Goal: Task Accomplishment & Management: Manage account settings

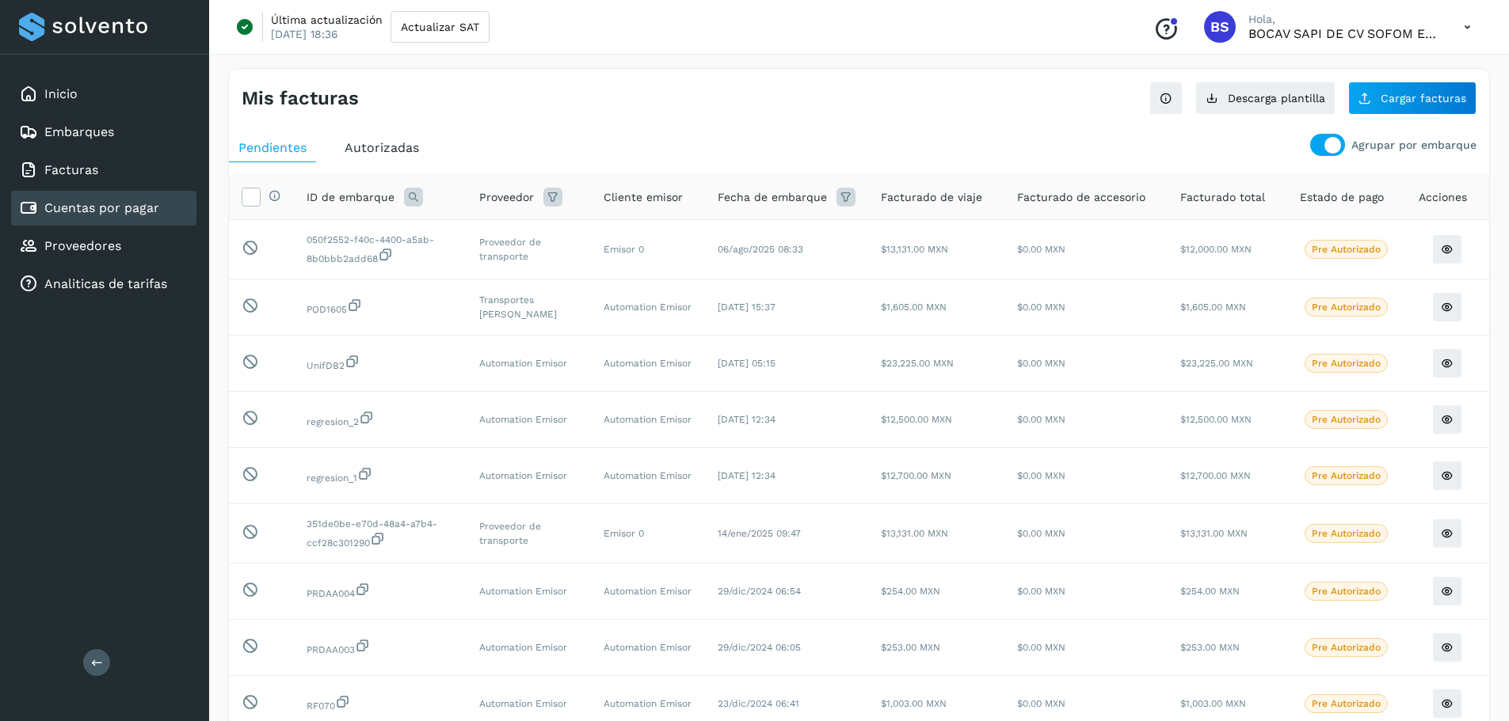
click at [104, 214] on link "Cuentas por pagar" at bounding box center [101, 207] width 115 height 15
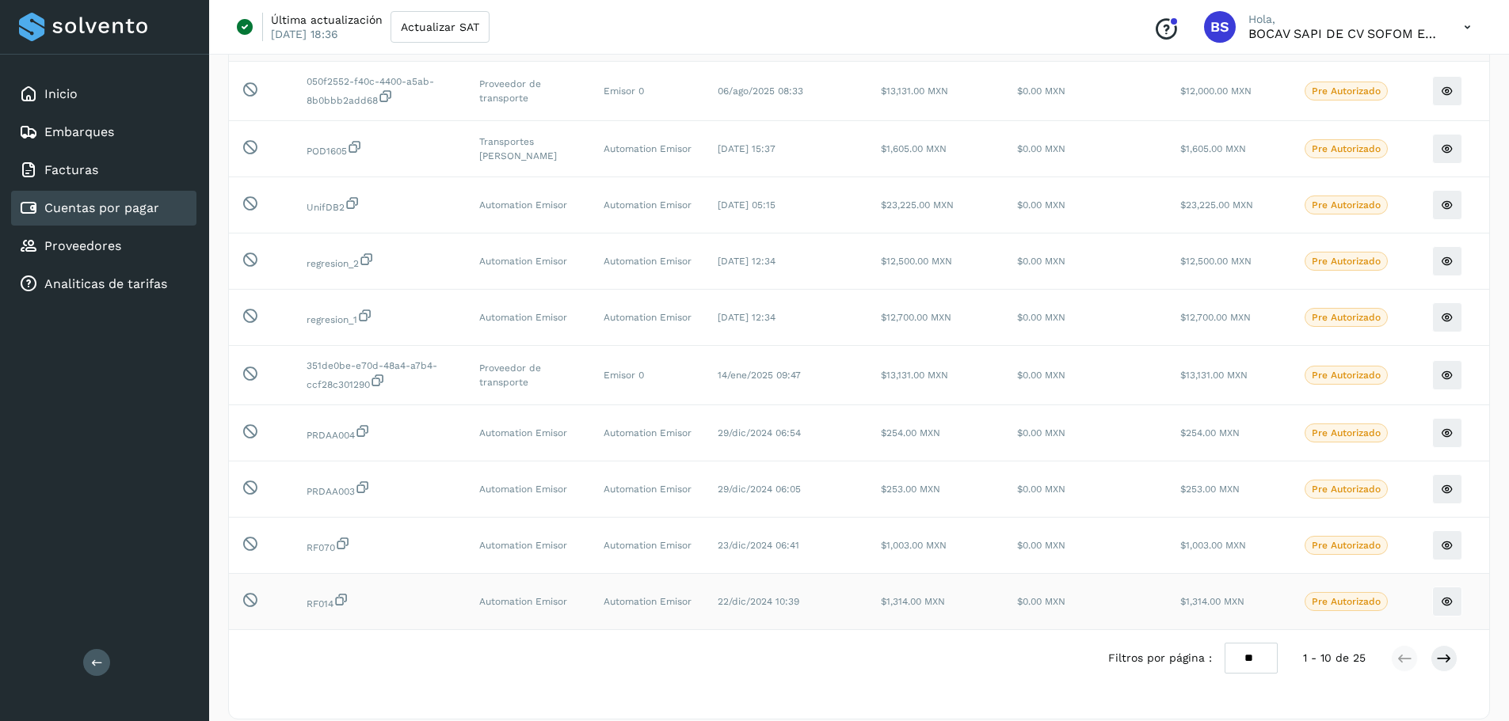
scroll to position [176, 0]
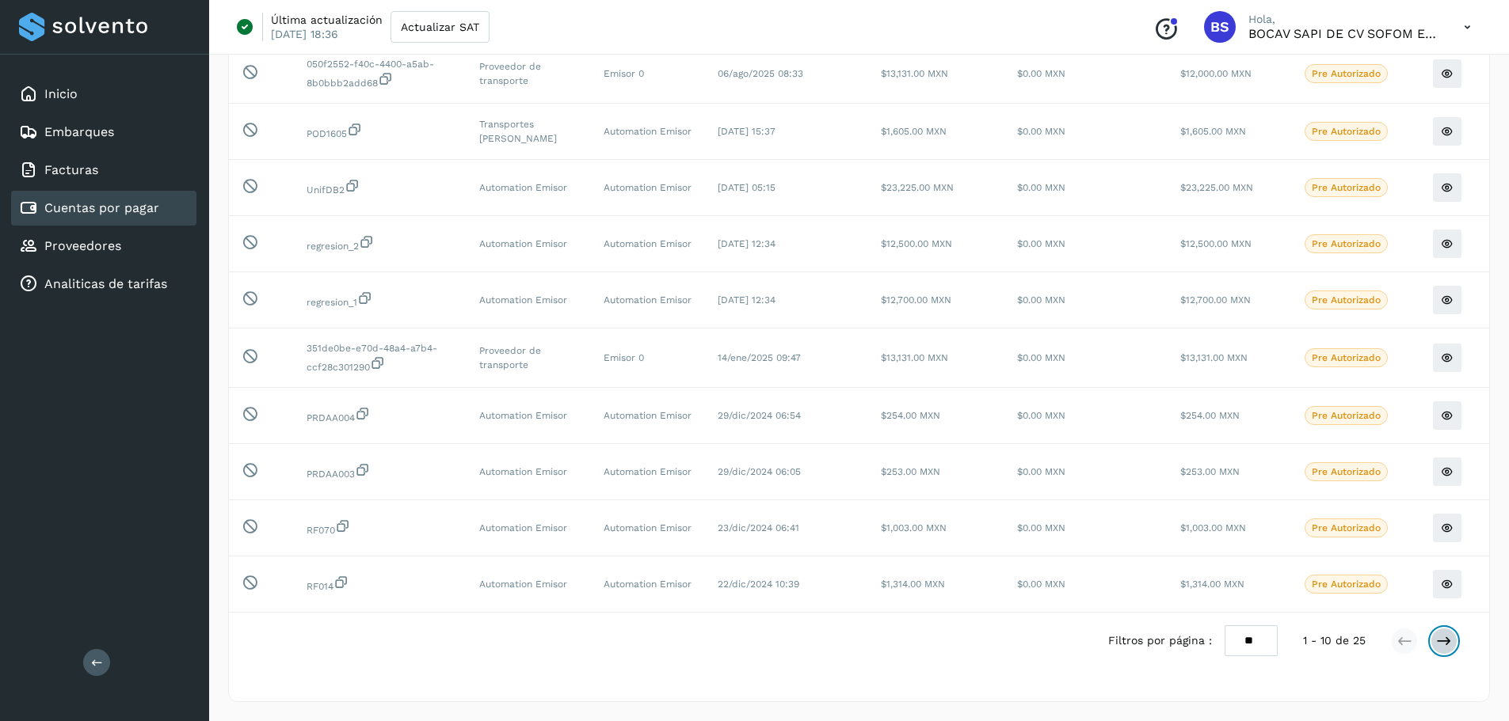
click at [1441, 637] on icon at bounding box center [1444, 642] width 16 height 16
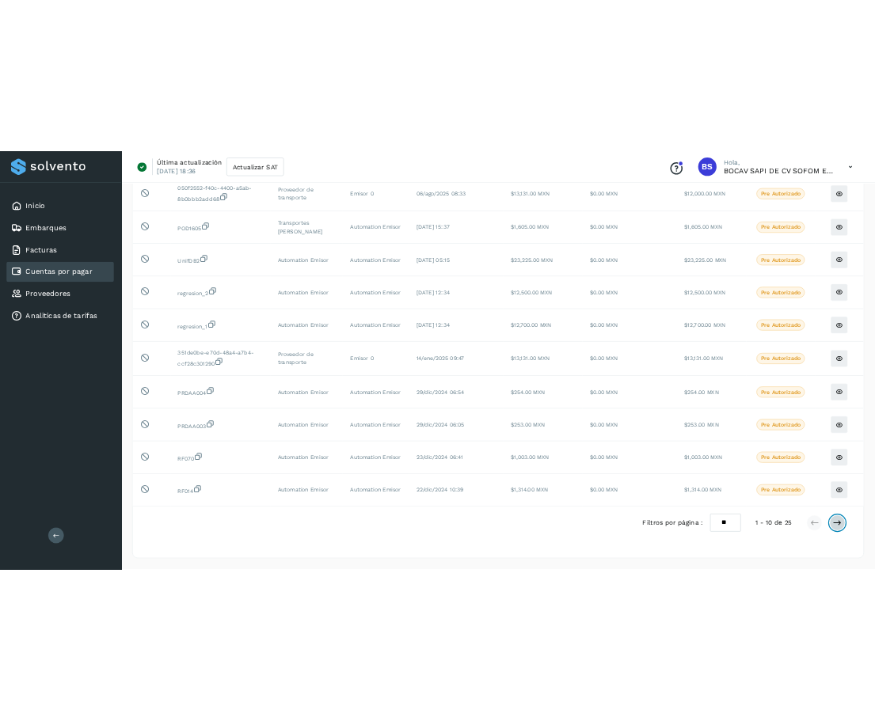
scroll to position [0, 0]
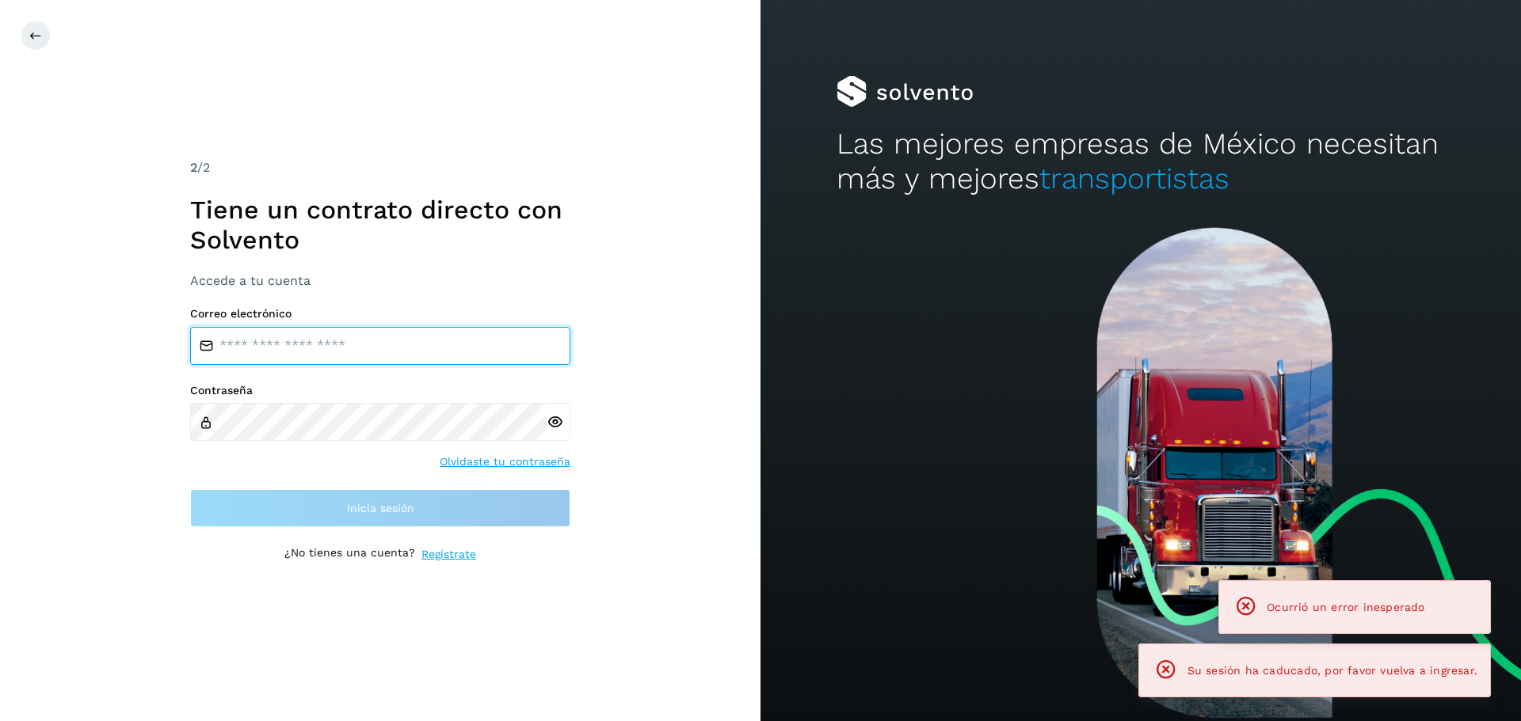
click at [391, 343] on input "email" at bounding box center [380, 346] width 380 height 38
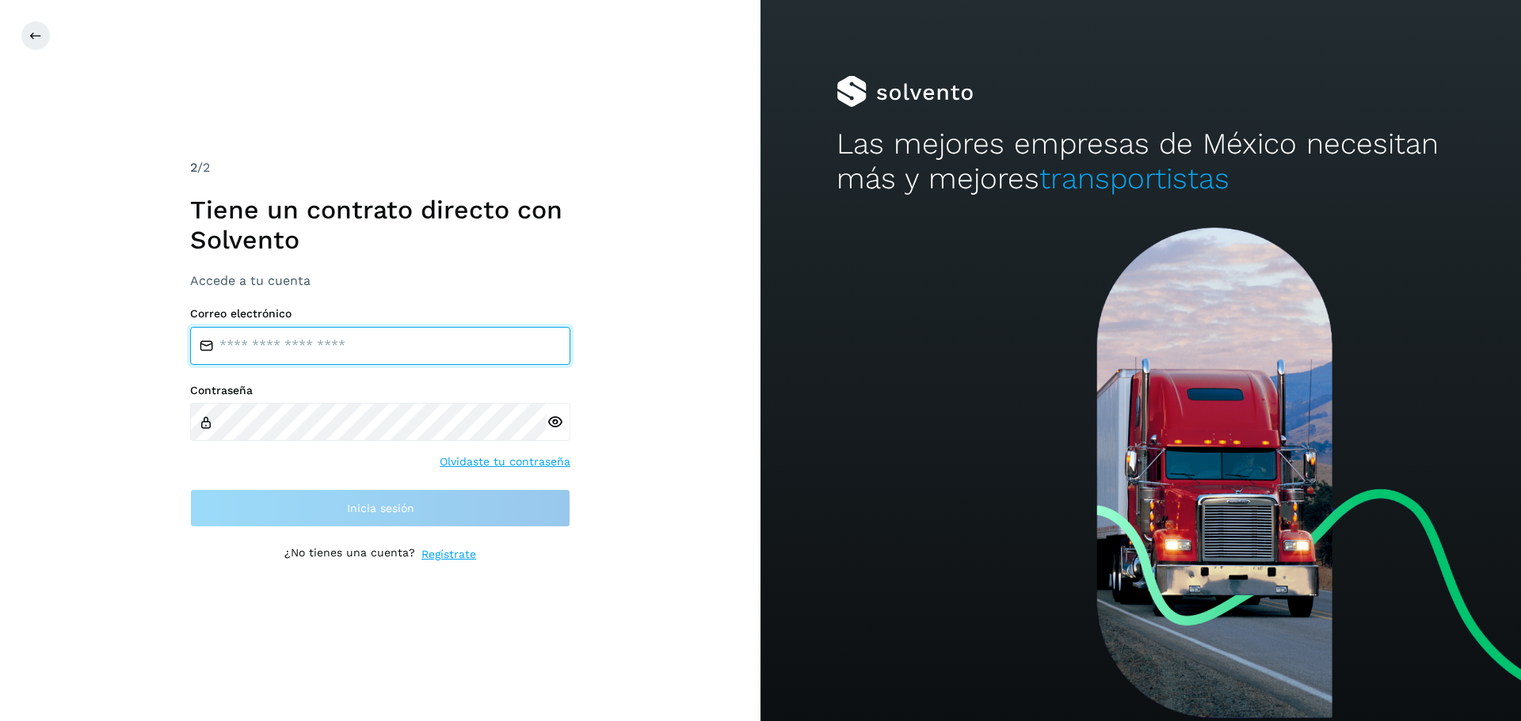
click at [370, 341] on input "email" at bounding box center [380, 346] width 380 height 38
click at [400, 328] on input "email" at bounding box center [380, 346] width 380 height 38
paste input "**********"
type input "**********"
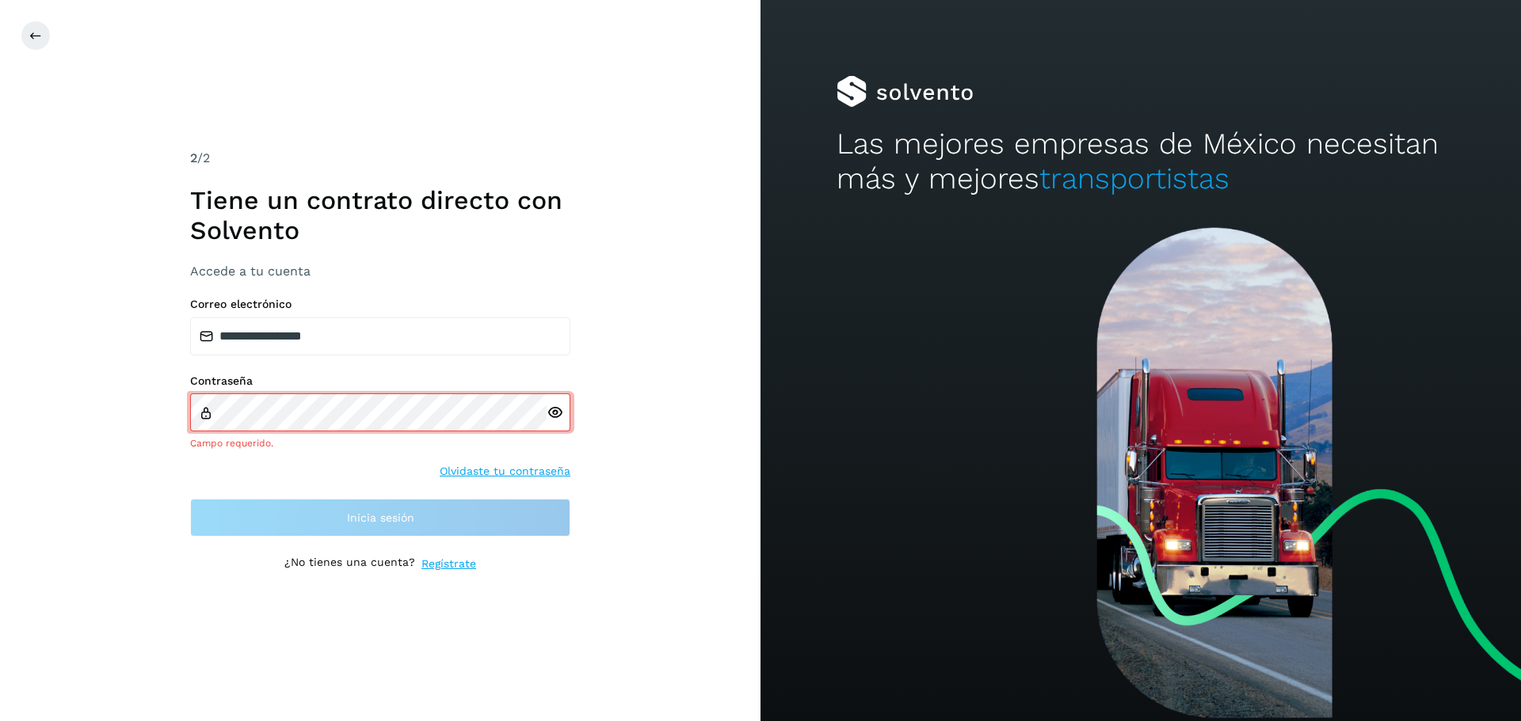
click at [300, 393] on div "Contraseña Campo requerido." at bounding box center [380, 413] width 380 height 77
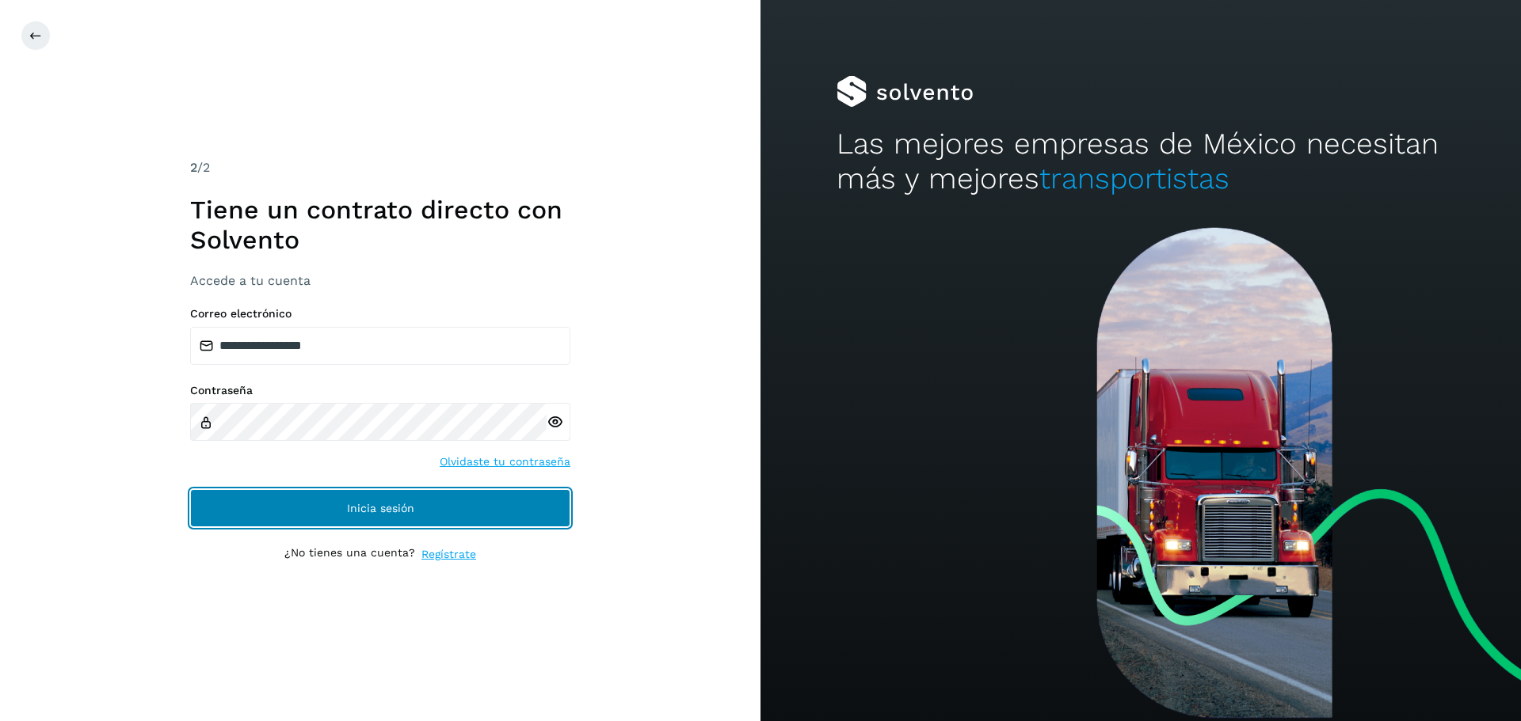
drag, startPoint x: 398, startPoint y: 504, endPoint x: 412, endPoint y: 501, distance: 14.6
click at [398, 504] on span "Inicia sesión" at bounding box center [380, 508] width 67 height 11
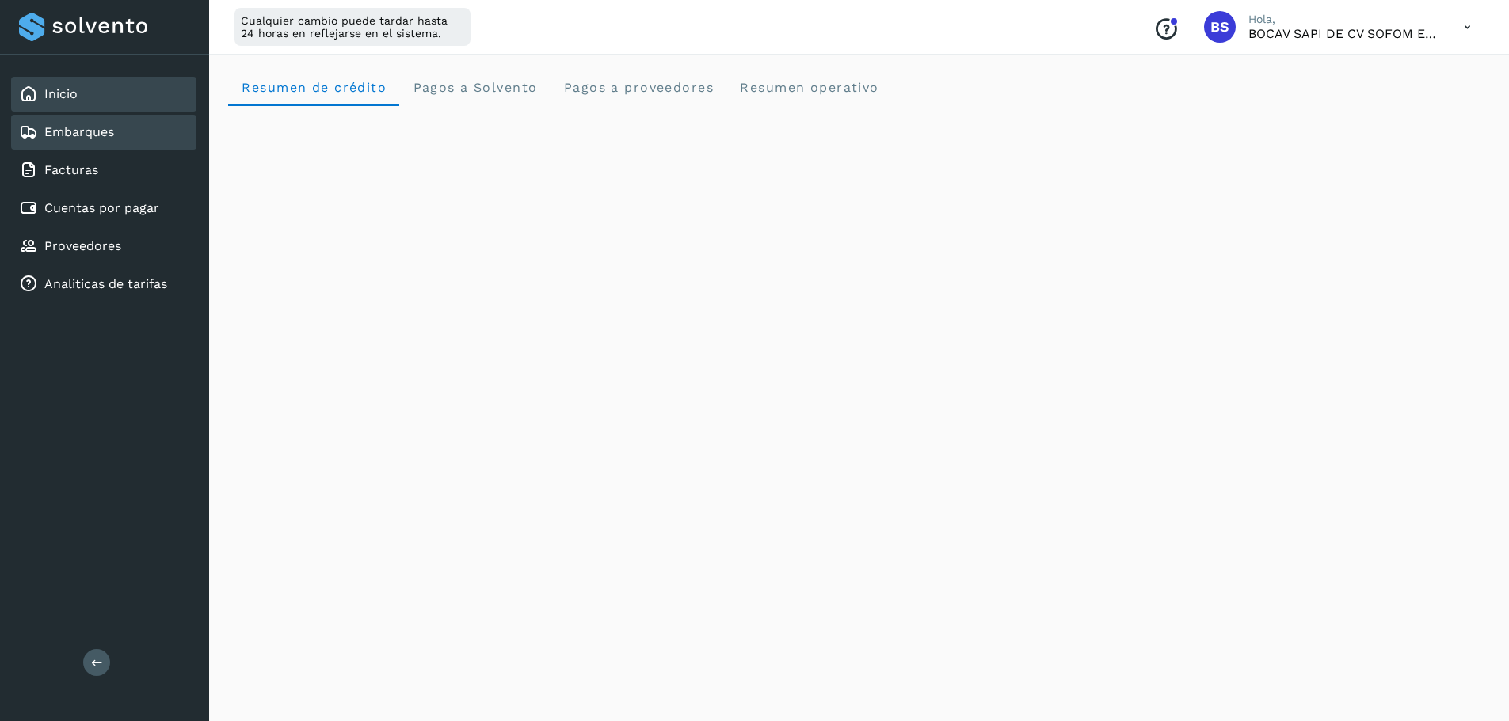
click at [101, 135] on link "Embarques" at bounding box center [79, 131] width 70 height 15
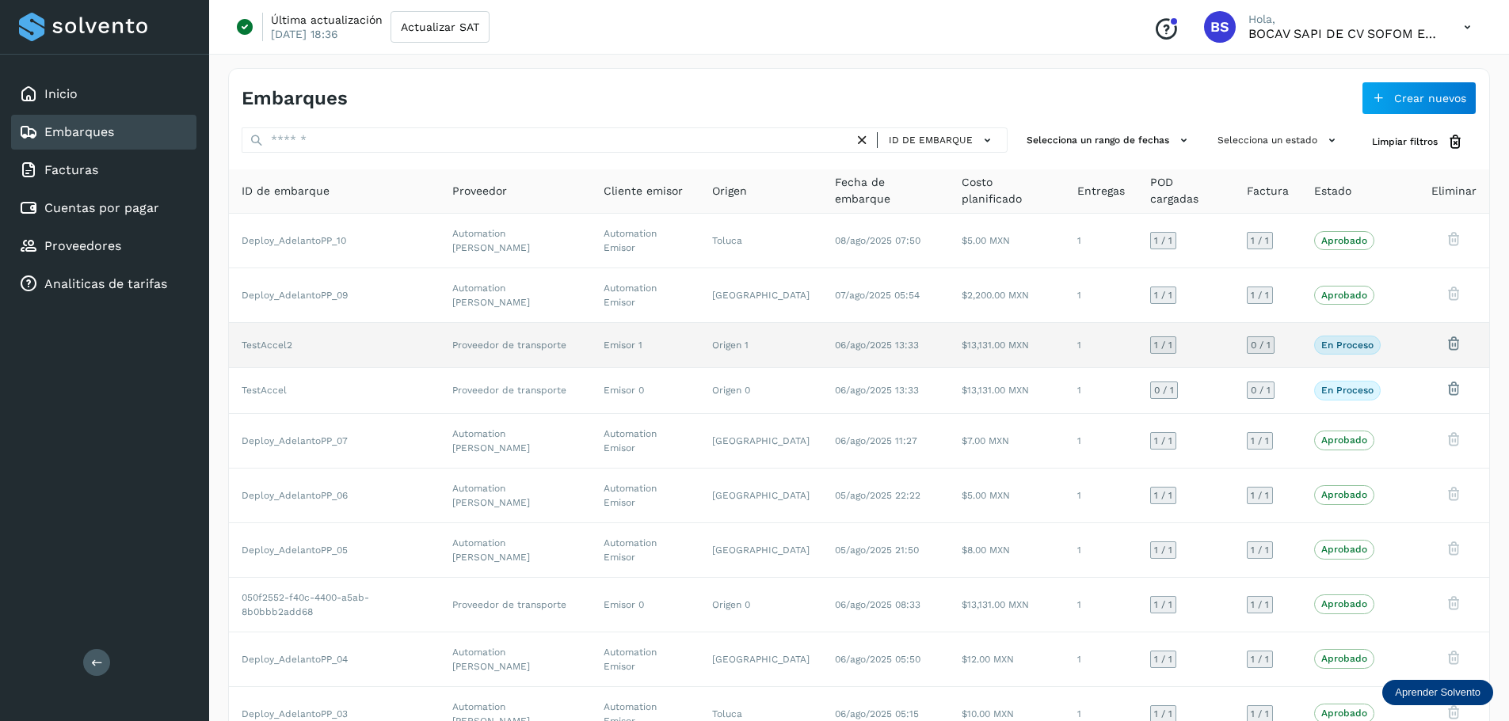
click at [1452, 335] on icon at bounding box center [1453, 343] width 17 height 17
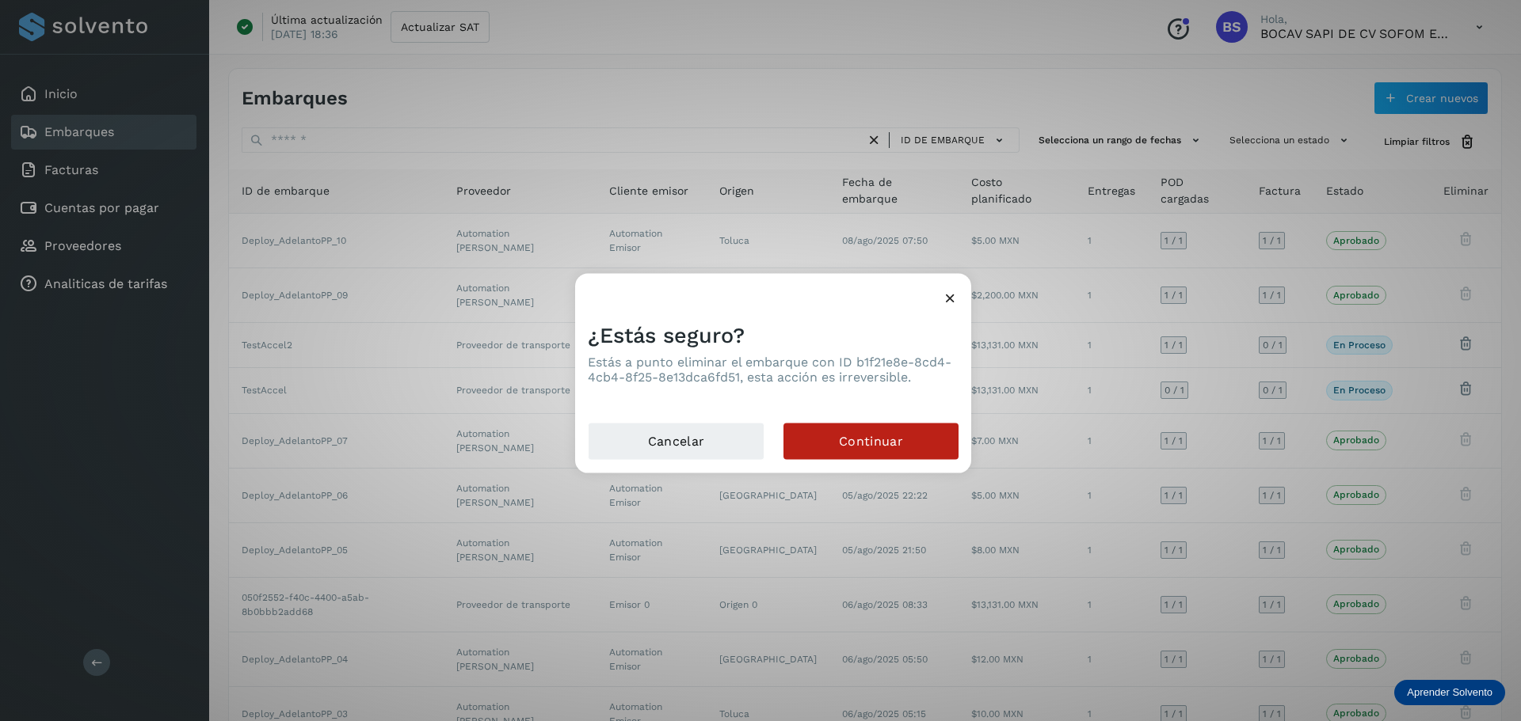
click at [953, 298] on icon at bounding box center [950, 297] width 17 height 17
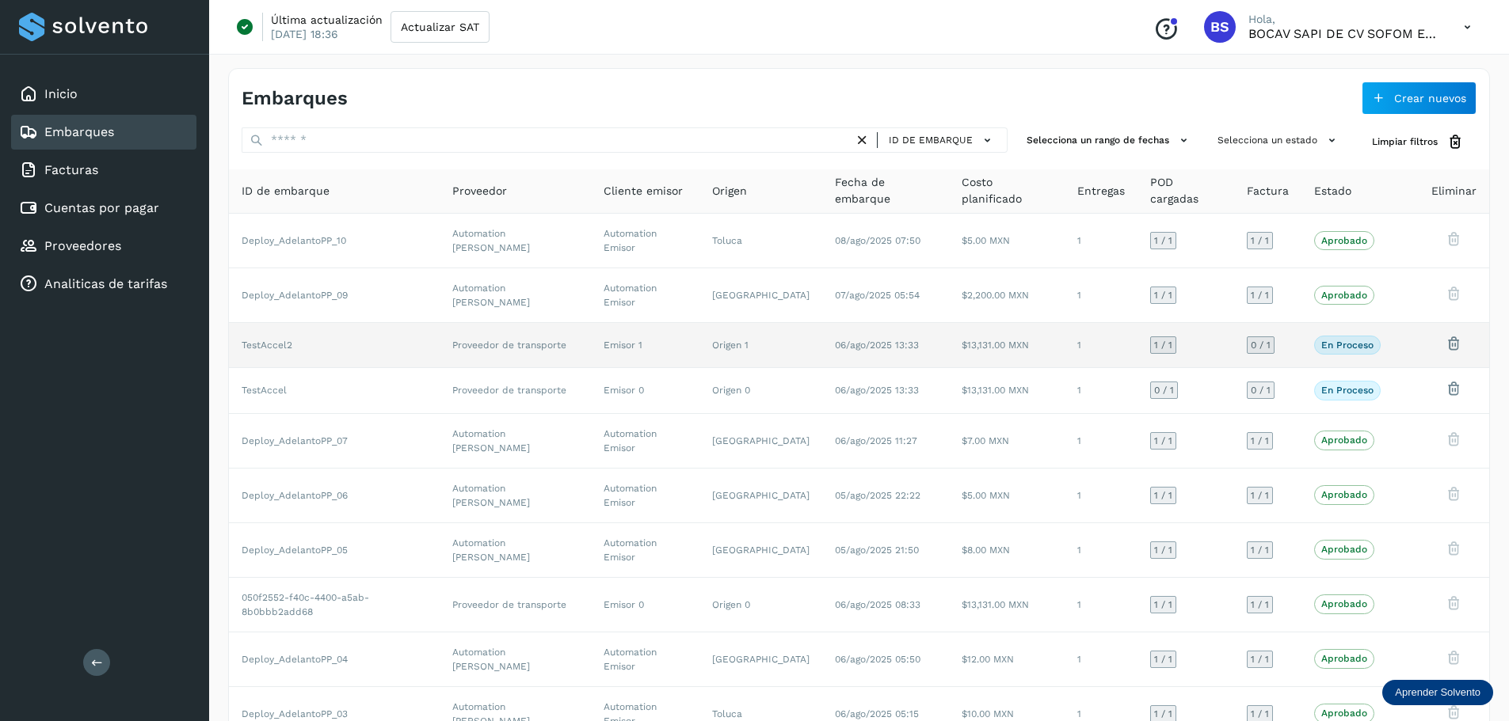
click at [1399, 329] on td at bounding box center [1405, 345] width 25 height 45
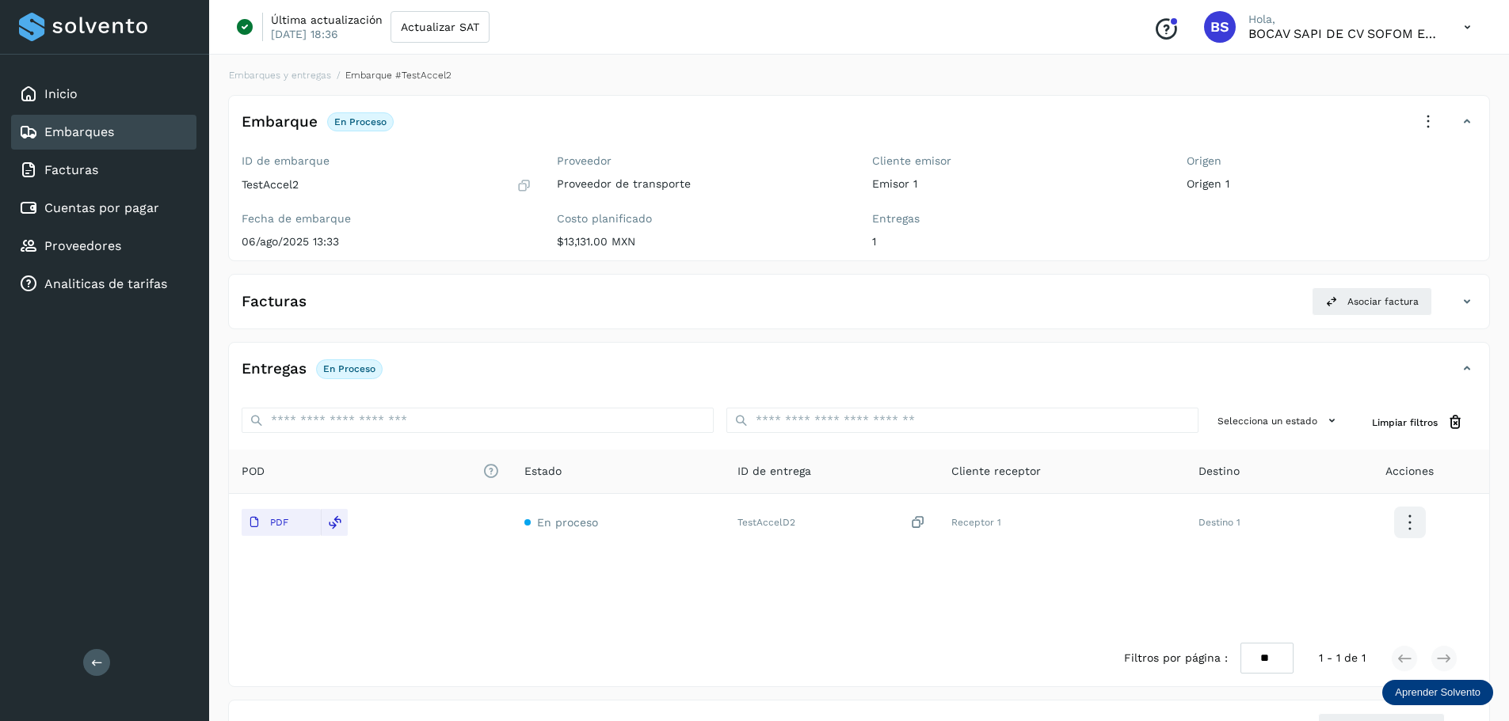
click at [459, 310] on div "Facturas Asociar factura" at bounding box center [843, 301] width 1228 height 29
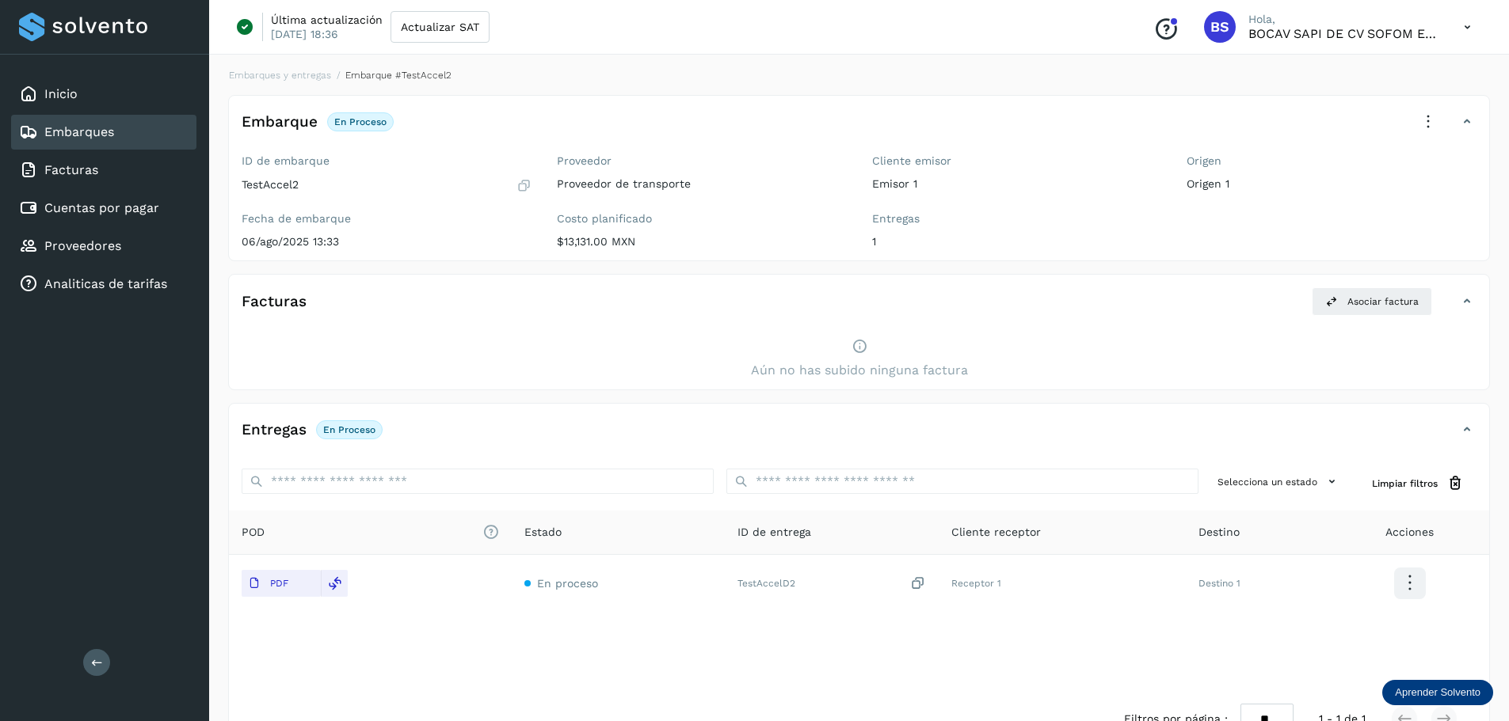
click at [459, 310] on div "Facturas Asociar factura" at bounding box center [843, 301] width 1228 height 29
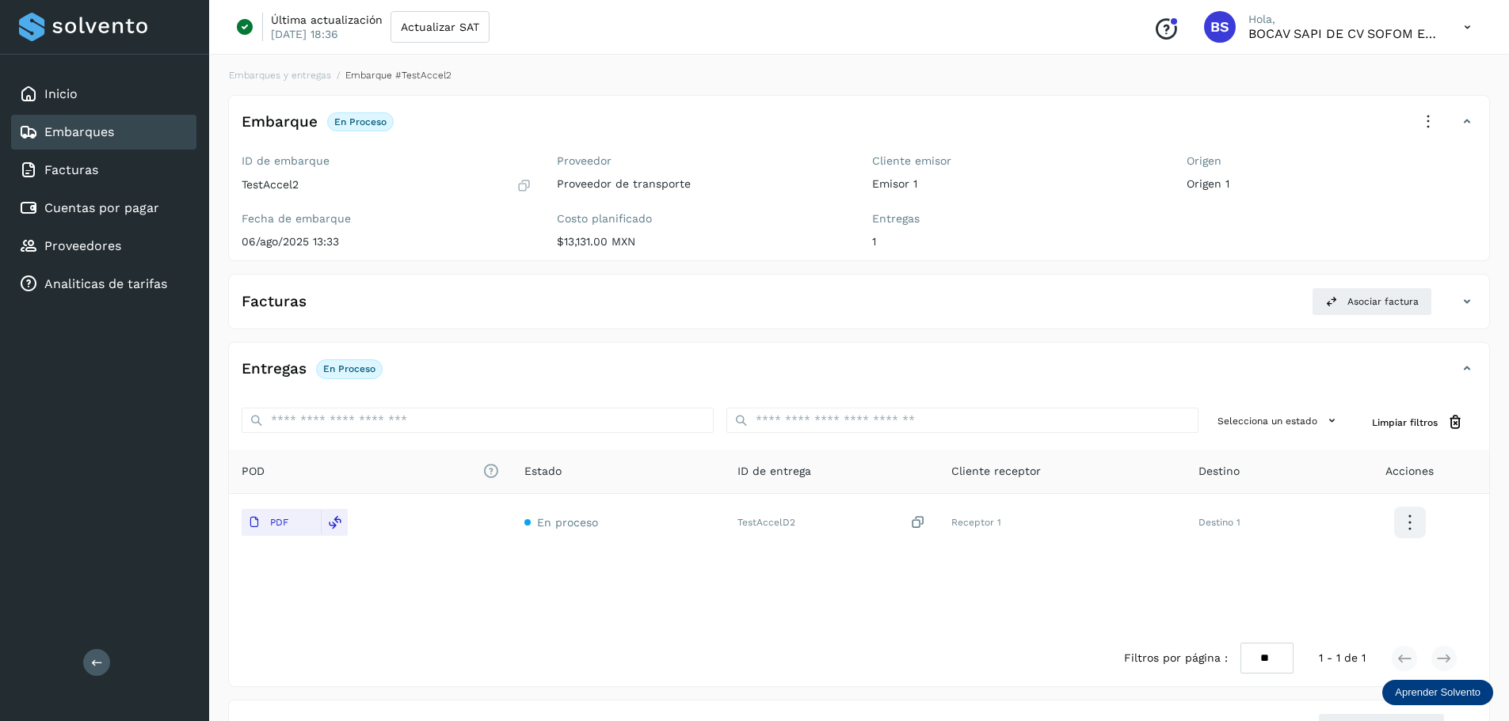
click at [99, 135] on link "Embarques" at bounding box center [79, 131] width 70 height 15
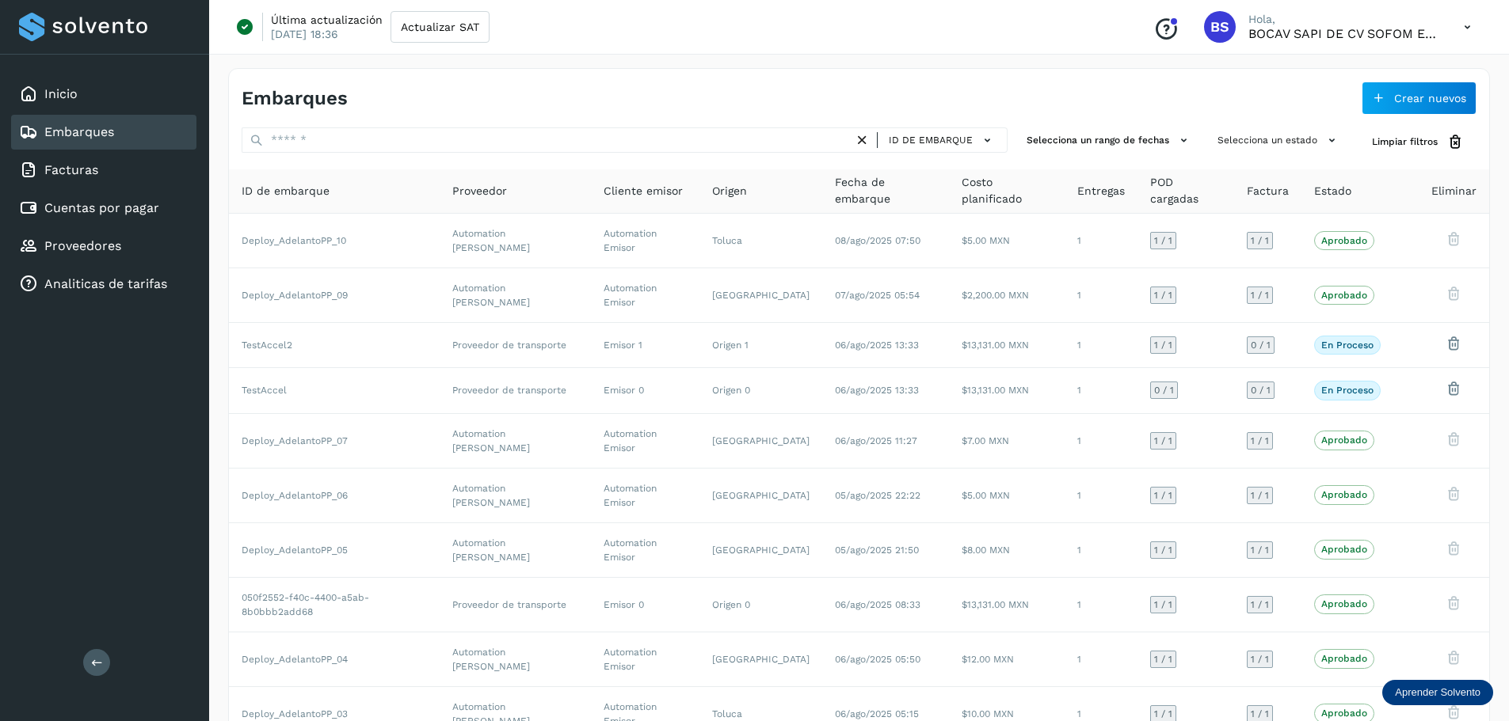
click at [1115, 101] on div "Embarques Crear nuevos" at bounding box center [859, 92] width 1260 height 46
click at [112, 246] on link "Proveedores" at bounding box center [82, 245] width 77 height 15
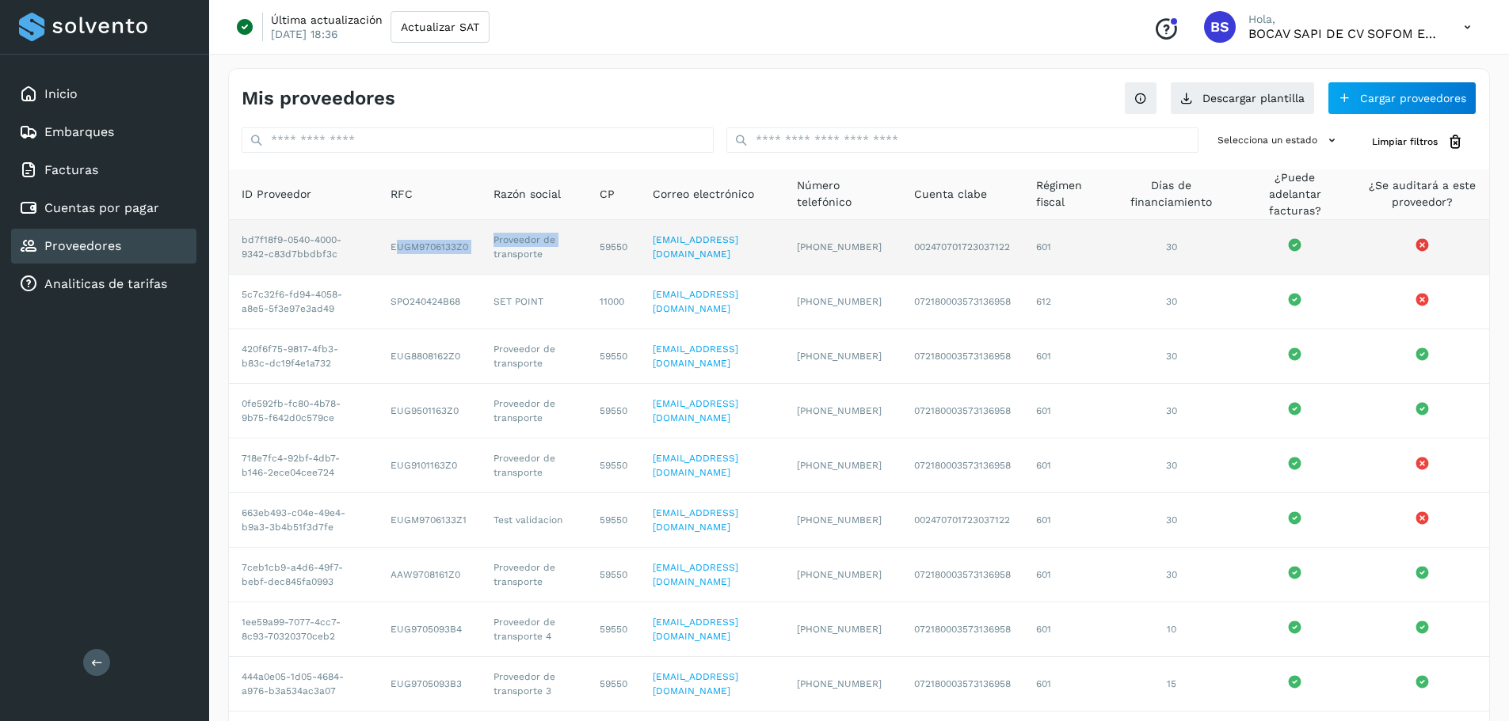
drag, startPoint x: 490, startPoint y: 247, endPoint x: 405, endPoint y: 247, distance: 85.5
click at [405, 384] on tr "bd7f18f9-0540-4000-9342-c83d7bbdbf3c EUGM9706133Z0 Proveedor de transporte 5955…" at bounding box center [859, 411] width 1260 height 55
click at [393, 247] on td "EUGM9706133Z0" at bounding box center [429, 247] width 103 height 55
drag, startPoint x: 392, startPoint y: 243, endPoint x: 476, endPoint y: 243, distance: 83.9
click at [476, 243] on td "EUGM9706133Z0" at bounding box center [429, 247] width 103 height 55
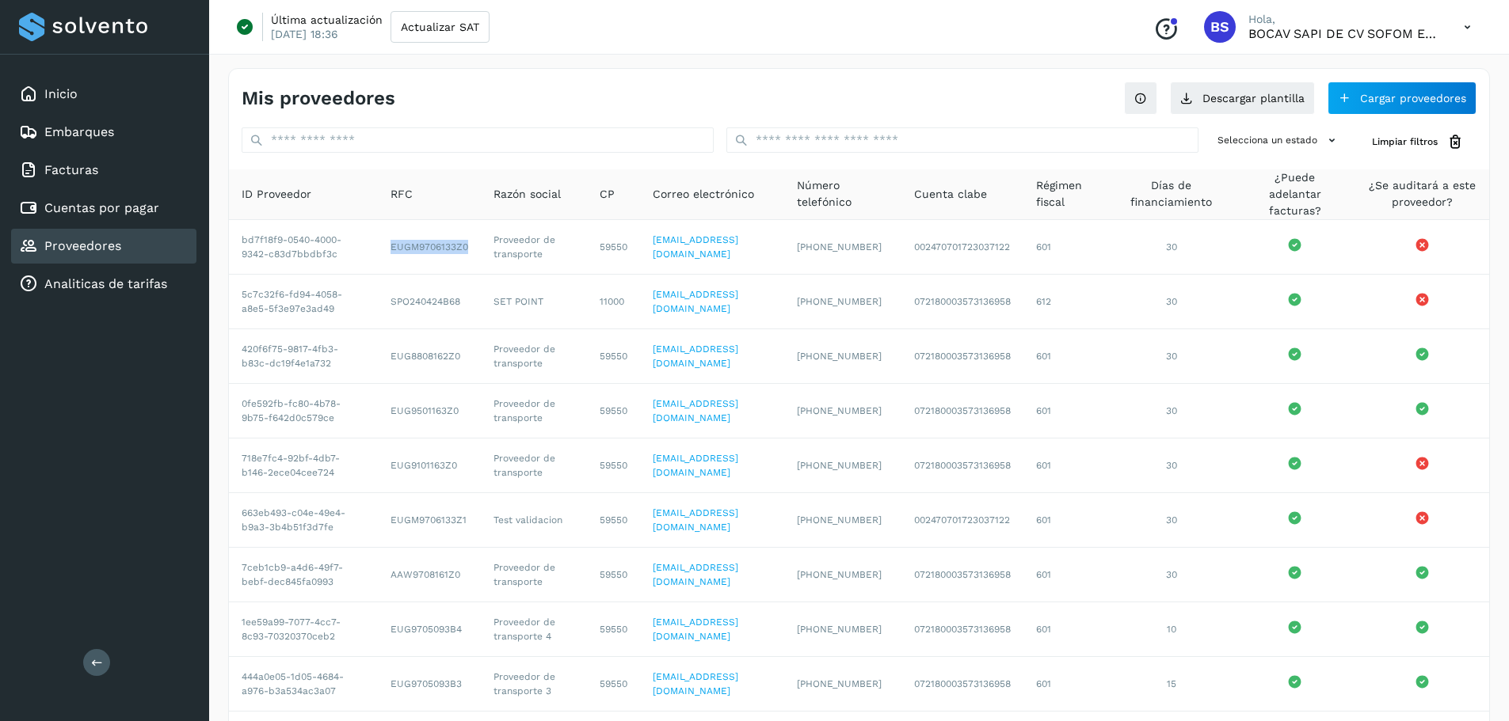
copy td "EUGM9706133Z0"
click at [111, 128] on link "Embarques" at bounding box center [79, 131] width 70 height 15
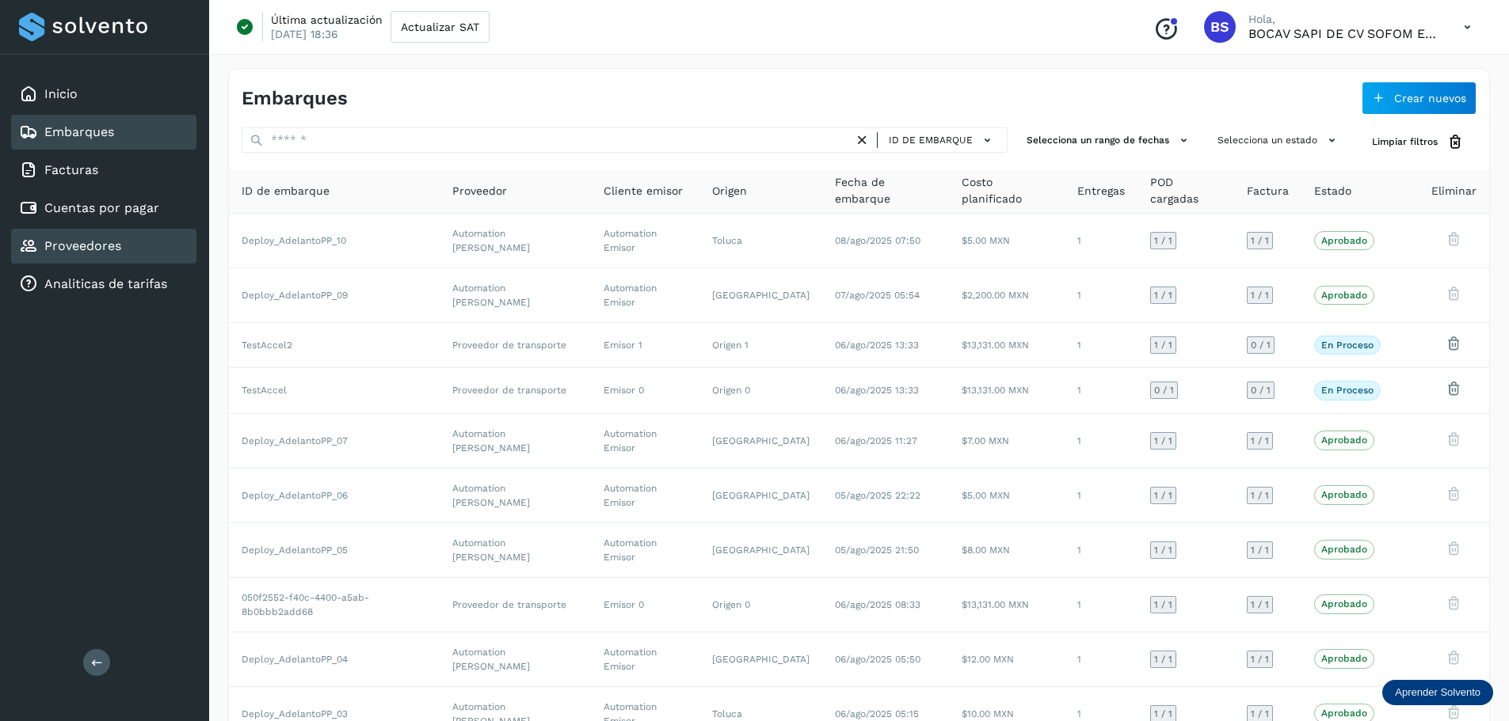
click at [104, 251] on link "Proveedores" at bounding box center [82, 245] width 77 height 15
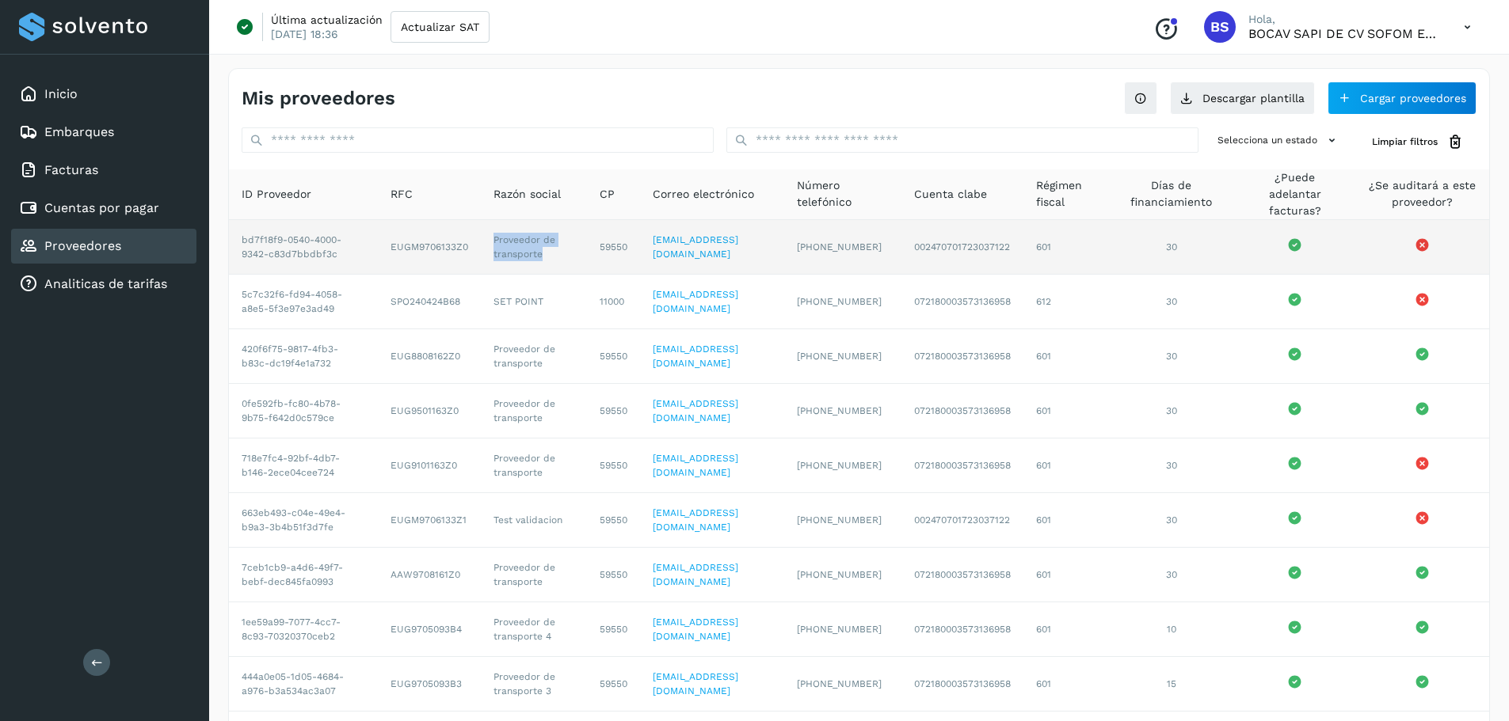
drag, startPoint x: 559, startPoint y: 257, endPoint x: 501, endPoint y: 240, distance: 60.9
click at [501, 240] on td "Proveedor de transporte" at bounding box center [534, 247] width 106 height 55
copy td "Proveedor de transporte"
click at [557, 249] on td "Proveedor de transporte" at bounding box center [534, 247] width 106 height 55
drag, startPoint x: 557, startPoint y: 249, endPoint x: 501, endPoint y: 232, distance: 58.6
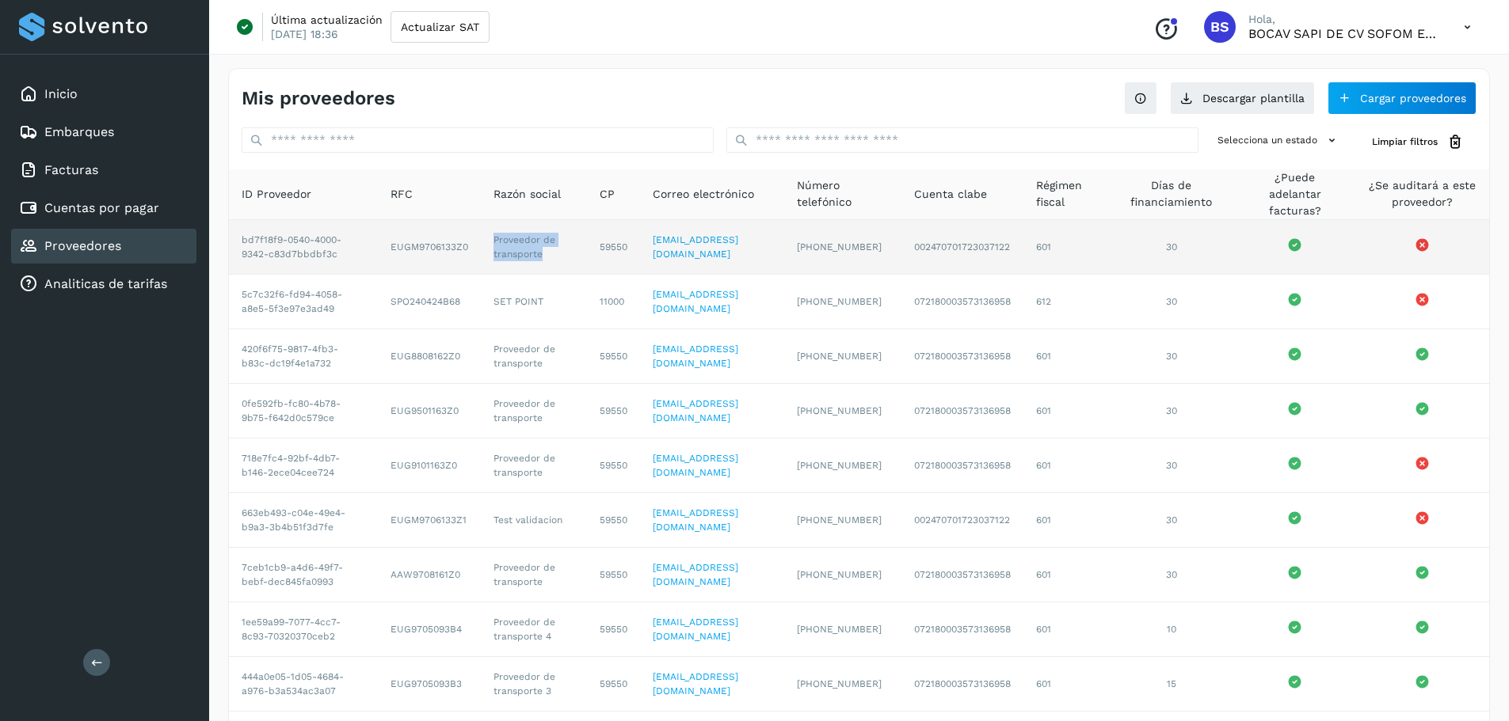
click at [501, 232] on td "Proveedor de transporte" at bounding box center [534, 247] width 106 height 55
copy td "Proveedor de transporte"
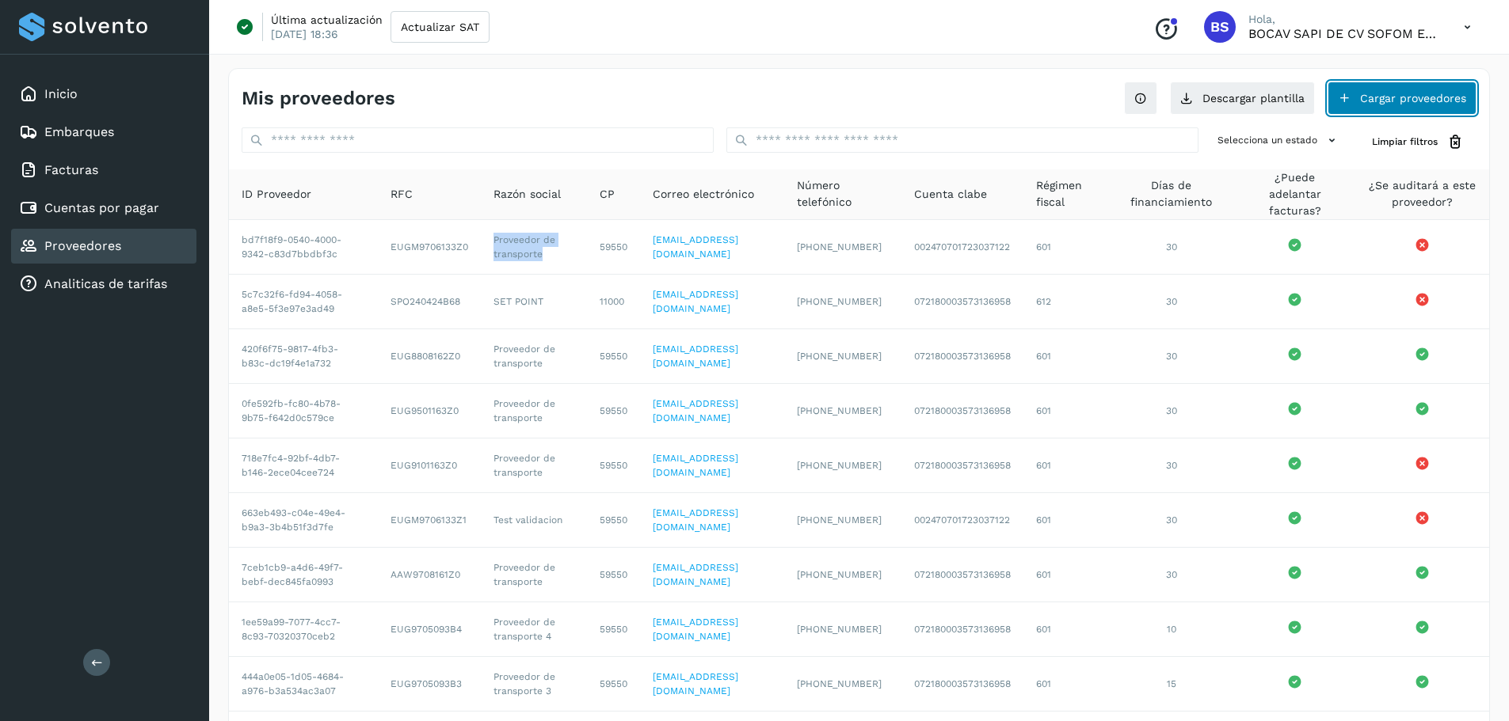
click at [886, 93] on button "Cargar proveedores" at bounding box center [1401, 98] width 149 height 33
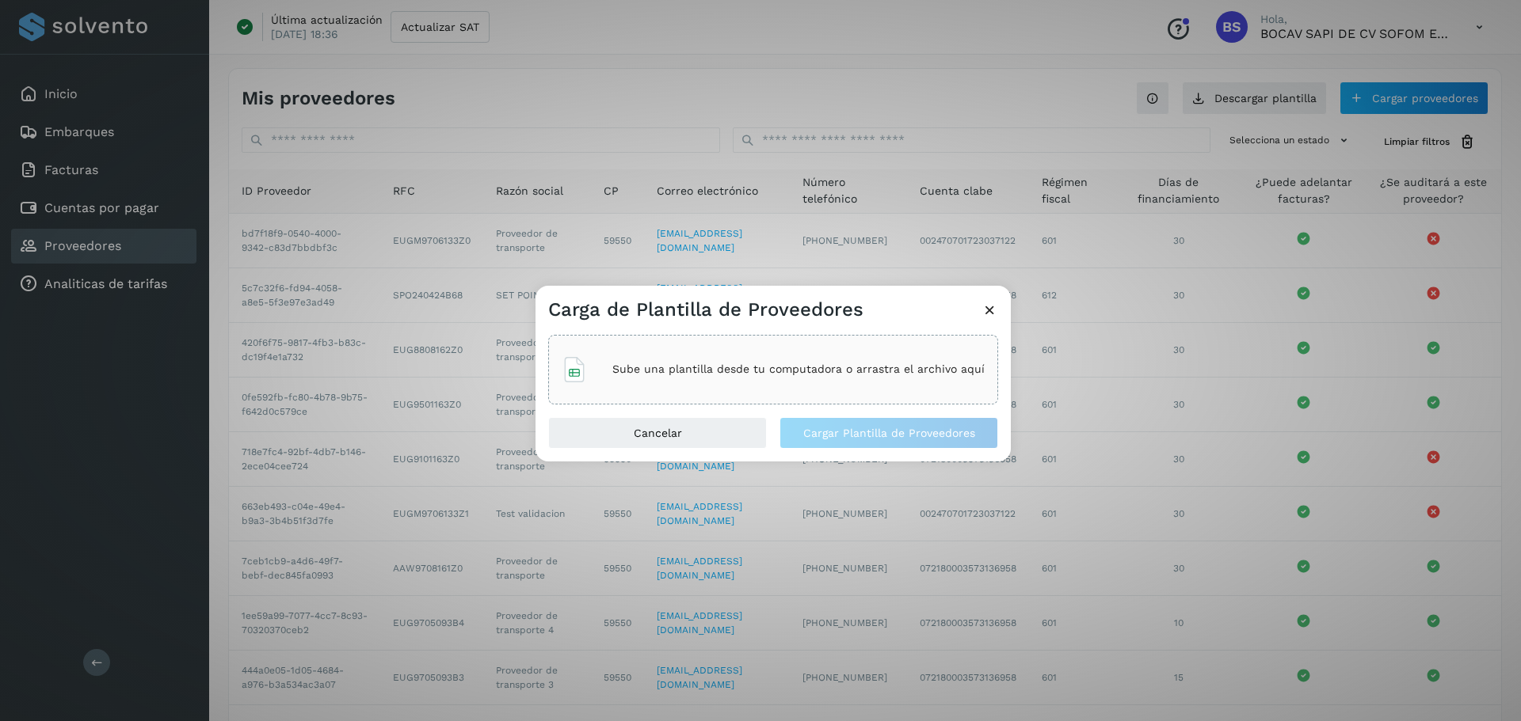
click at [763, 369] on p "Sube una plantilla desde tu computadora o arrastra el archivo aquí" at bounding box center [798, 369] width 372 height 13
click at [886, 308] on icon at bounding box center [989, 310] width 17 height 17
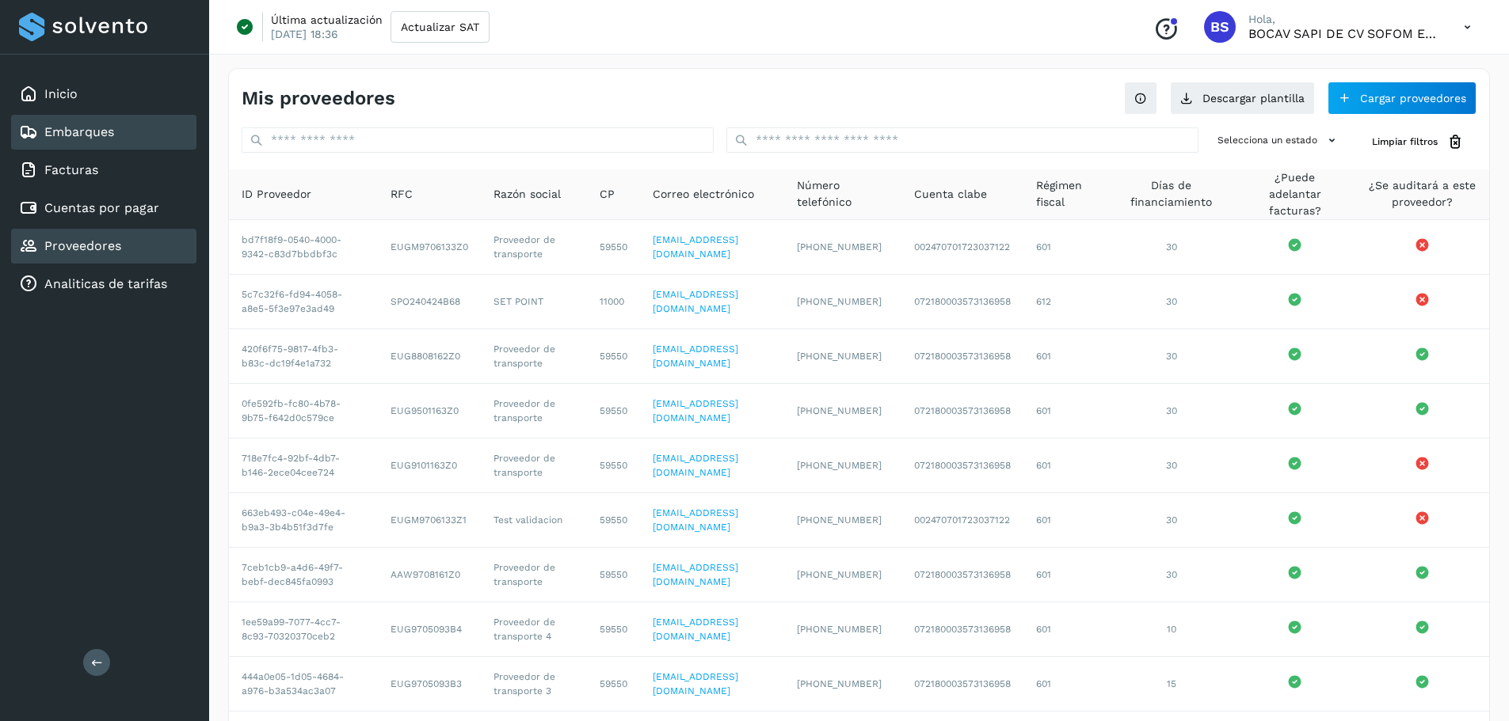
click at [139, 137] on div "Embarques" at bounding box center [103, 132] width 185 height 35
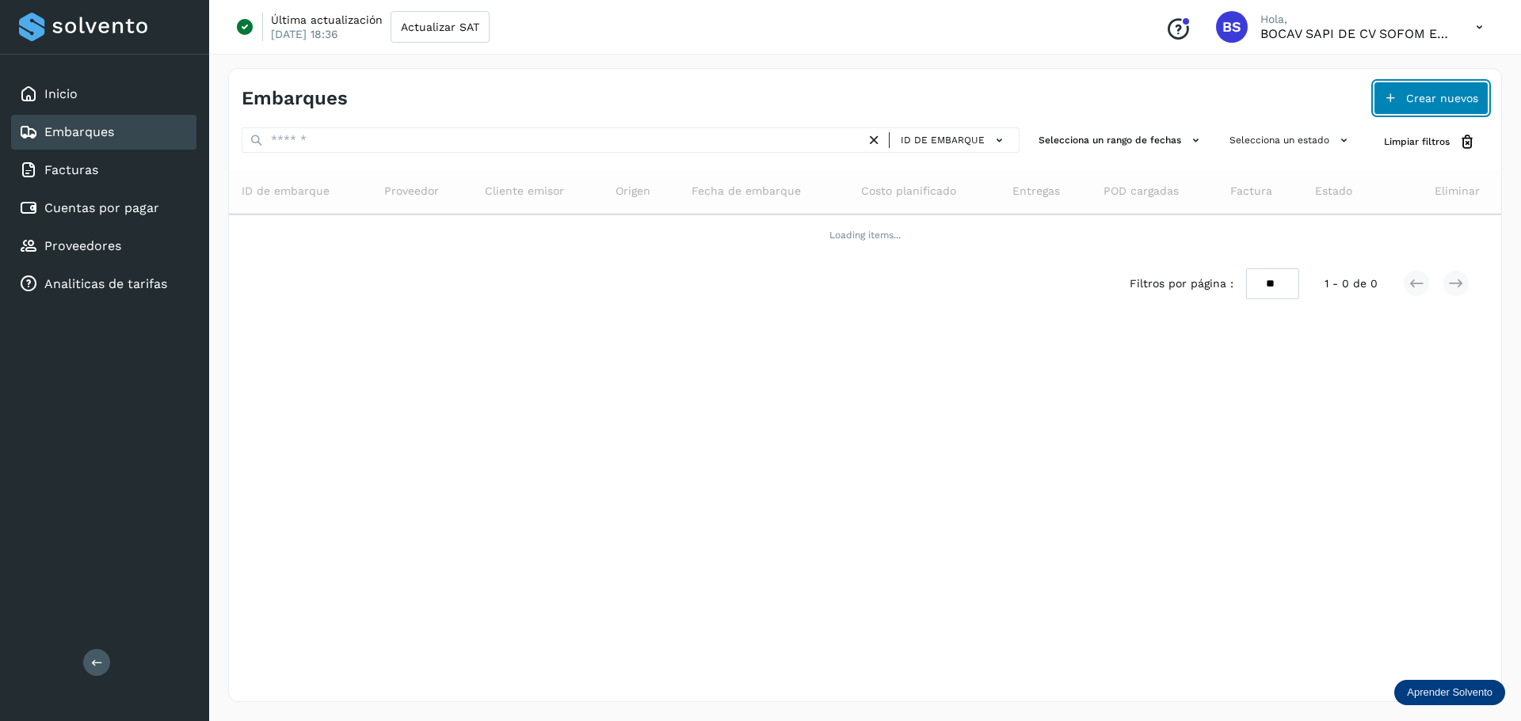
click at [886, 99] on button "Crear nuevos" at bounding box center [1430, 98] width 115 height 33
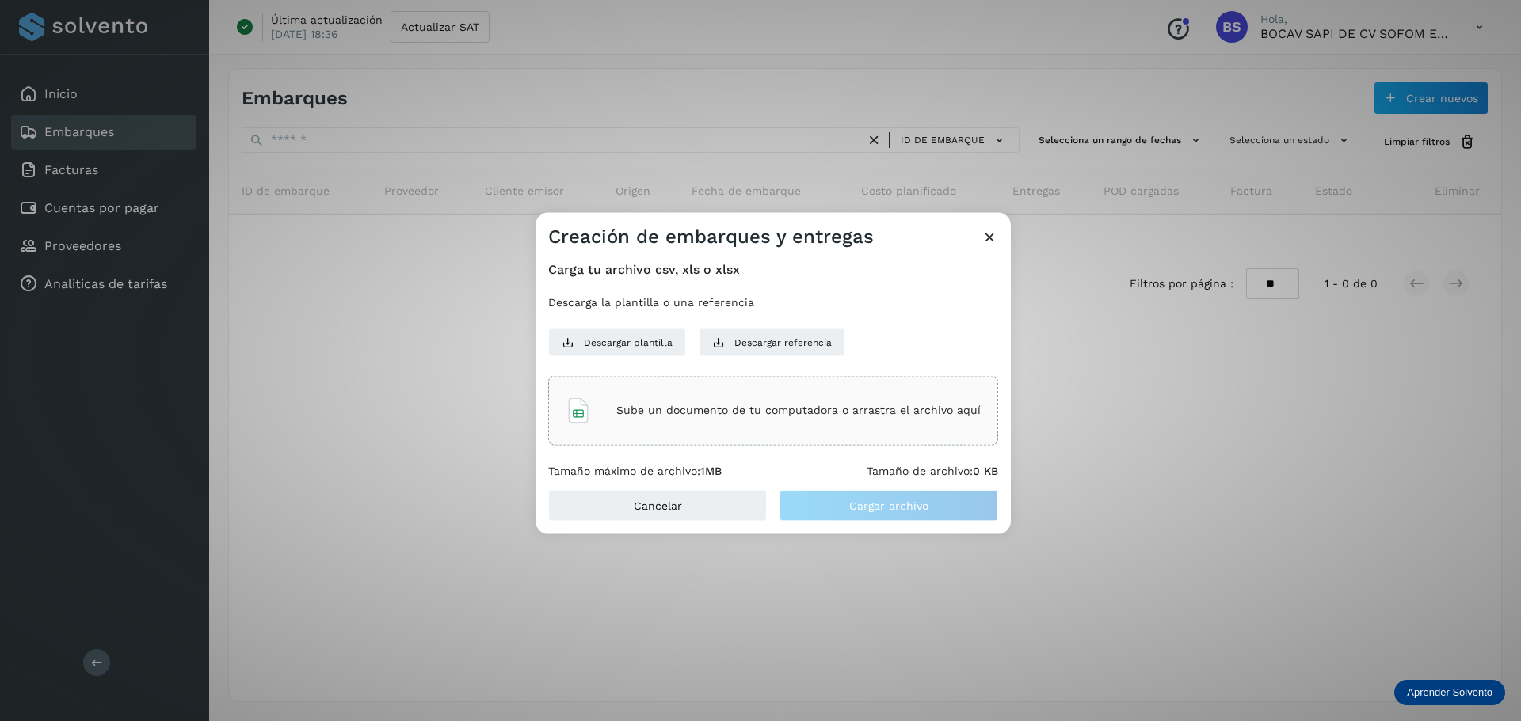
click at [789, 417] on div "Sube un documento de tu computadora o arrastra el archivo aquí" at bounding box center [772, 410] width 415 height 43
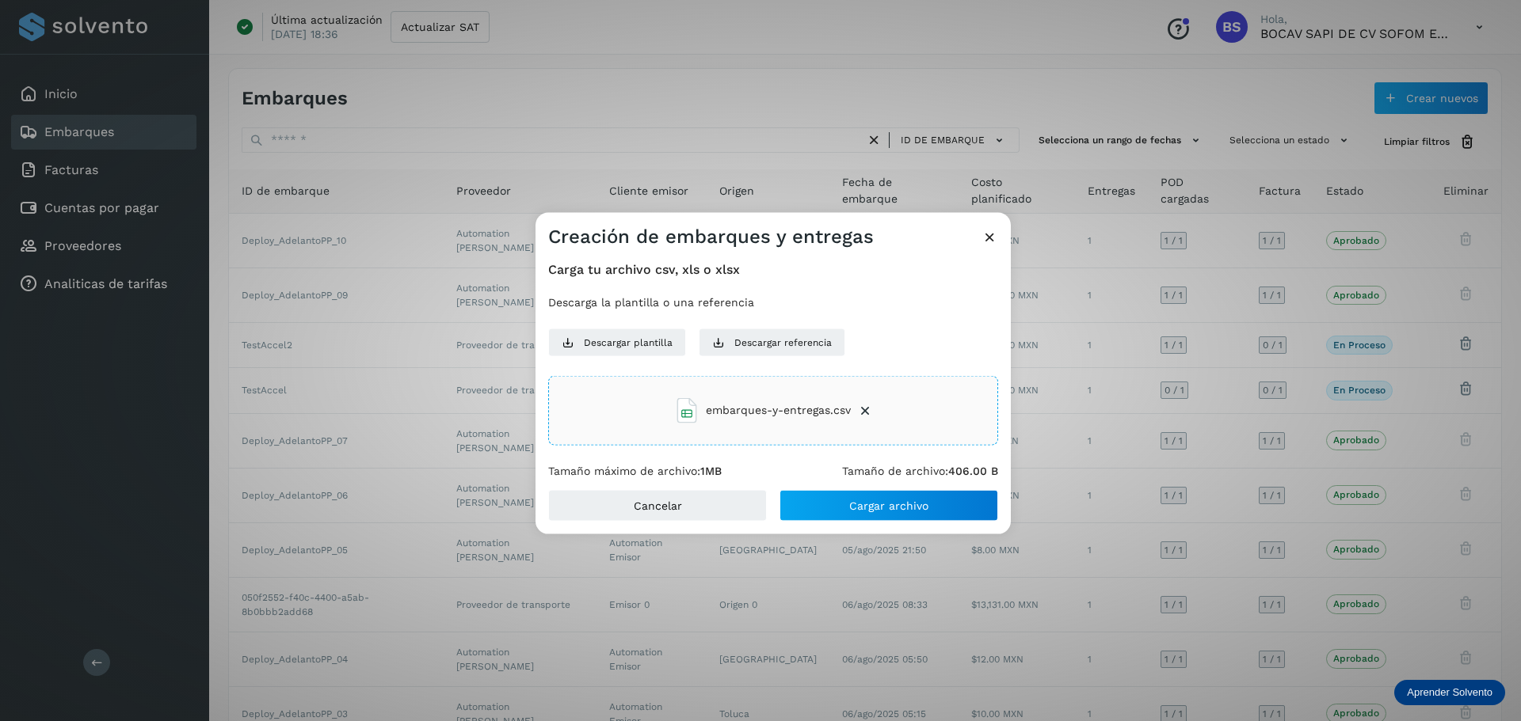
click at [858, 523] on div "Cancelar Cargar archivo" at bounding box center [772, 512] width 475 height 44
click at [859, 519] on button "Cargar archivo" at bounding box center [888, 506] width 219 height 32
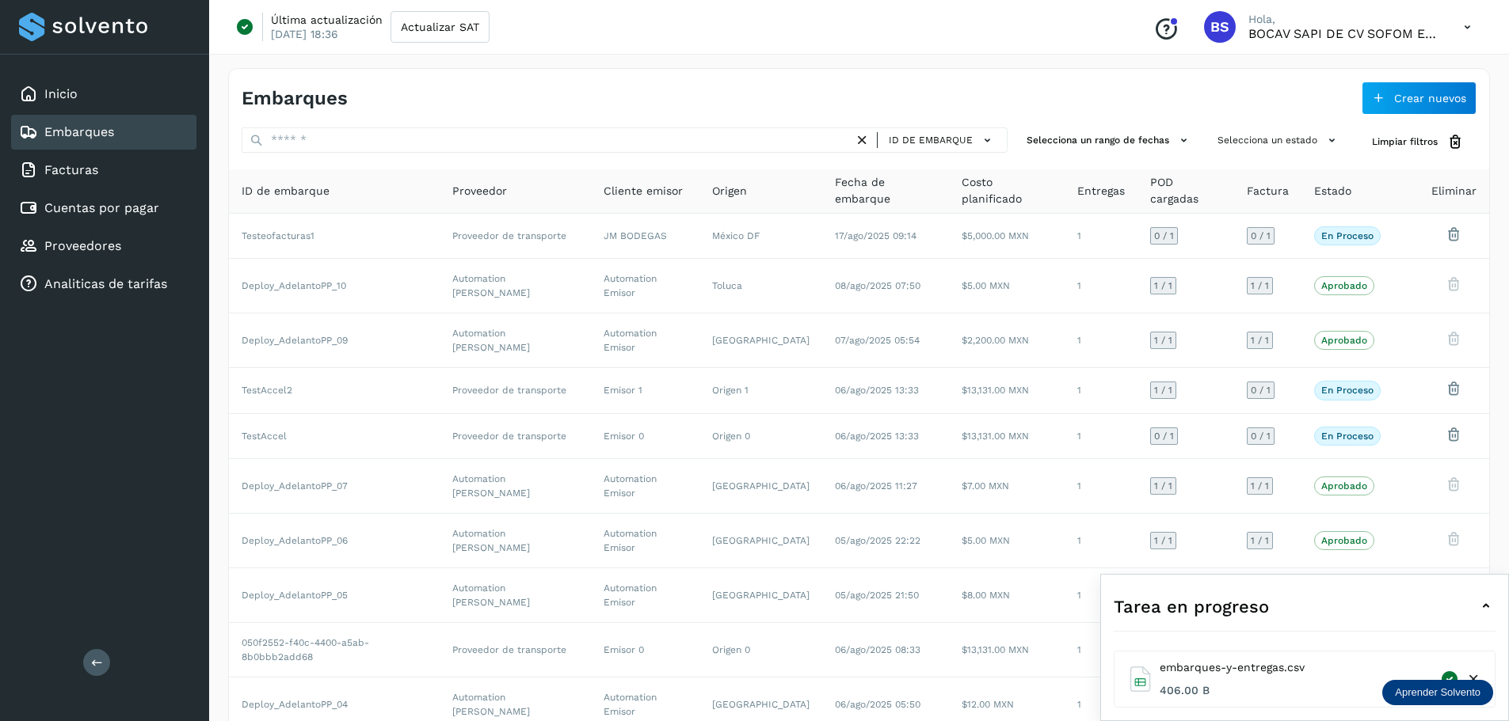
click at [886, 602] on icon at bounding box center [1485, 606] width 19 height 19
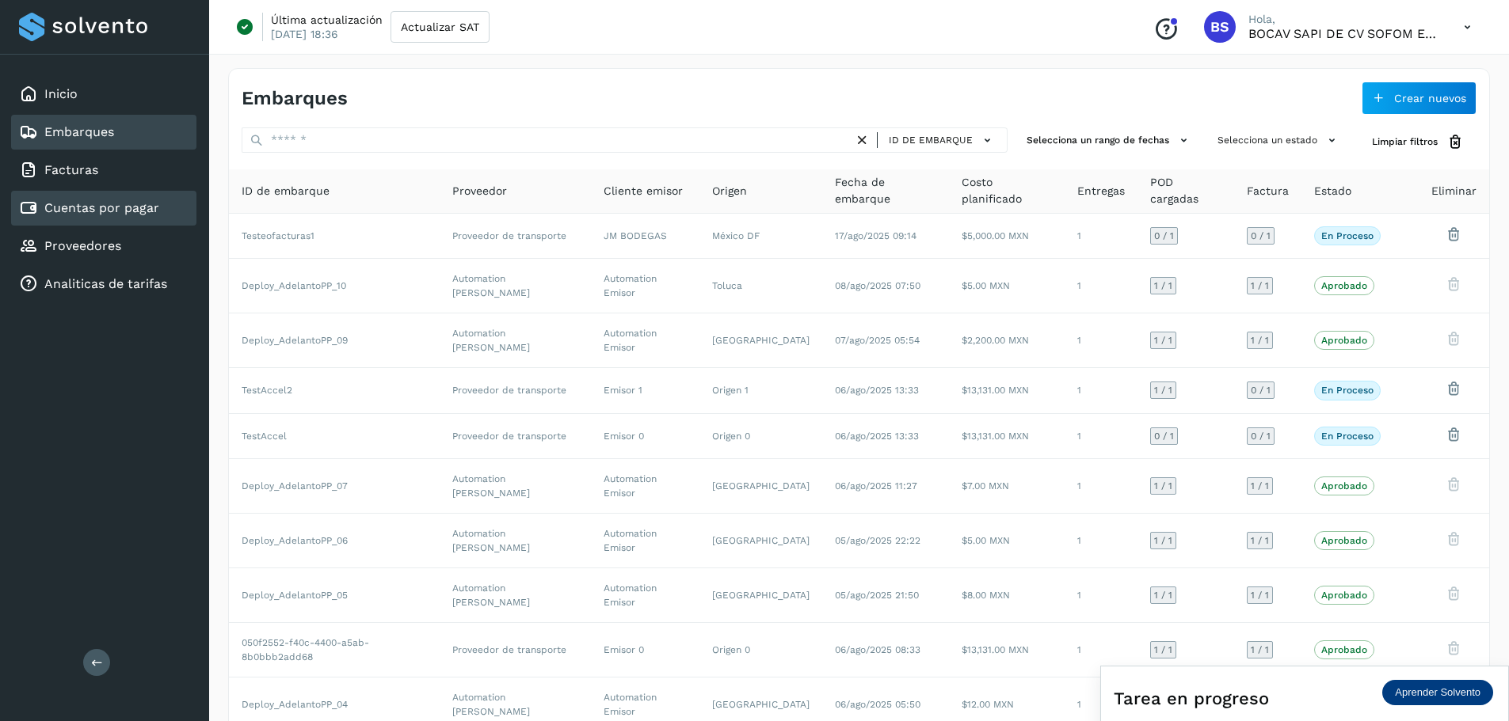
click at [109, 219] on div "Cuentas por pagar" at bounding box center [103, 208] width 185 height 35
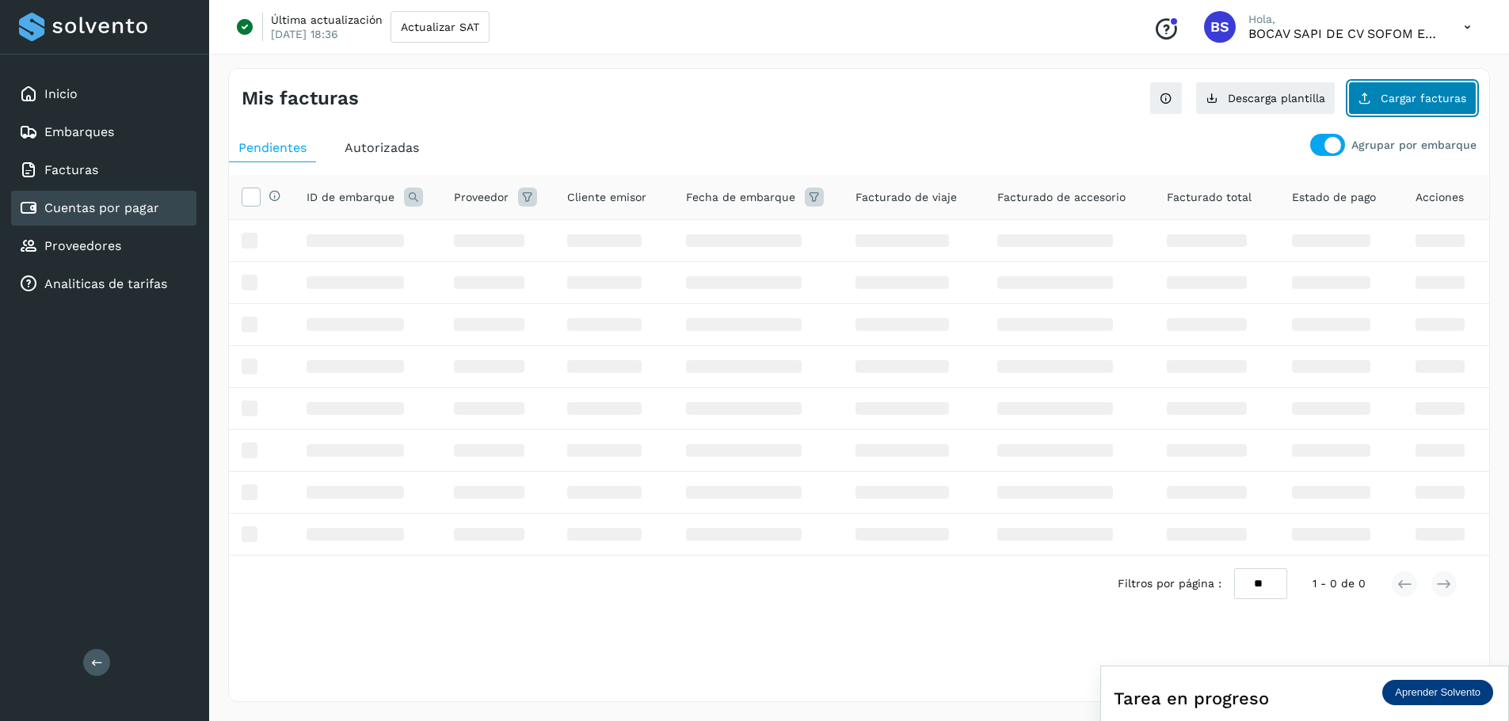
click at [886, 105] on button "Cargar facturas" at bounding box center [1412, 98] width 128 height 33
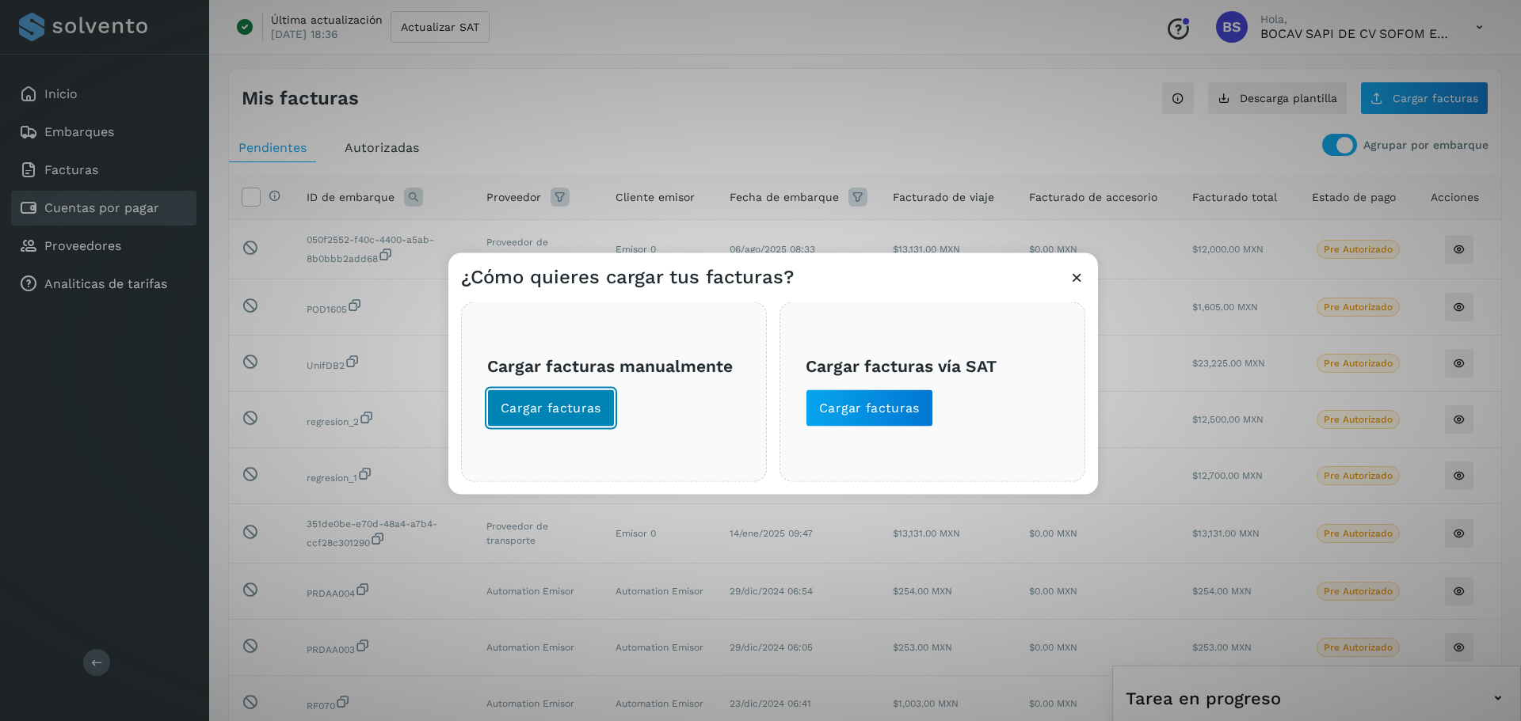
click at [531, 413] on span "Cargar facturas" at bounding box center [551, 407] width 101 height 17
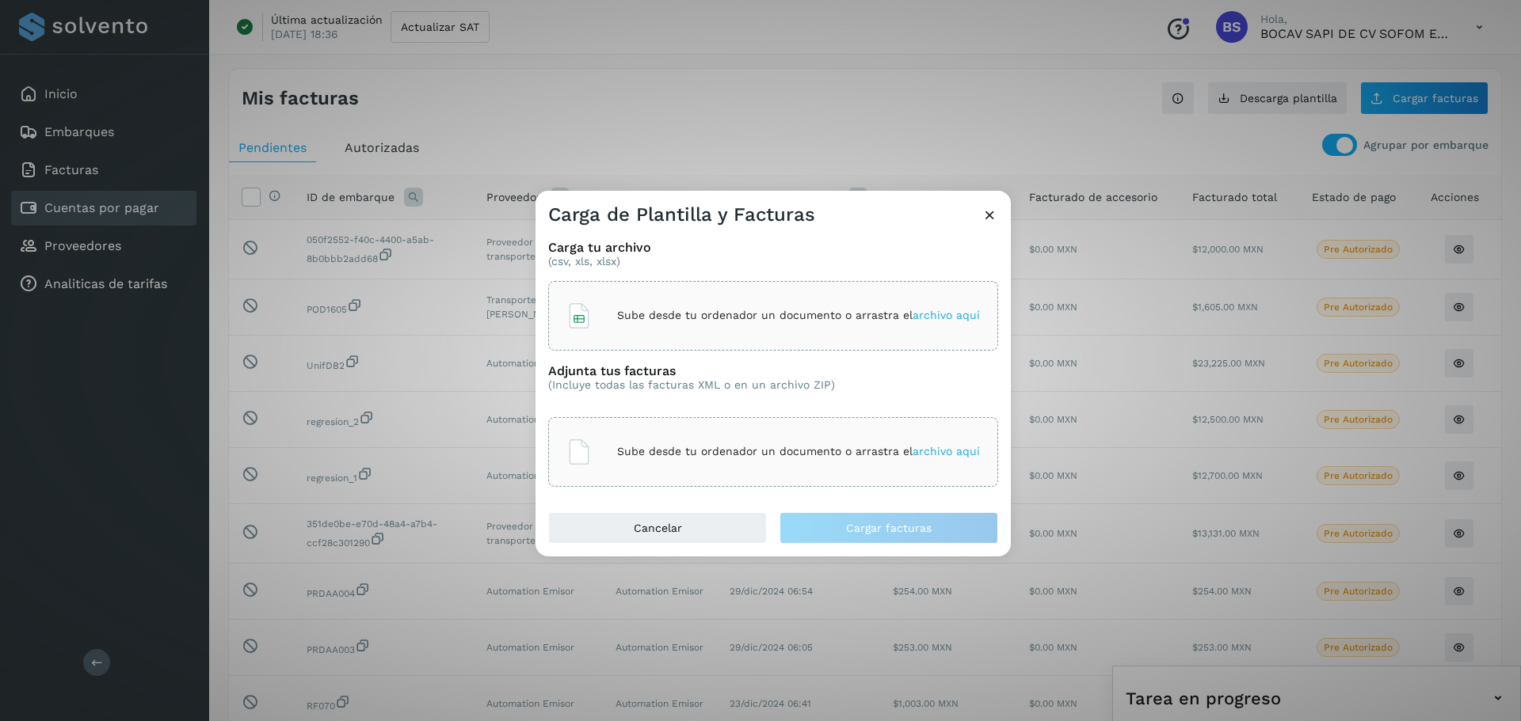
click at [689, 334] on div "Sube desde tu ordenador un documento o arrastra el archivo aquí" at bounding box center [772, 316] width 413 height 43
click at [846, 436] on div "Sube desde tu ordenador un documento o arrastra el archivo aquí" at bounding box center [772, 452] width 413 height 43
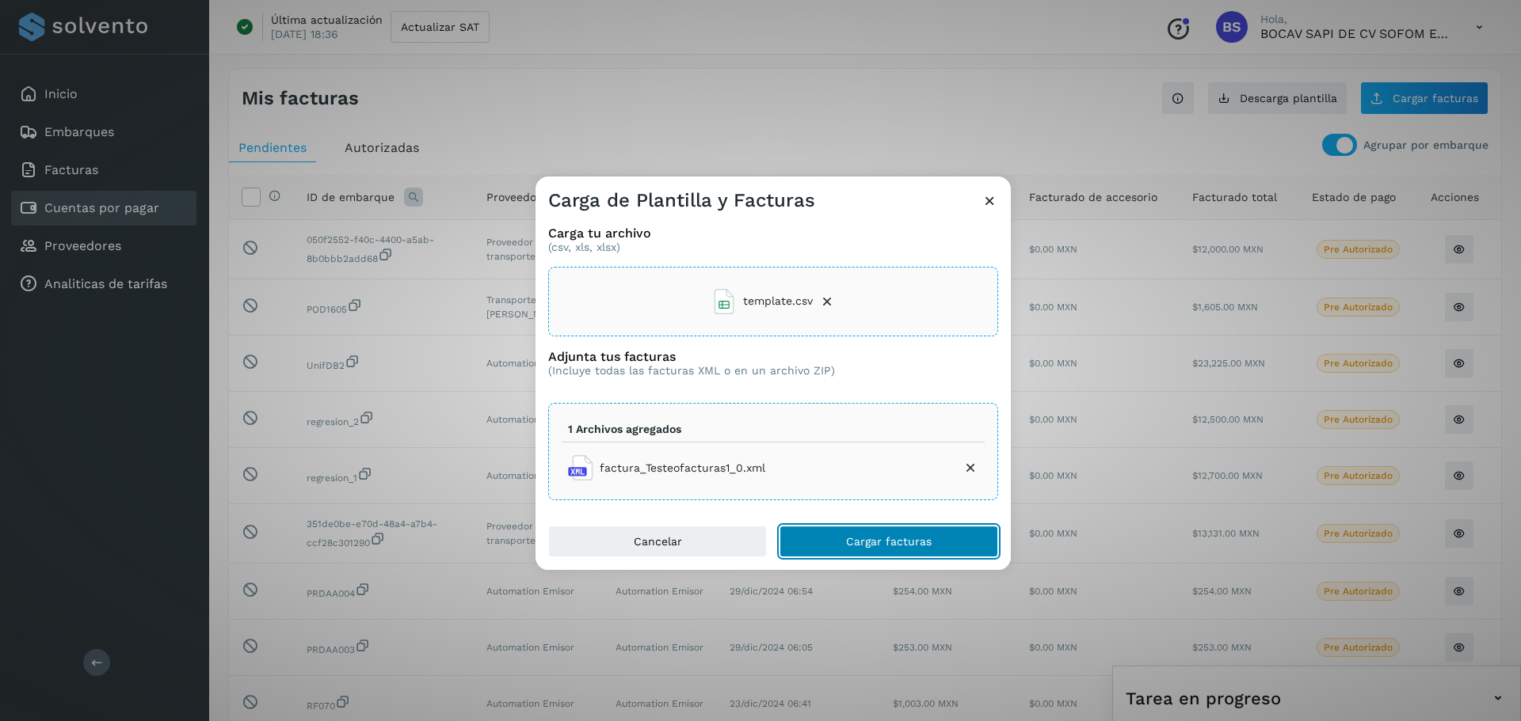
click at [879, 532] on button "Cargar facturas" at bounding box center [888, 542] width 219 height 32
click at [886, 550] on button "Cargar facturas" at bounding box center [888, 542] width 219 height 32
click at [886, 199] on icon at bounding box center [989, 200] width 17 height 17
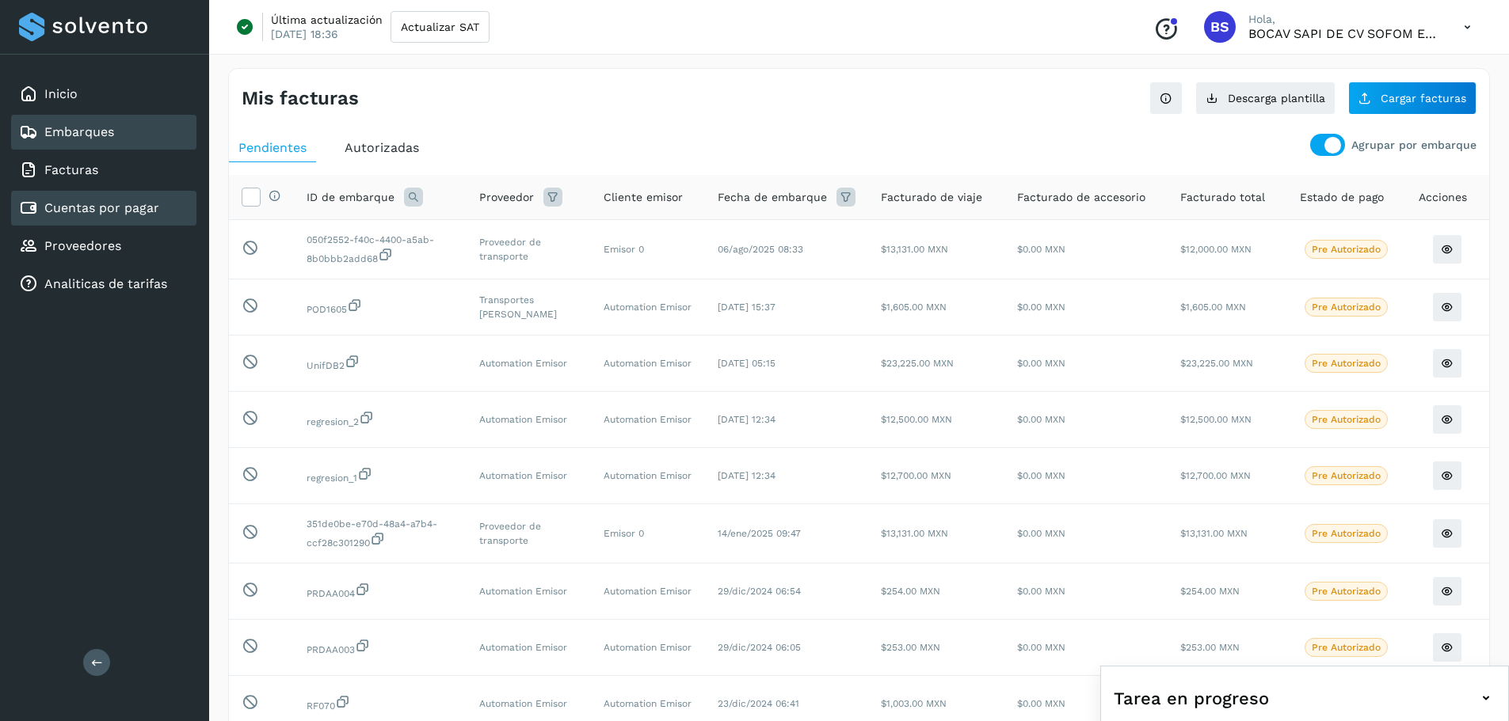
click at [84, 126] on link "Embarques" at bounding box center [79, 131] width 70 height 15
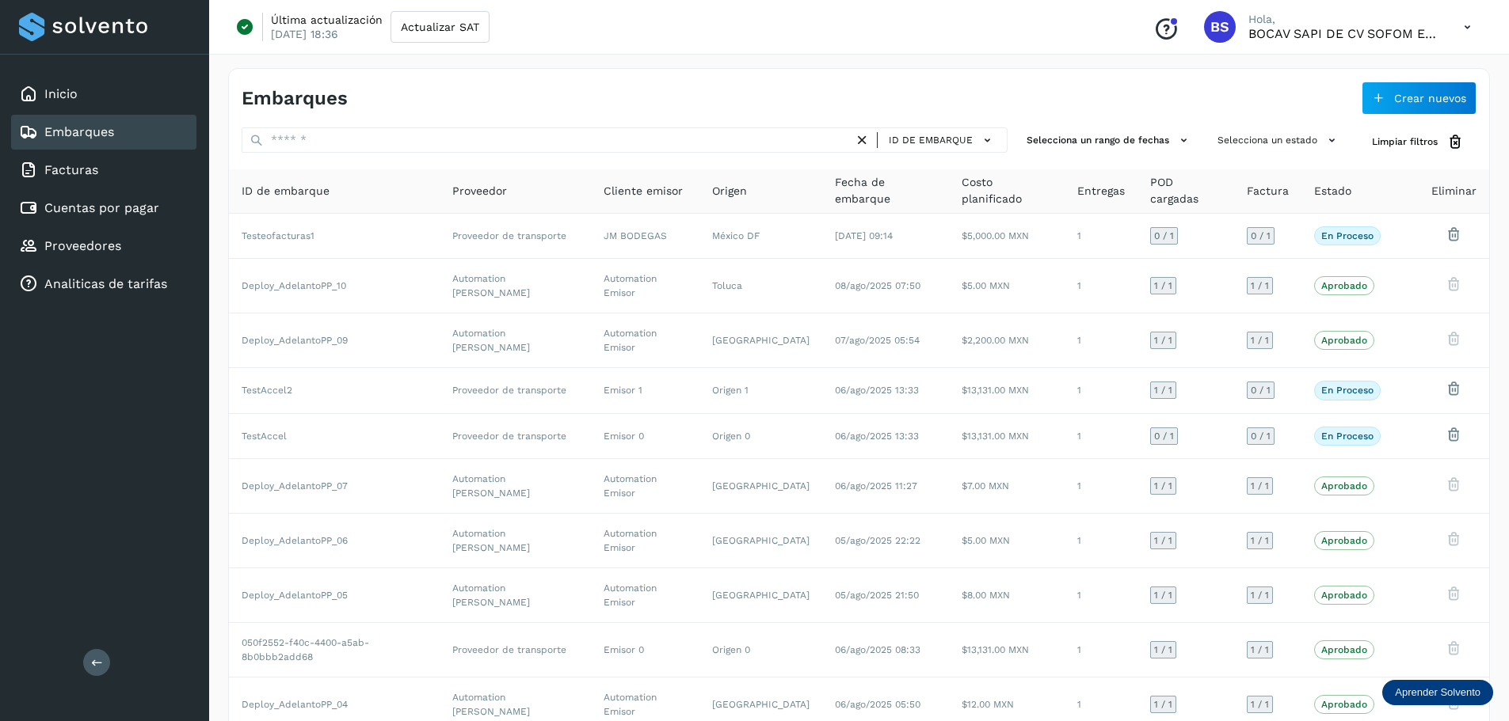
click at [118, 125] on div "Embarques" at bounding box center [103, 132] width 185 height 35
click at [886, 93] on span "Crear nuevos" at bounding box center [1430, 98] width 72 height 11
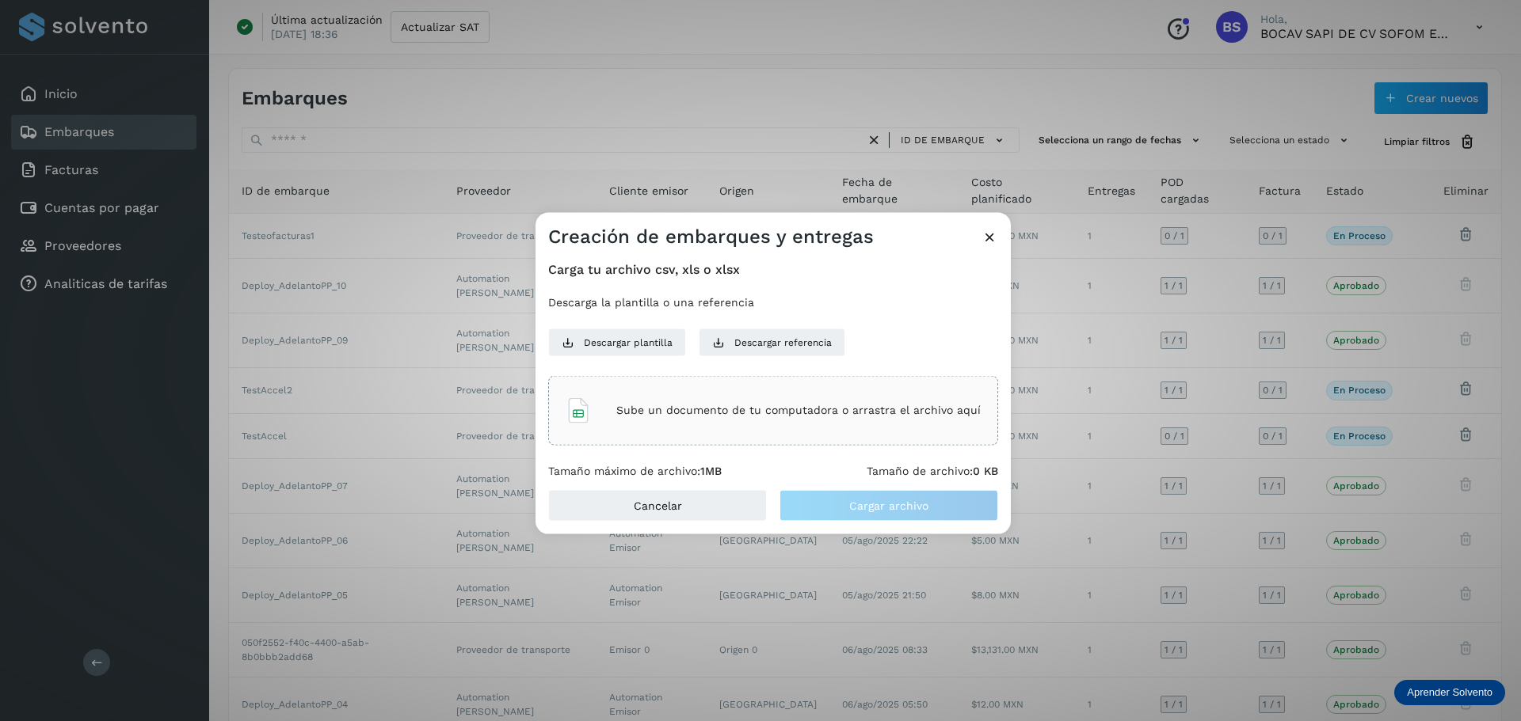
click at [793, 412] on p "Sube un documento de tu computadora o arrastra el archivo aquí" at bounding box center [798, 410] width 364 height 13
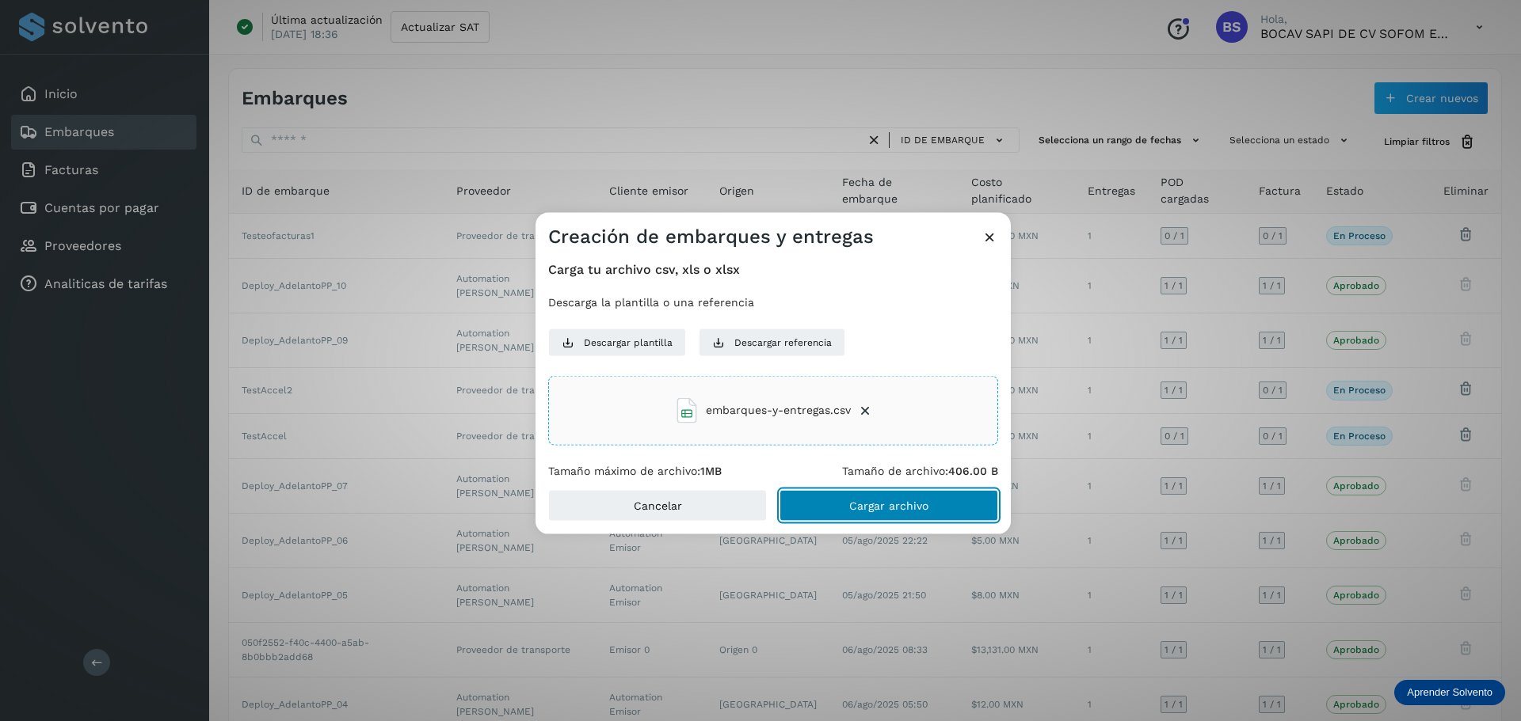
click at [886, 509] on span "Cargar archivo" at bounding box center [888, 506] width 79 height 11
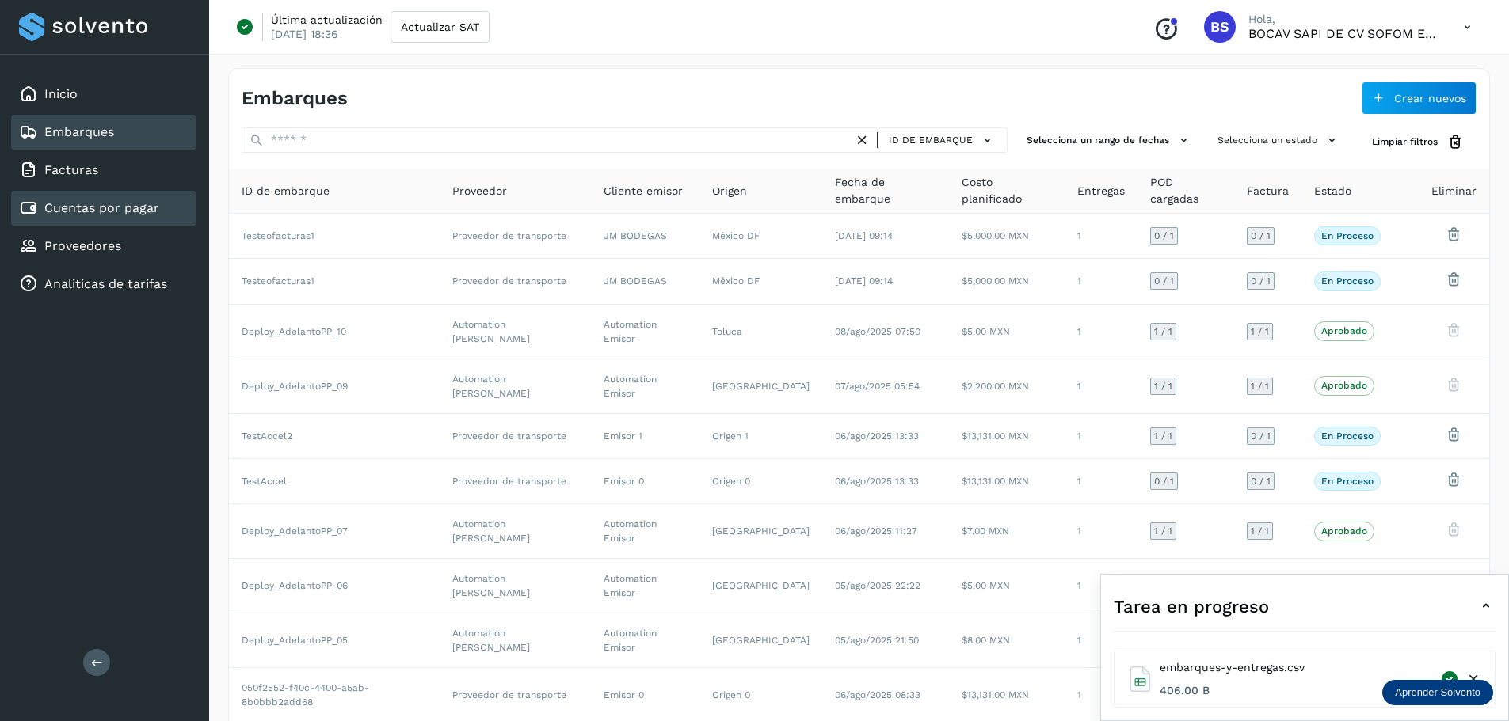
click at [55, 211] on link "Cuentas por pagar" at bounding box center [101, 207] width 115 height 15
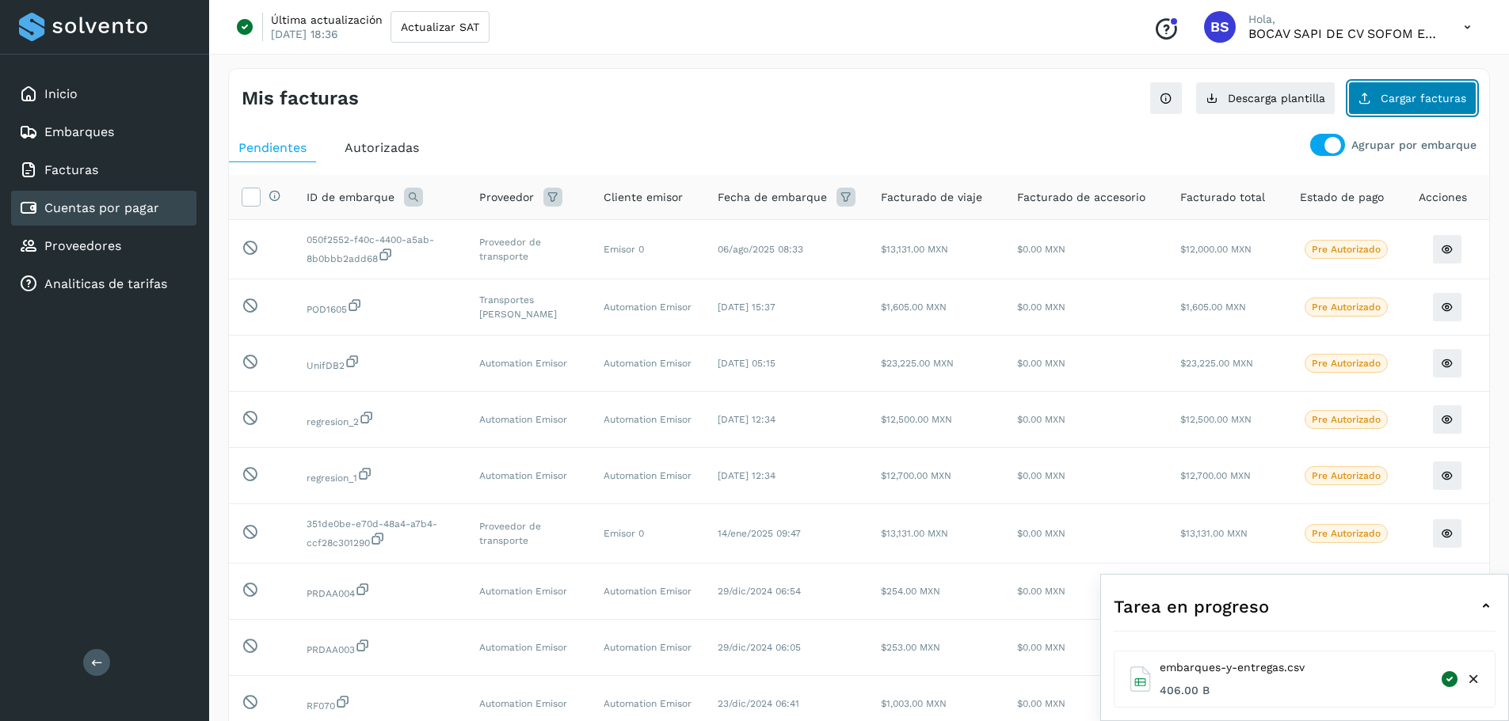
click at [886, 104] on span "Cargar facturas" at bounding box center [1423, 98] width 86 height 11
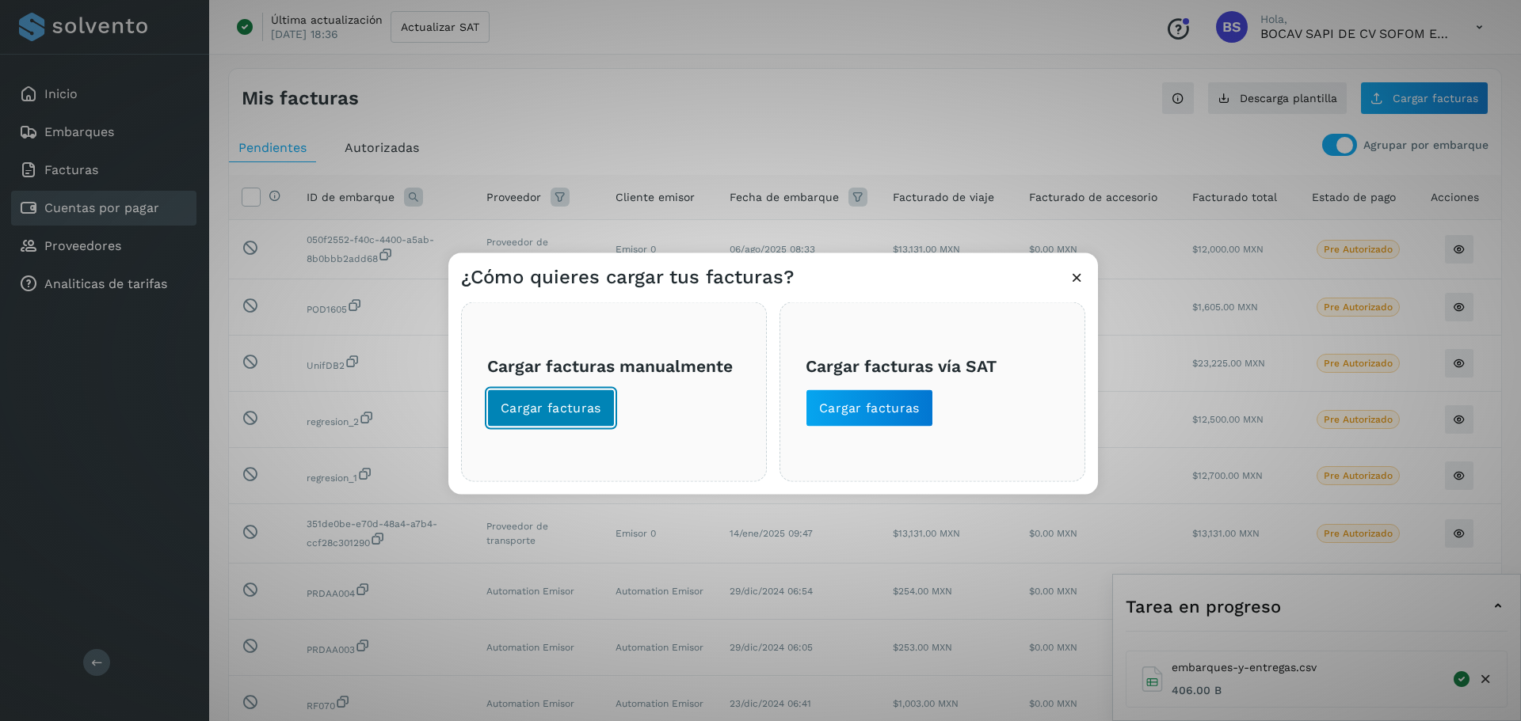
click at [578, 413] on span "Cargar facturas" at bounding box center [551, 407] width 101 height 17
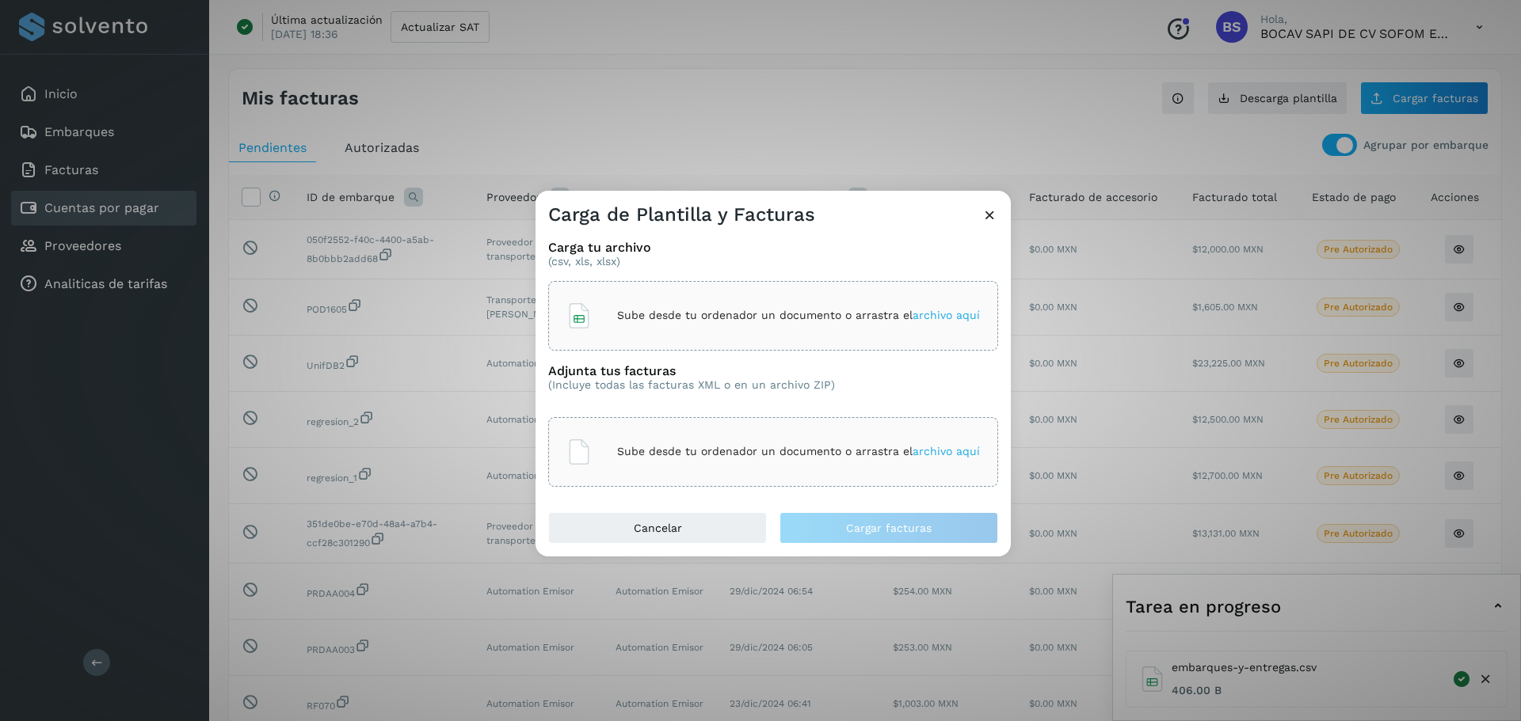
click at [653, 306] on div "Sube desde tu ordenador un documento o arrastra el archivo aquí" at bounding box center [772, 316] width 413 height 43
click at [807, 451] on p "Sube desde tu ordenador un documento o arrastra el archivo aquí" at bounding box center [798, 451] width 363 height 13
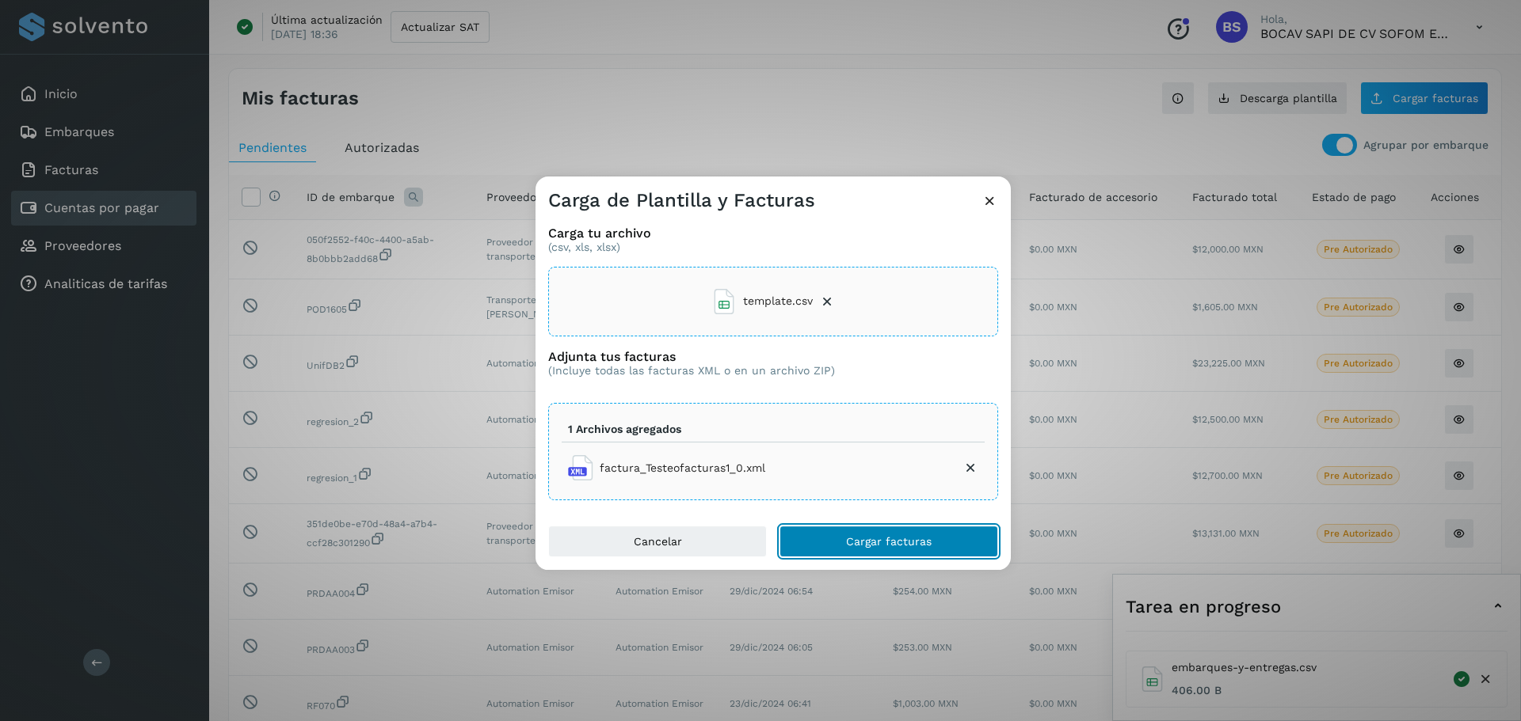
click at [834, 527] on button "Cargar facturas" at bounding box center [888, 542] width 219 height 32
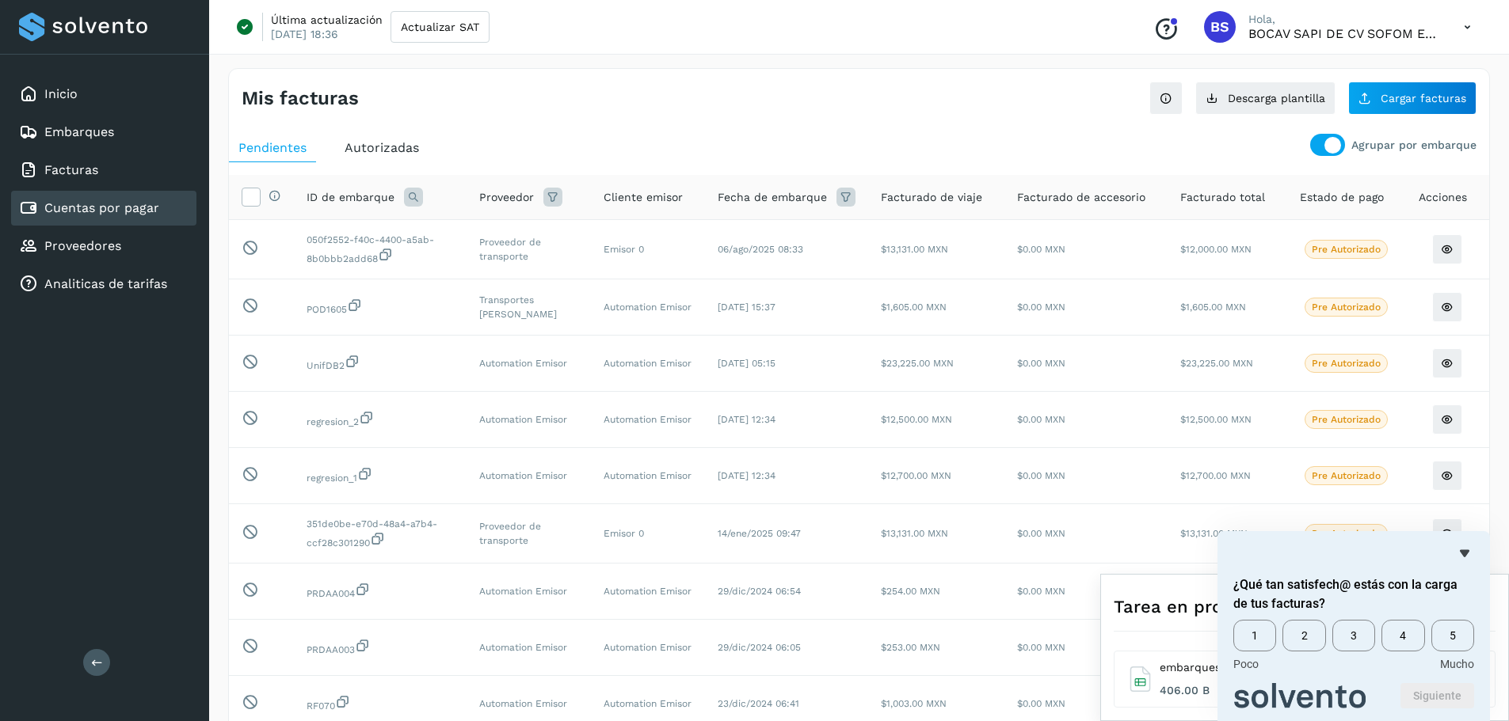
click at [886, 148] on div at bounding box center [1332, 145] width 17 height 17
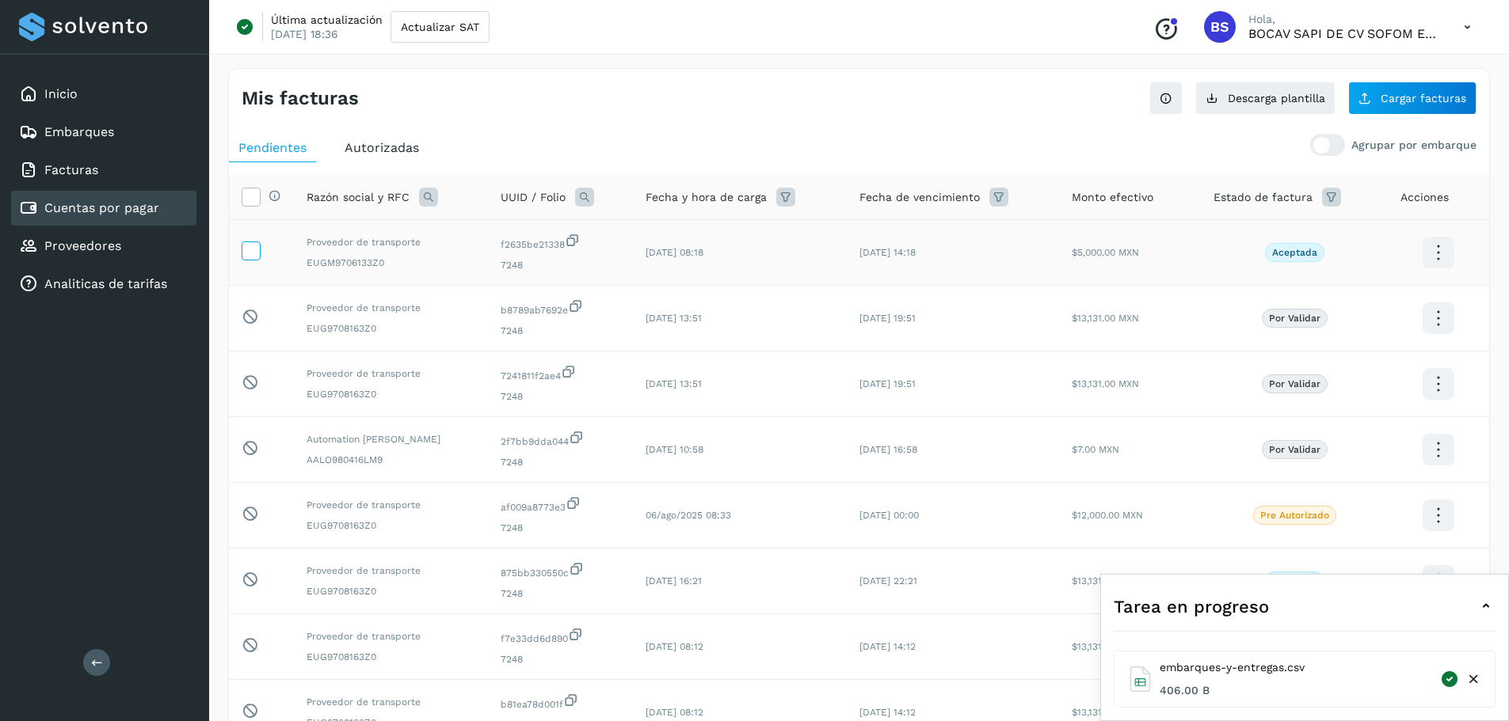
click at [254, 253] on icon at bounding box center [250, 250] width 17 height 17
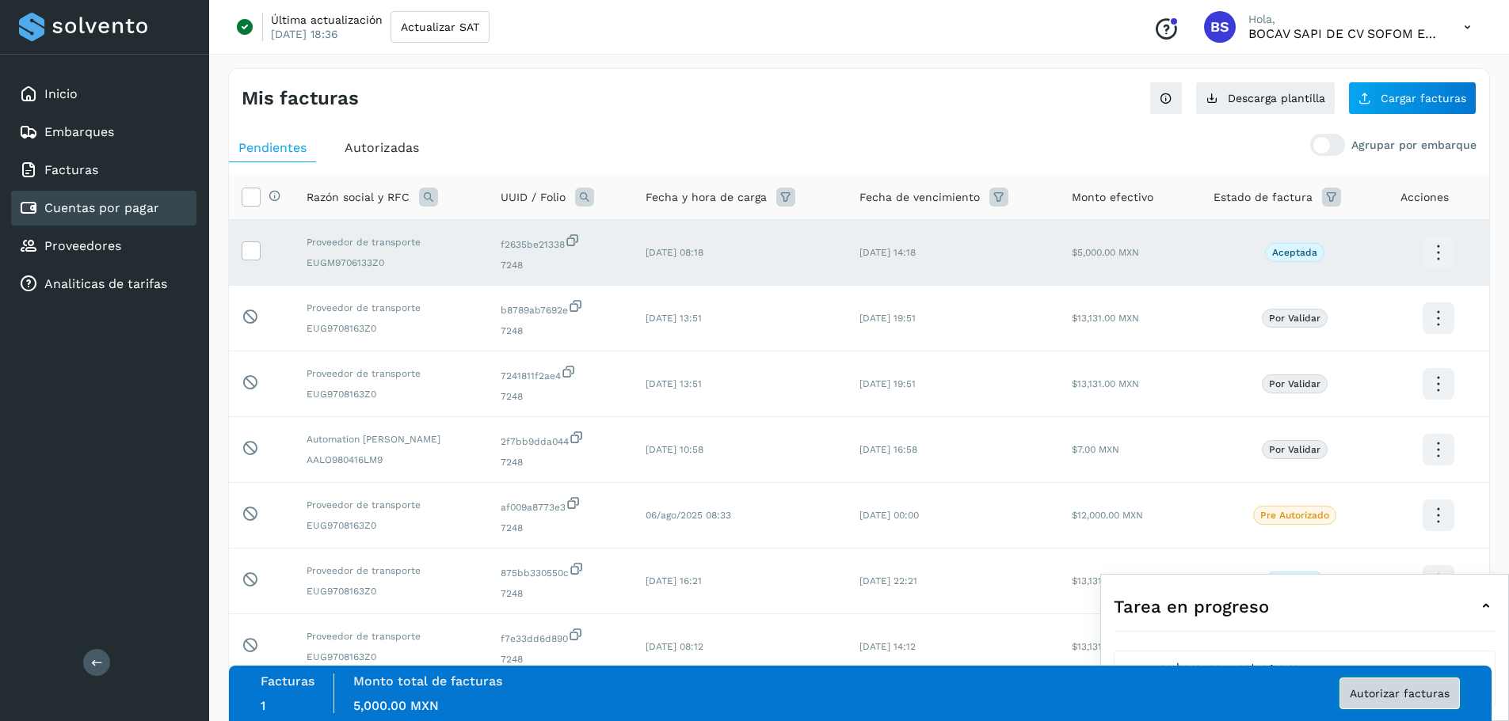
click at [886, 697] on span "Autorizar facturas" at bounding box center [1399, 693] width 100 height 11
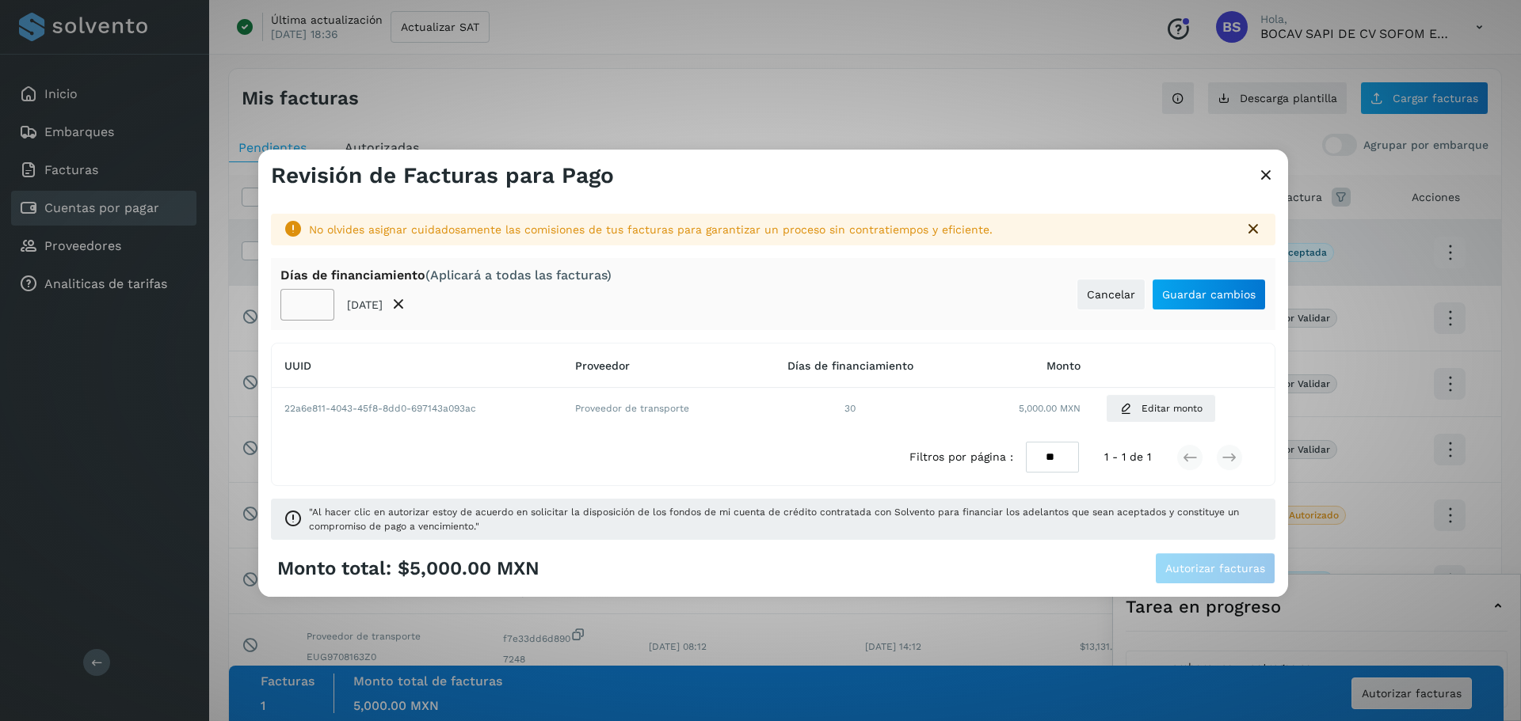
click at [308, 305] on input "**" at bounding box center [307, 305] width 54 height 32
type input "**"
click at [886, 295] on span "Guardar cambios" at bounding box center [1208, 294] width 93 height 11
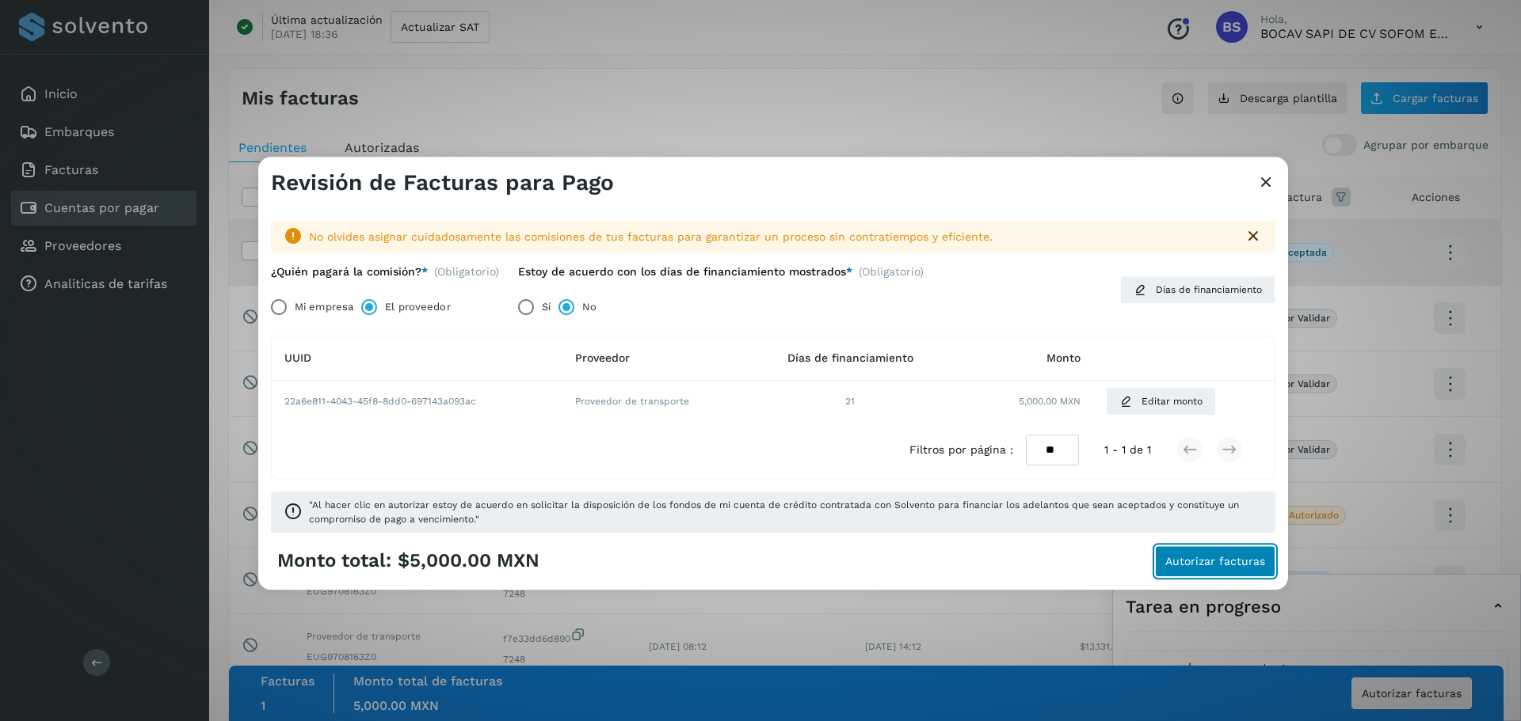
click at [886, 567] on span "Autorizar facturas" at bounding box center [1215, 561] width 100 height 11
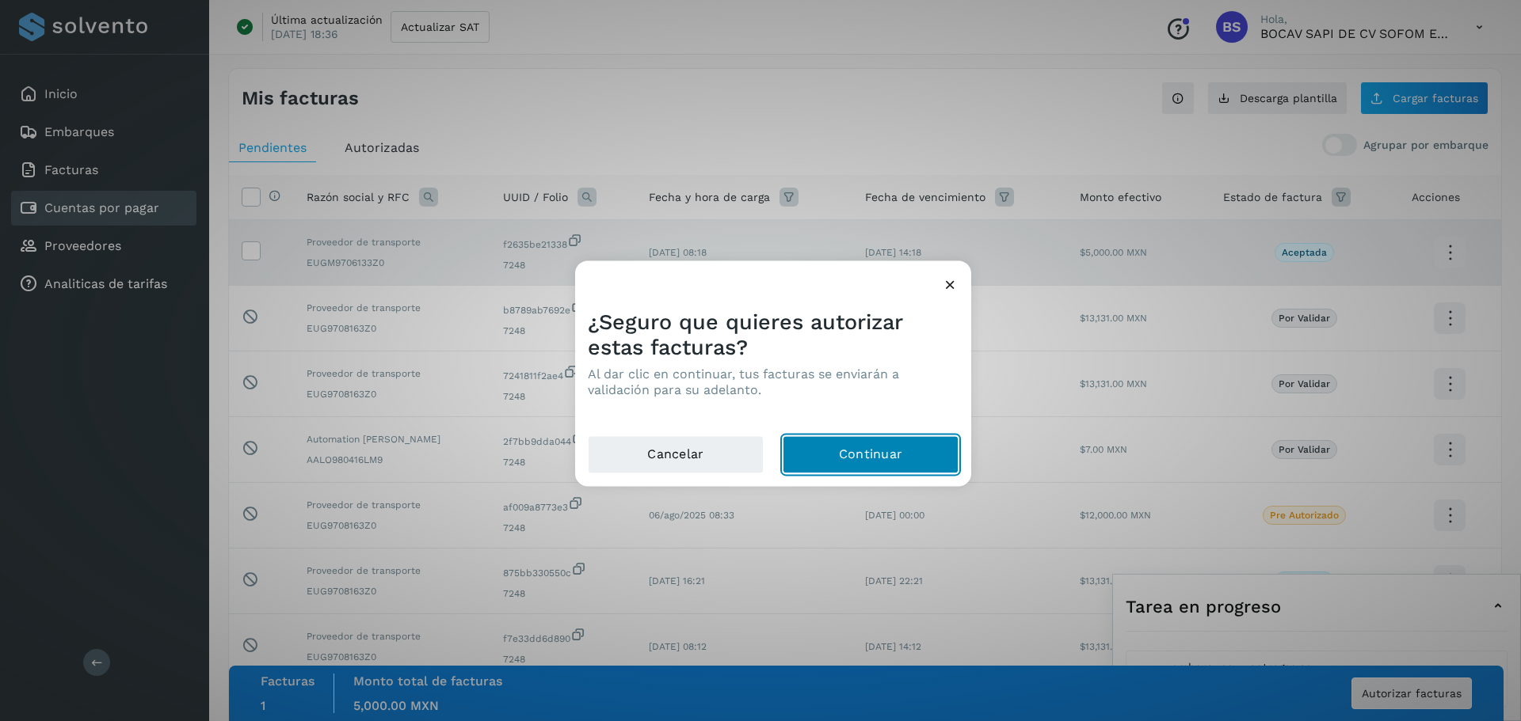
click at [878, 466] on button "Continuar" at bounding box center [870, 455] width 176 height 38
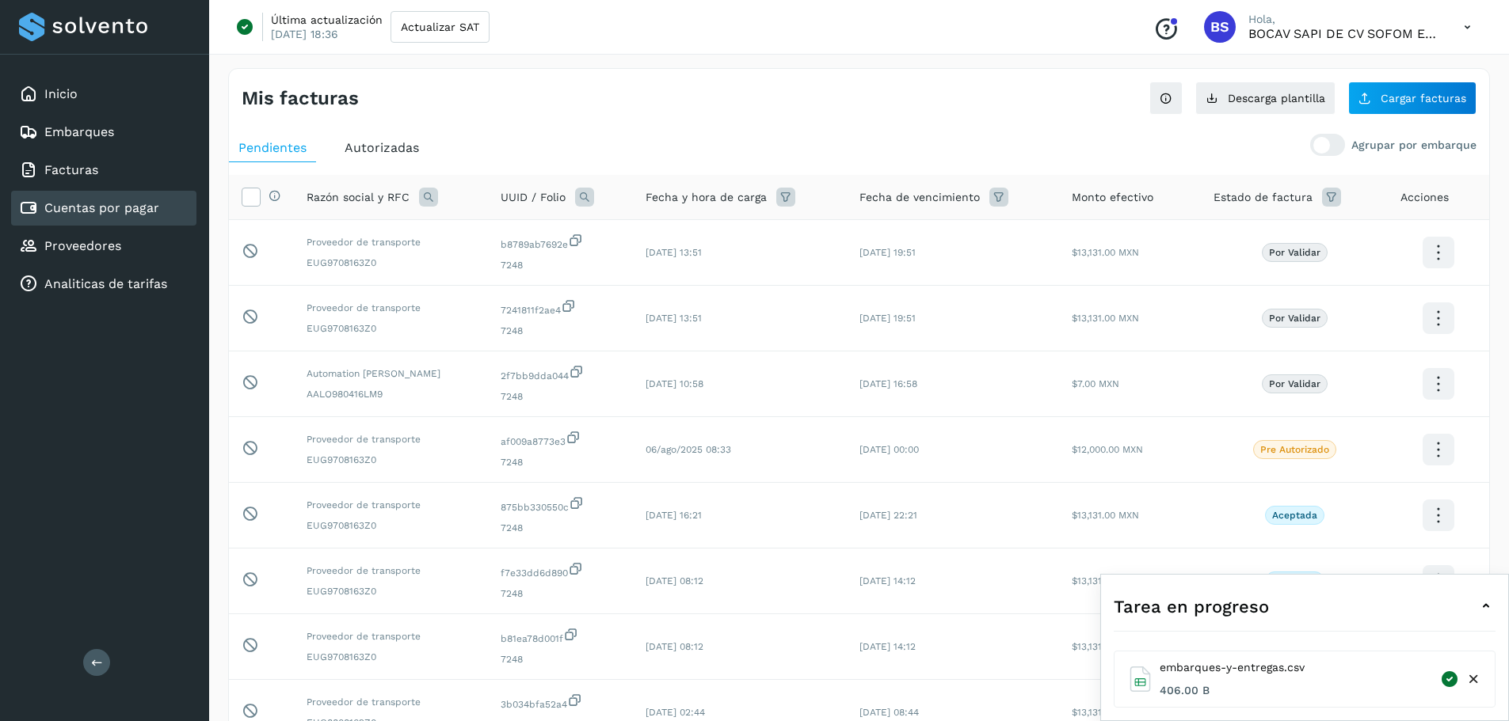
click at [364, 152] on span "Autorizadas" at bounding box center [381, 147] width 74 height 15
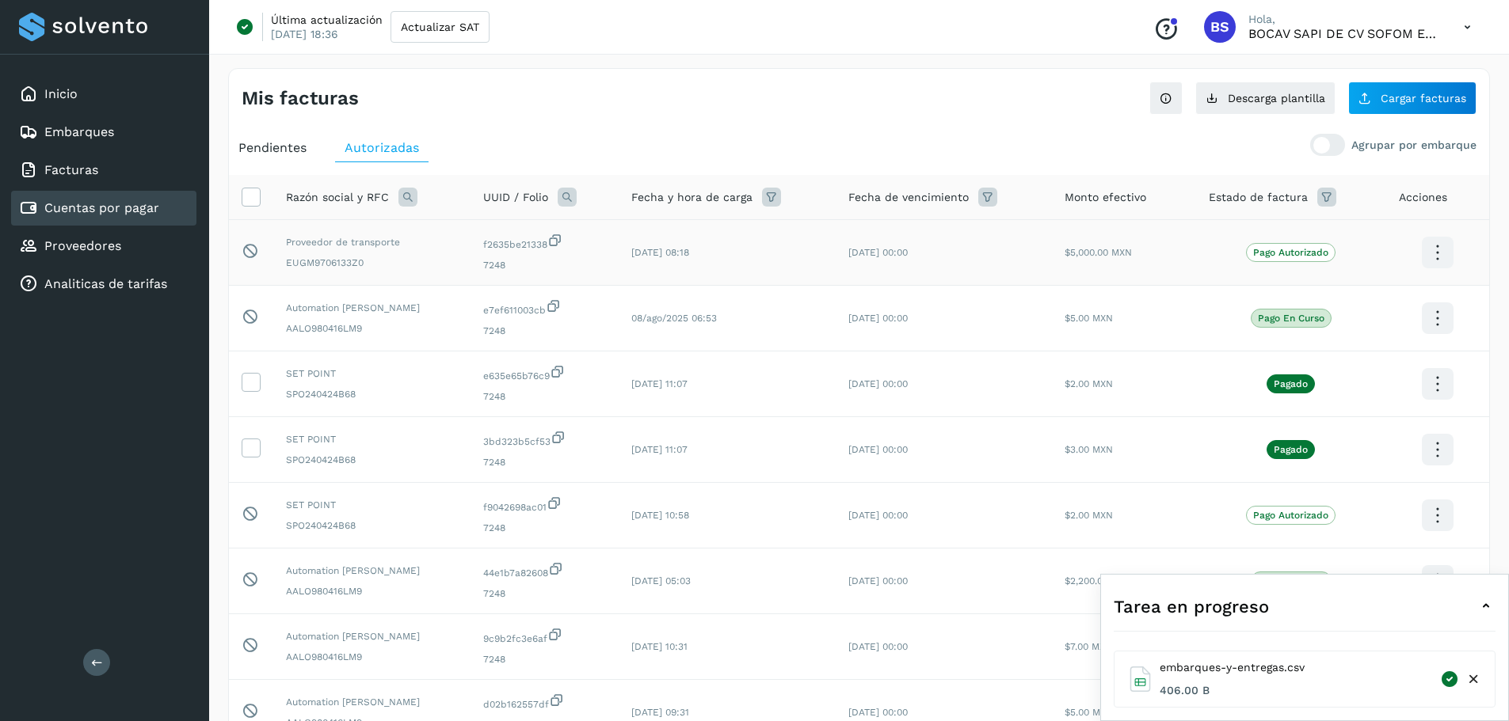
click at [886, 259] on icon at bounding box center [1436, 252] width 37 height 37
click at [886, 261] on div at bounding box center [754, 360] width 1509 height 721
click at [886, 250] on icon at bounding box center [1436, 252] width 37 height 37
click at [886, 243] on button "Ver Detalle" at bounding box center [1358, 237] width 188 height 31
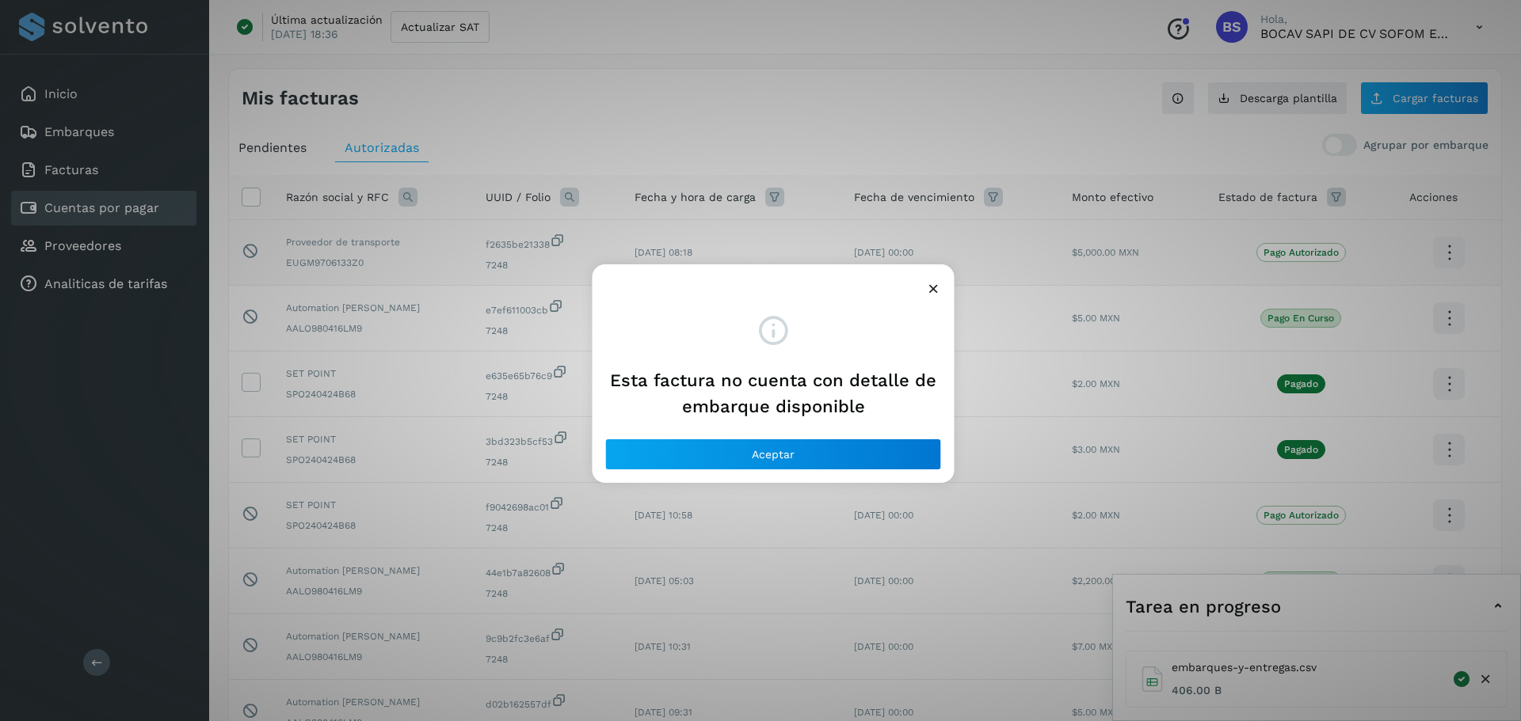
click at [886, 287] on icon at bounding box center [933, 288] width 17 height 17
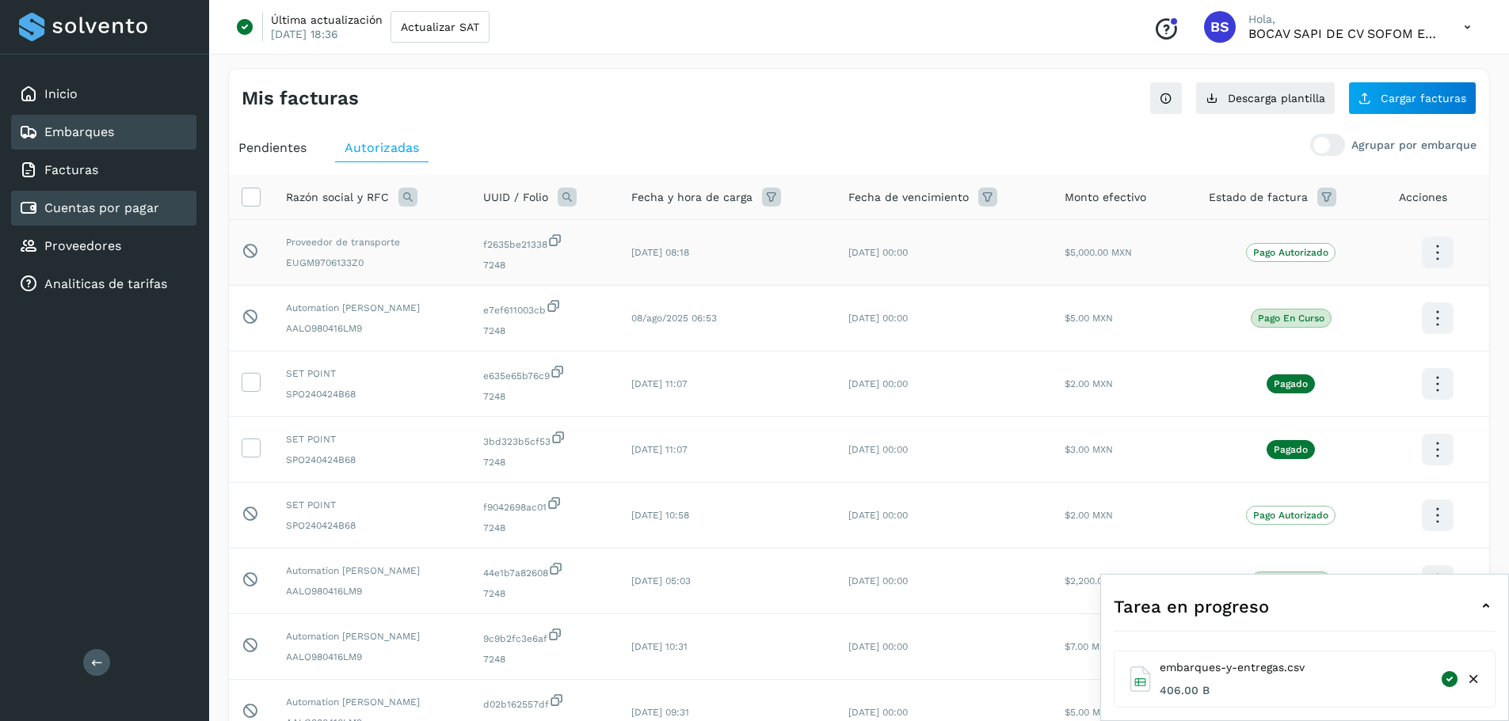
click at [123, 137] on div "Embarques" at bounding box center [103, 132] width 185 height 35
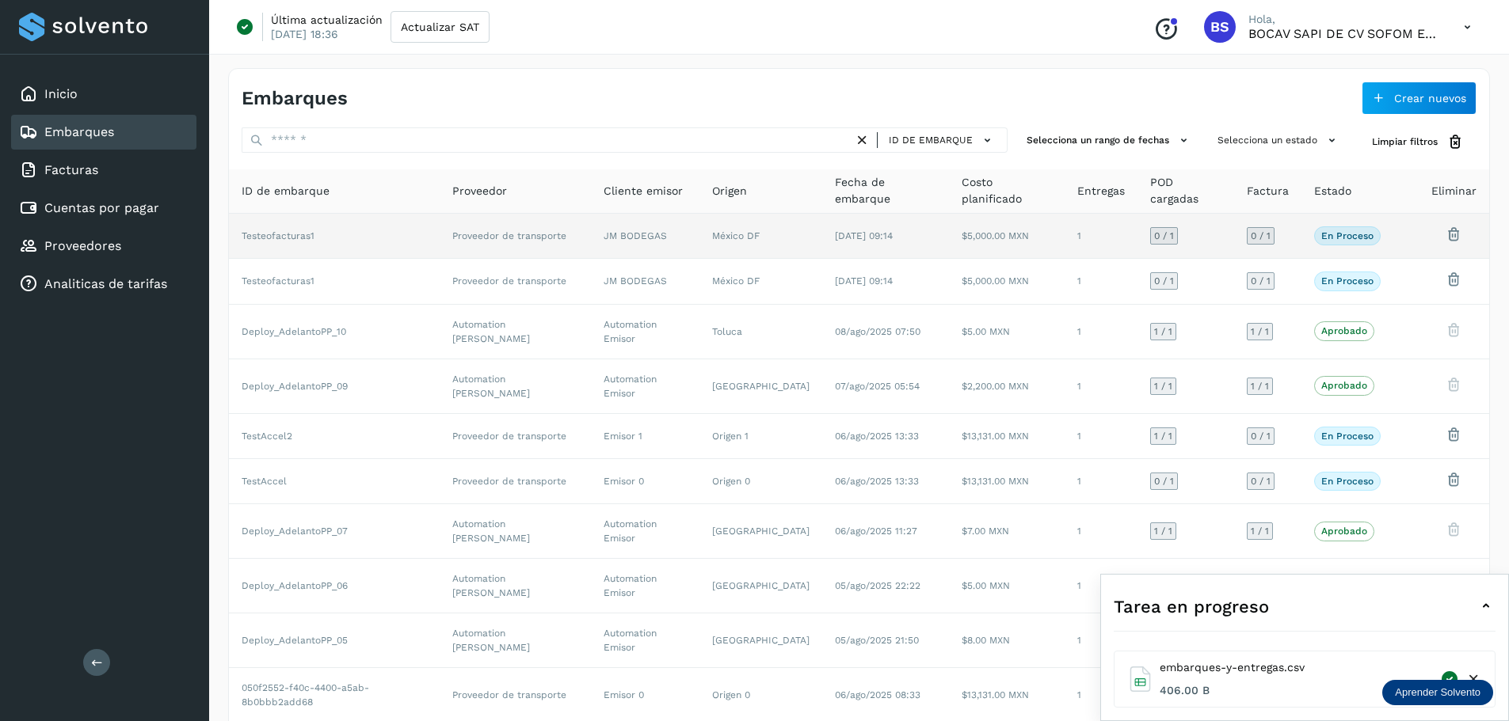
click at [886, 240] on td at bounding box center [1405, 236] width 25 height 45
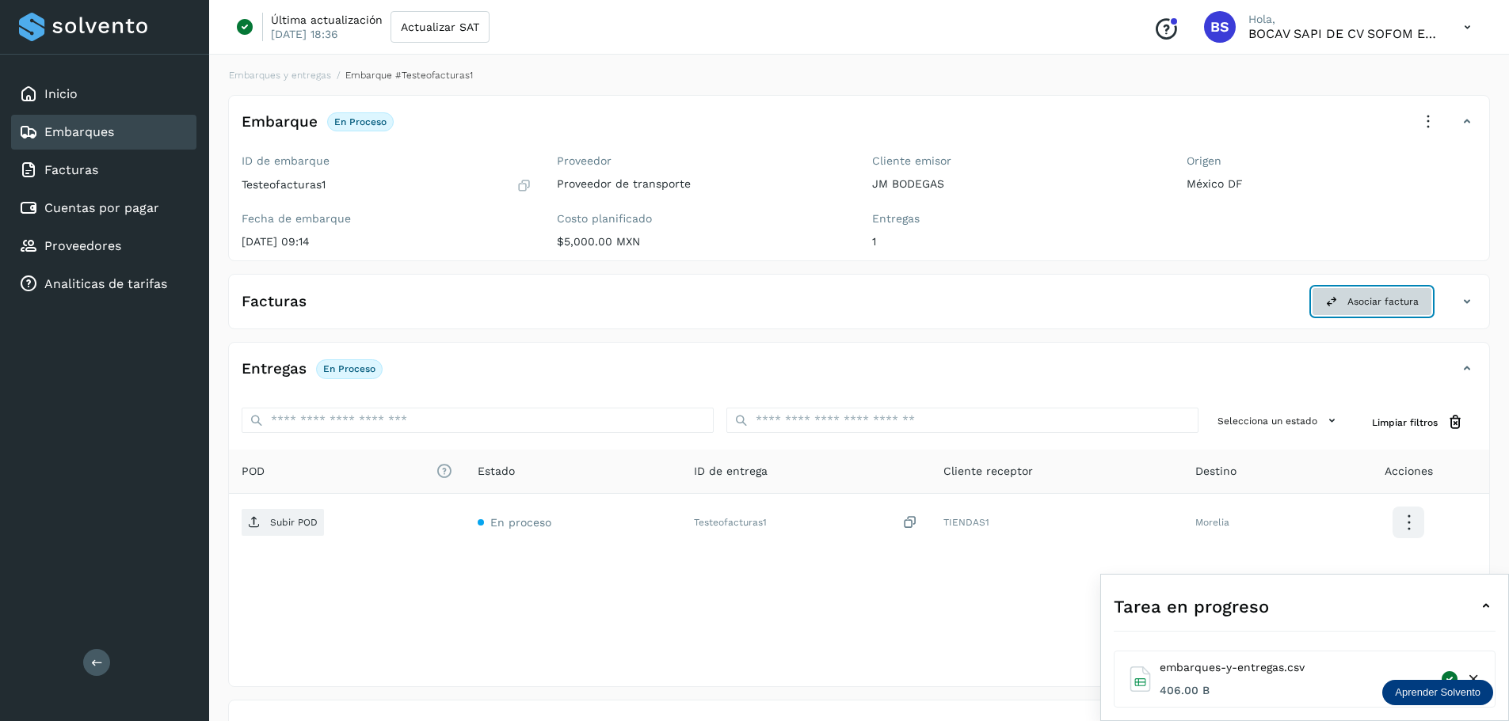
click at [886, 300] on span "Asociar factura" at bounding box center [1382, 302] width 71 height 14
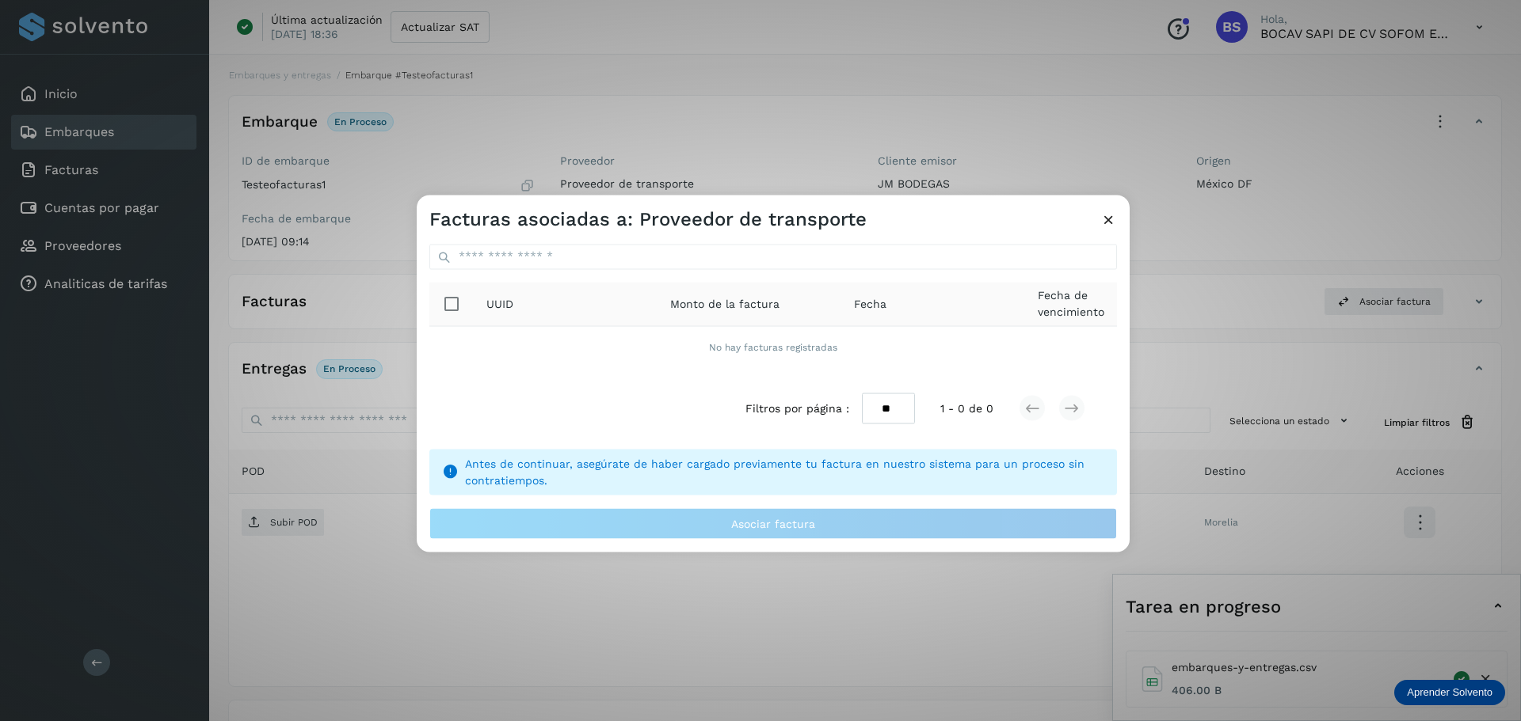
click at [886, 217] on icon at bounding box center [1108, 219] width 17 height 17
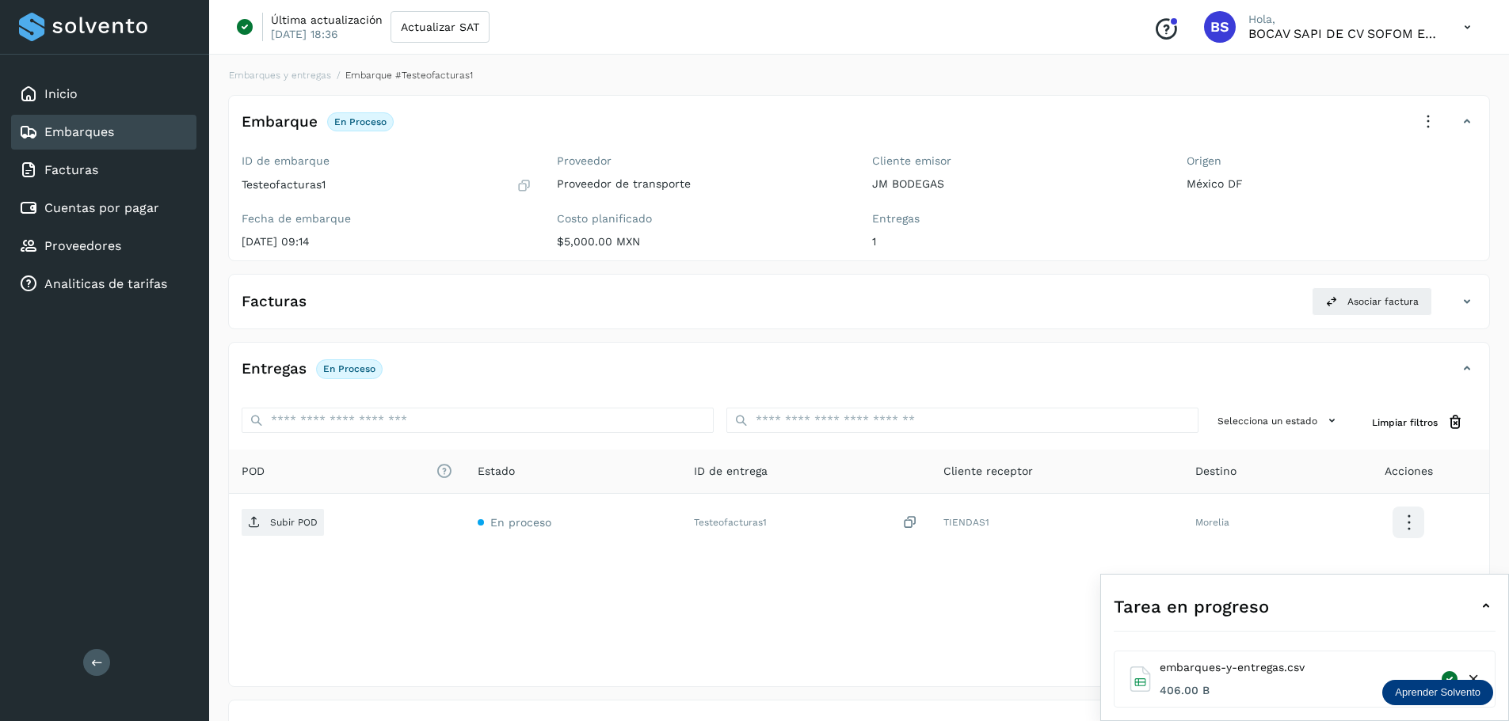
click at [97, 139] on link "Embarques" at bounding box center [79, 131] width 70 height 15
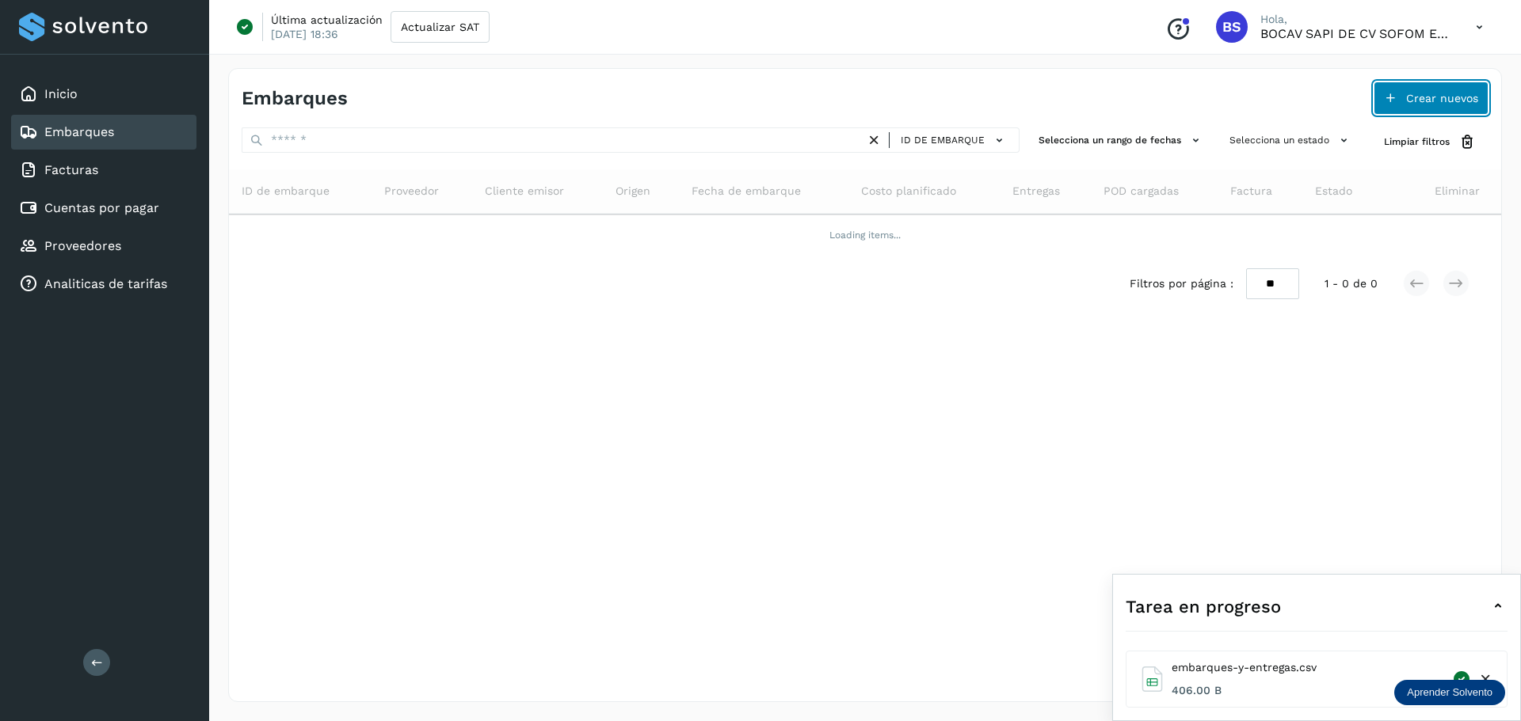
click at [886, 91] on button "Crear nuevos" at bounding box center [1430, 98] width 115 height 33
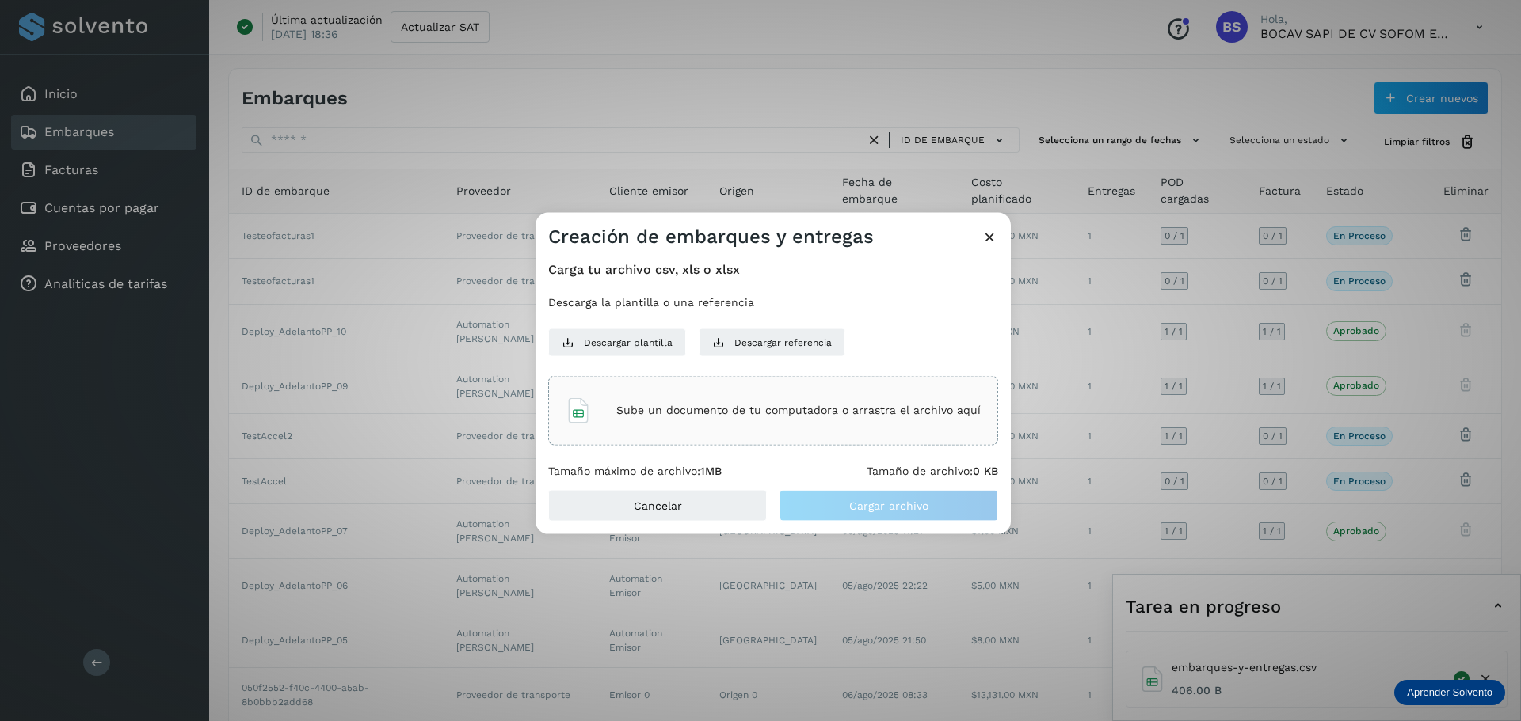
click at [657, 417] on div "Sube un documento de tu computadora o arrastra el archivo aquí" at bounding box center [772, 410] width 415 height 43
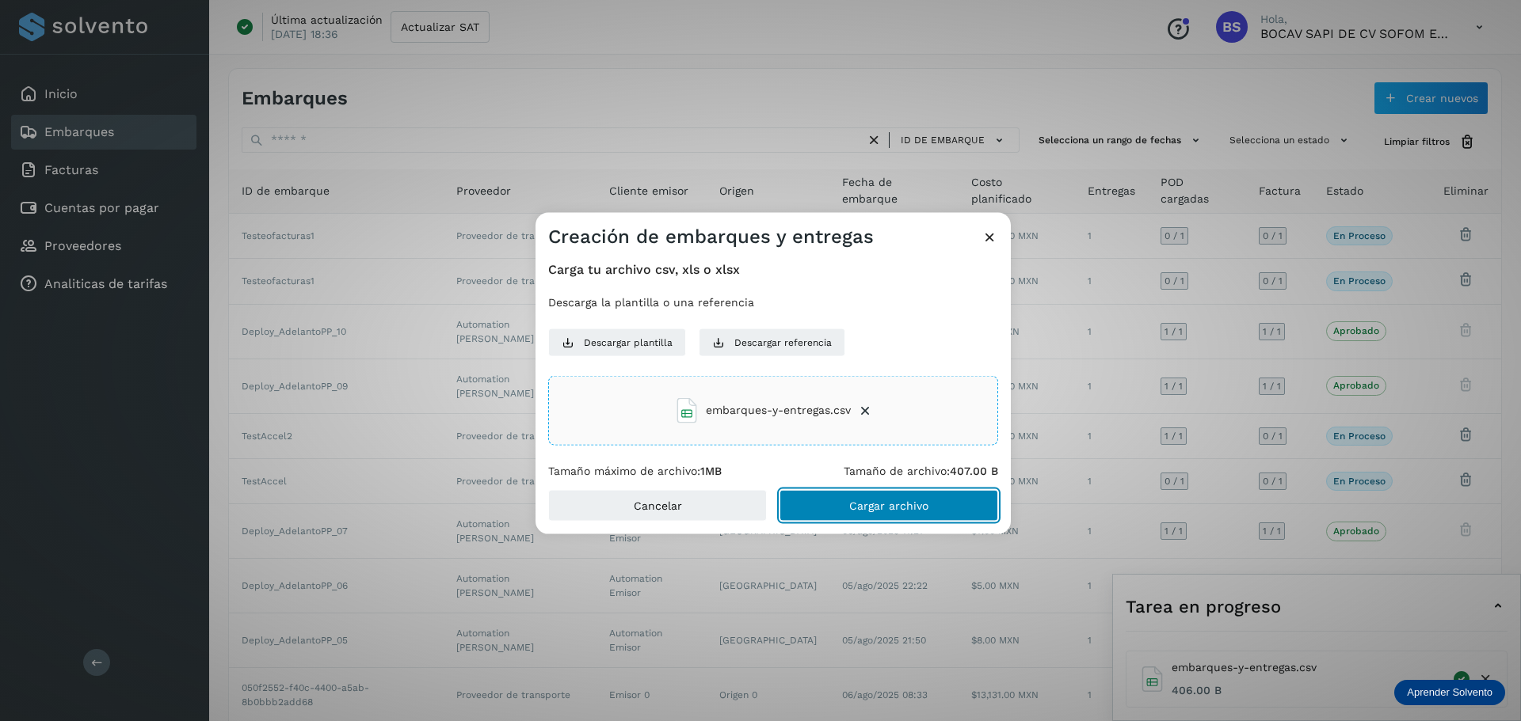
click at [886, 509] on button "Cargar archivo" at bounding box center [888, 506] width 219 height 32
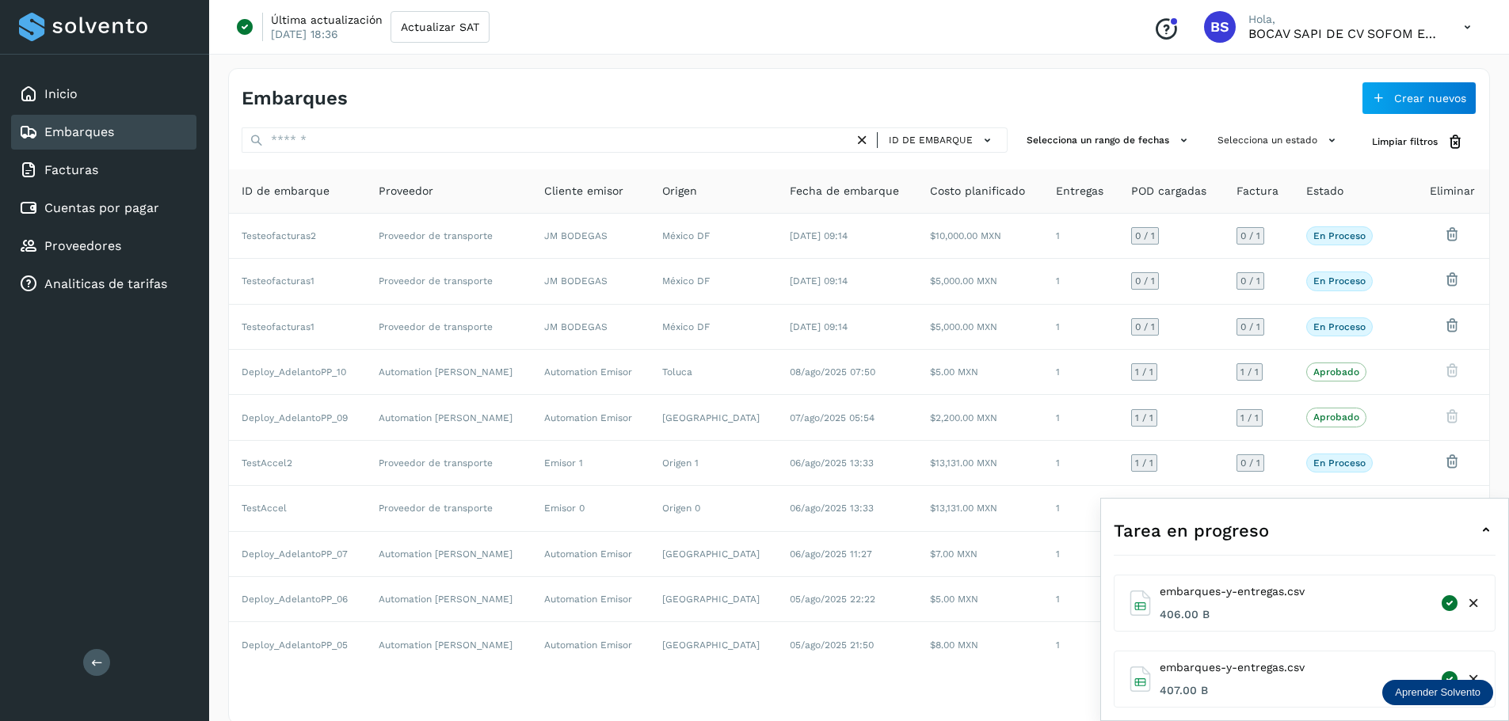
drag, startPoint x: 1473, startPoint y: 677, endPoint x: 1477, endPoint y: 664, distance: 14.0
click at [886, 675] on icon at bounding box center [1473, 680] width 17 height 17
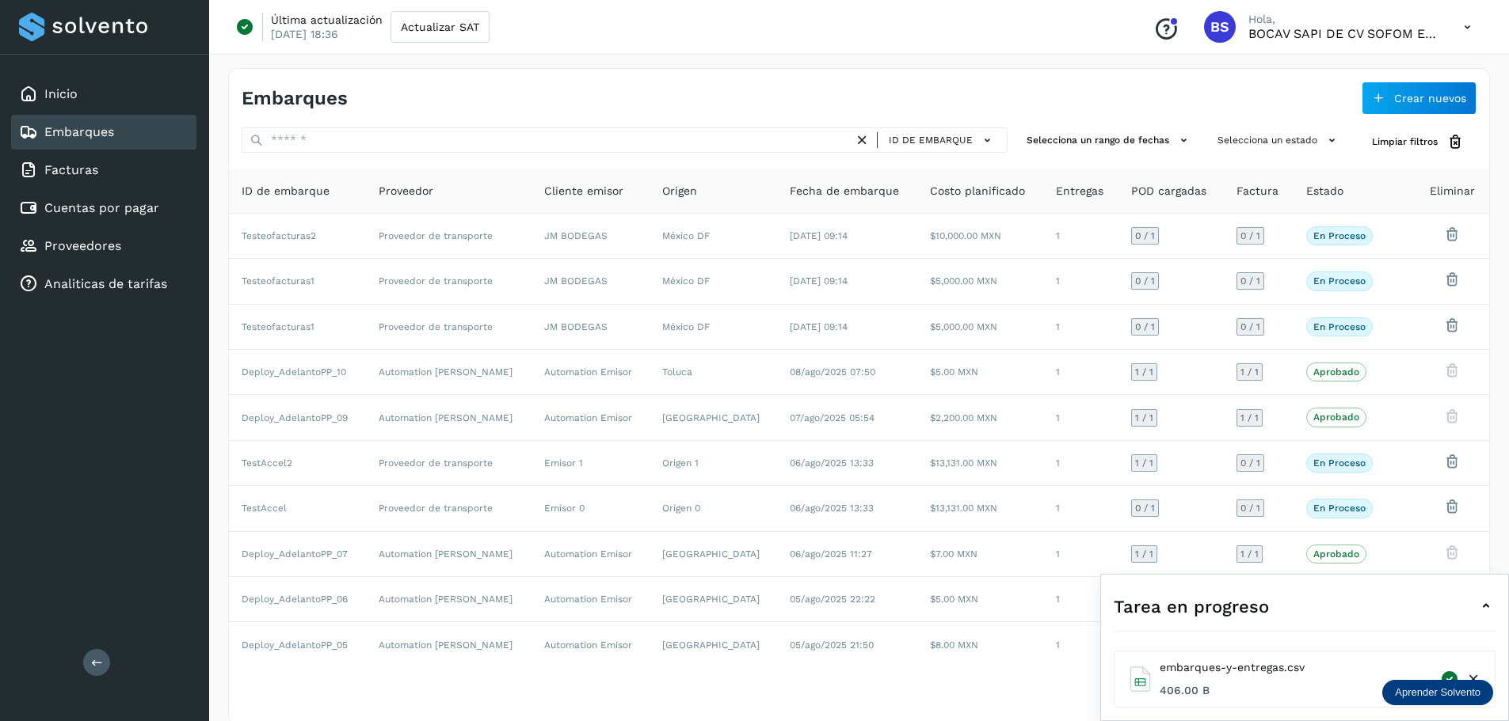
click at [886, 676] on icon at bounding box center [1473, 680] width 17 height 17
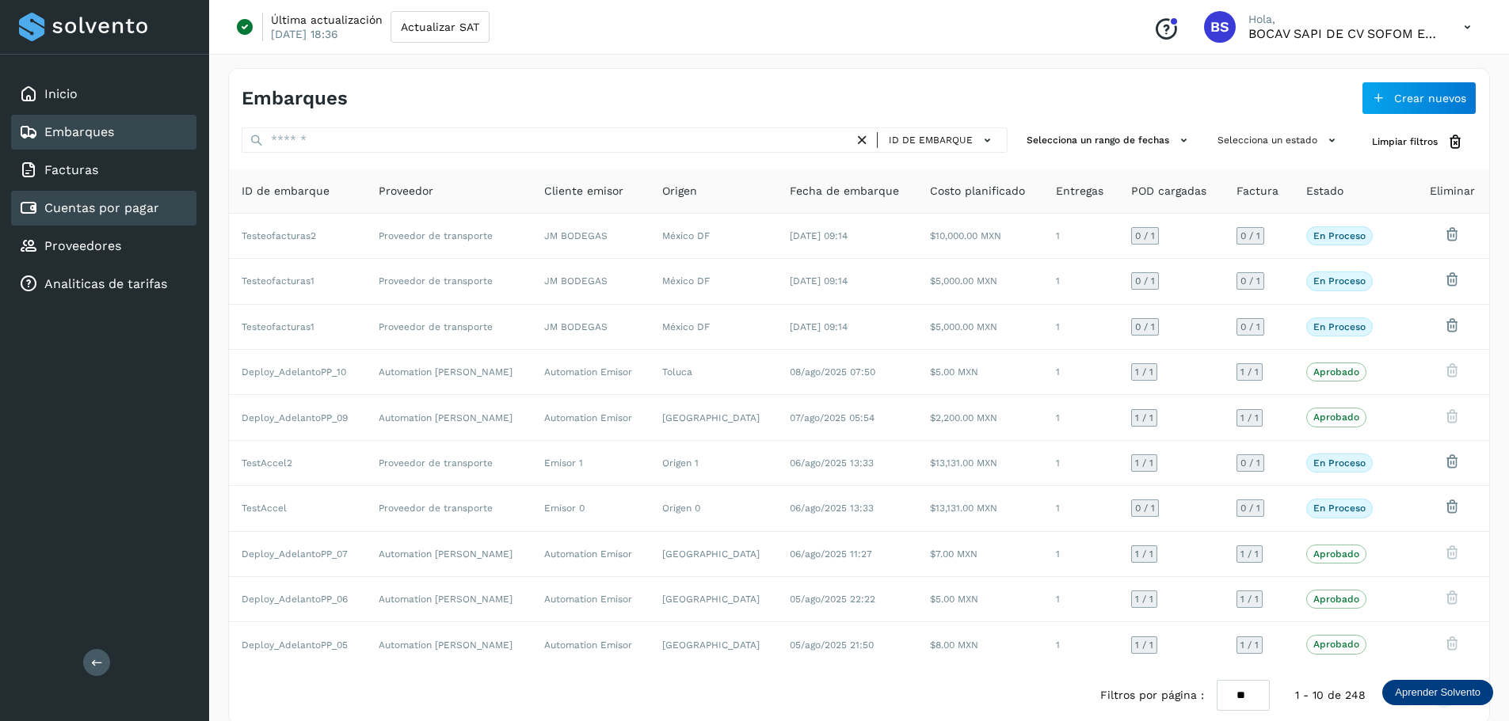
click at [133, 214] on link "Cuentas por pagar" at bounding box center [101, 207] width 115 height 15
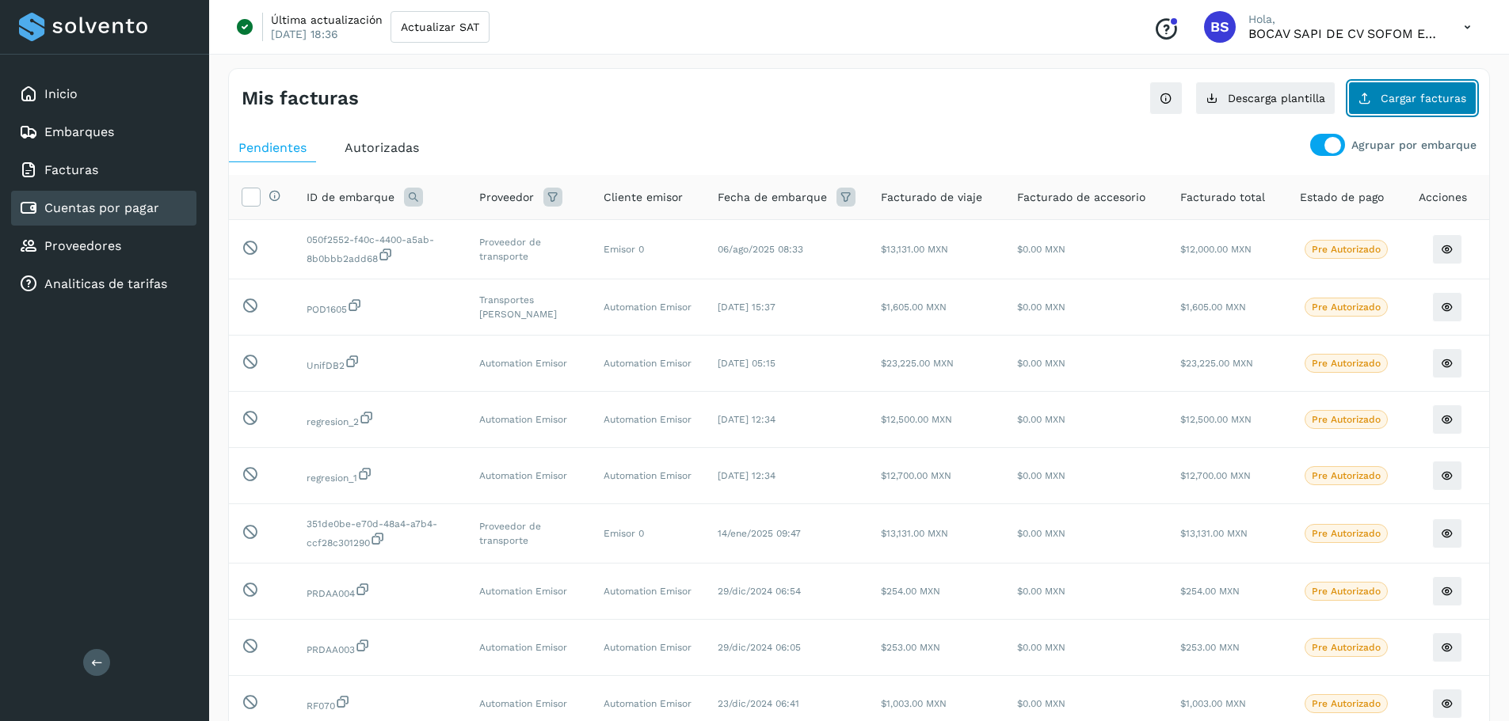
click at [886, 109] on button "Cargar facturas" at bounding box center [1412, 98] width 128 height 33
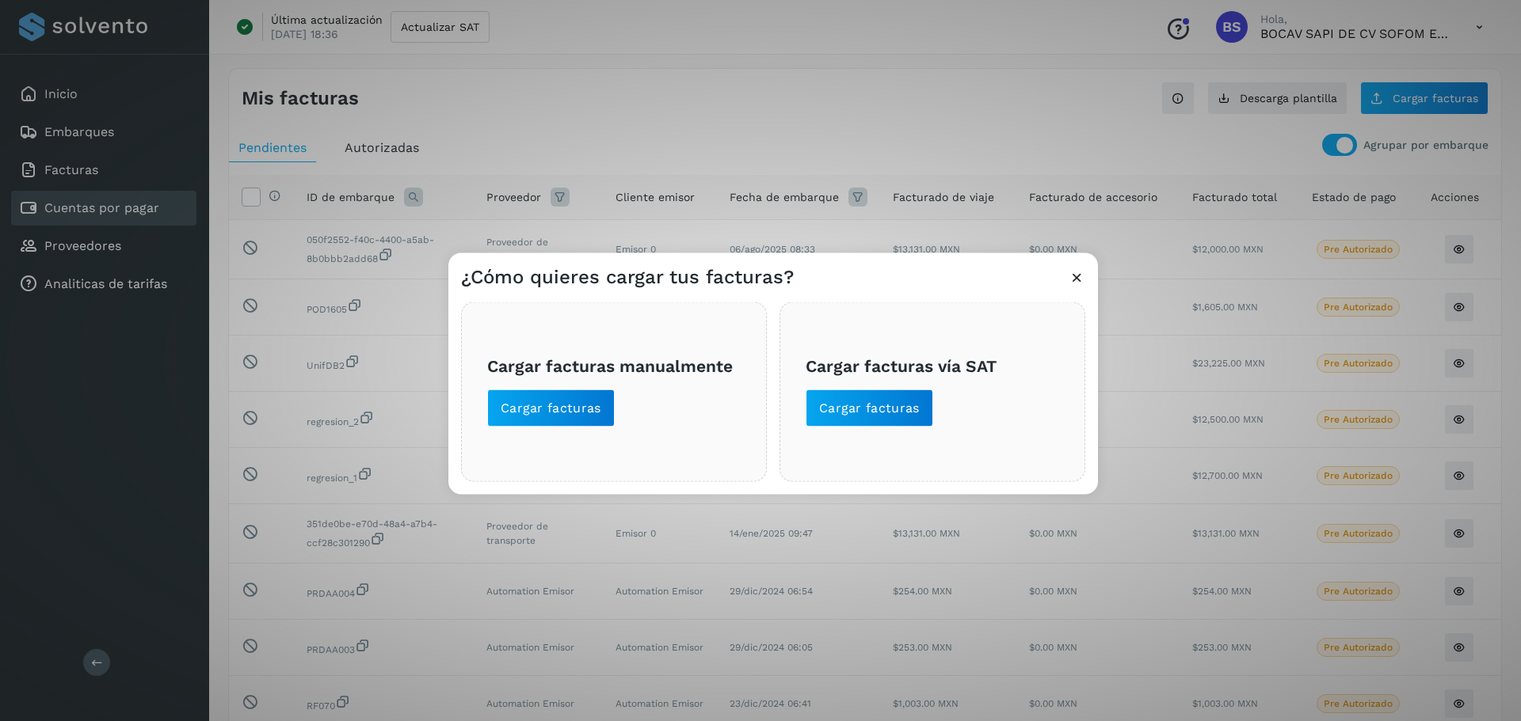
click at [551, 386] on span "Cargar facturas manualmente Cargar facturas" at bounding box center [613, 391] width 253 height 70
click at [551, 398] on button "Cargar facturas" at bounding box center [551, 408] width 128 height 38
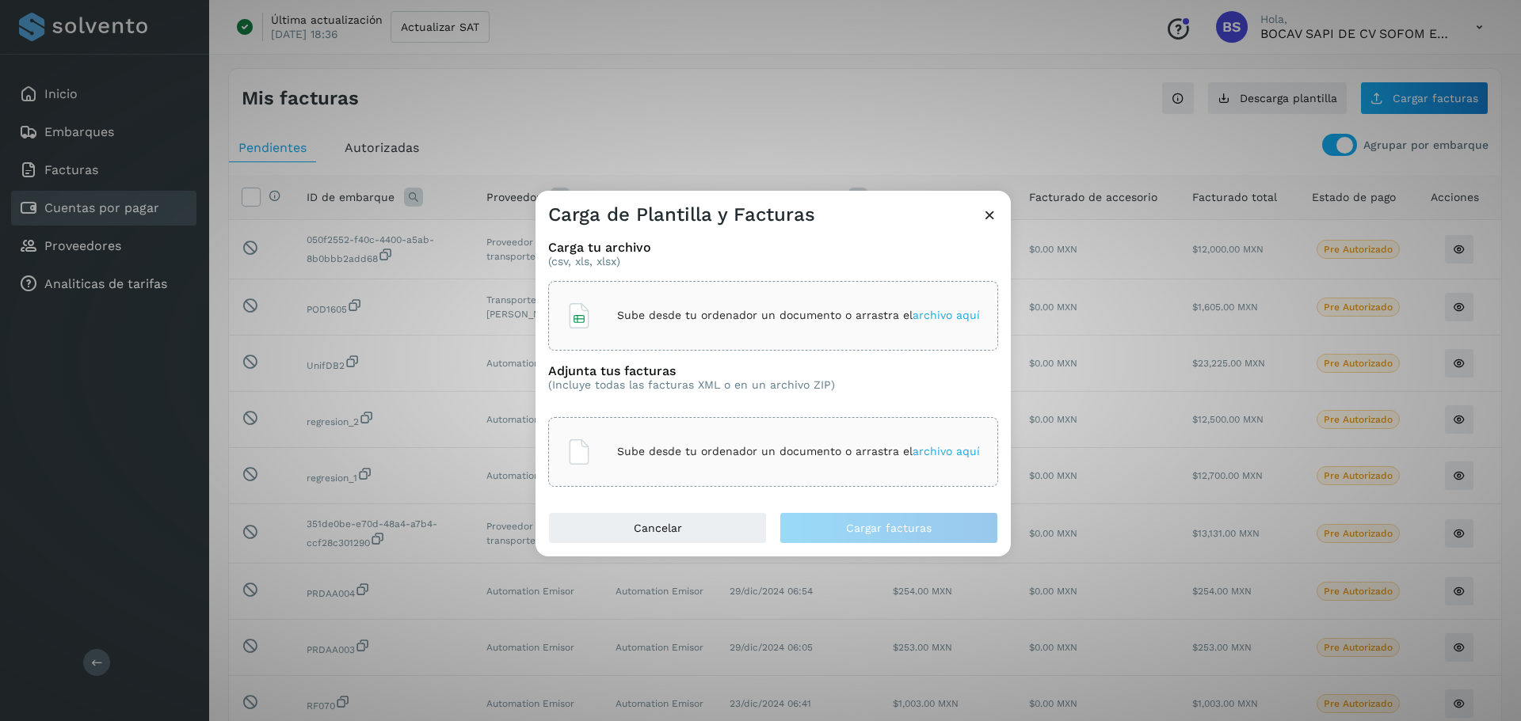
click at [687, 307] on div "Sube desde tu ordenador un documento o arrastra el archivo aquí" at bounding box center [772, 316] width 413 height 43
click at [752, 421] on div "Sube desde tu ordenador un documento o arrastra el archivo aquí" at bounding box center [773, 452] width 450 height 70
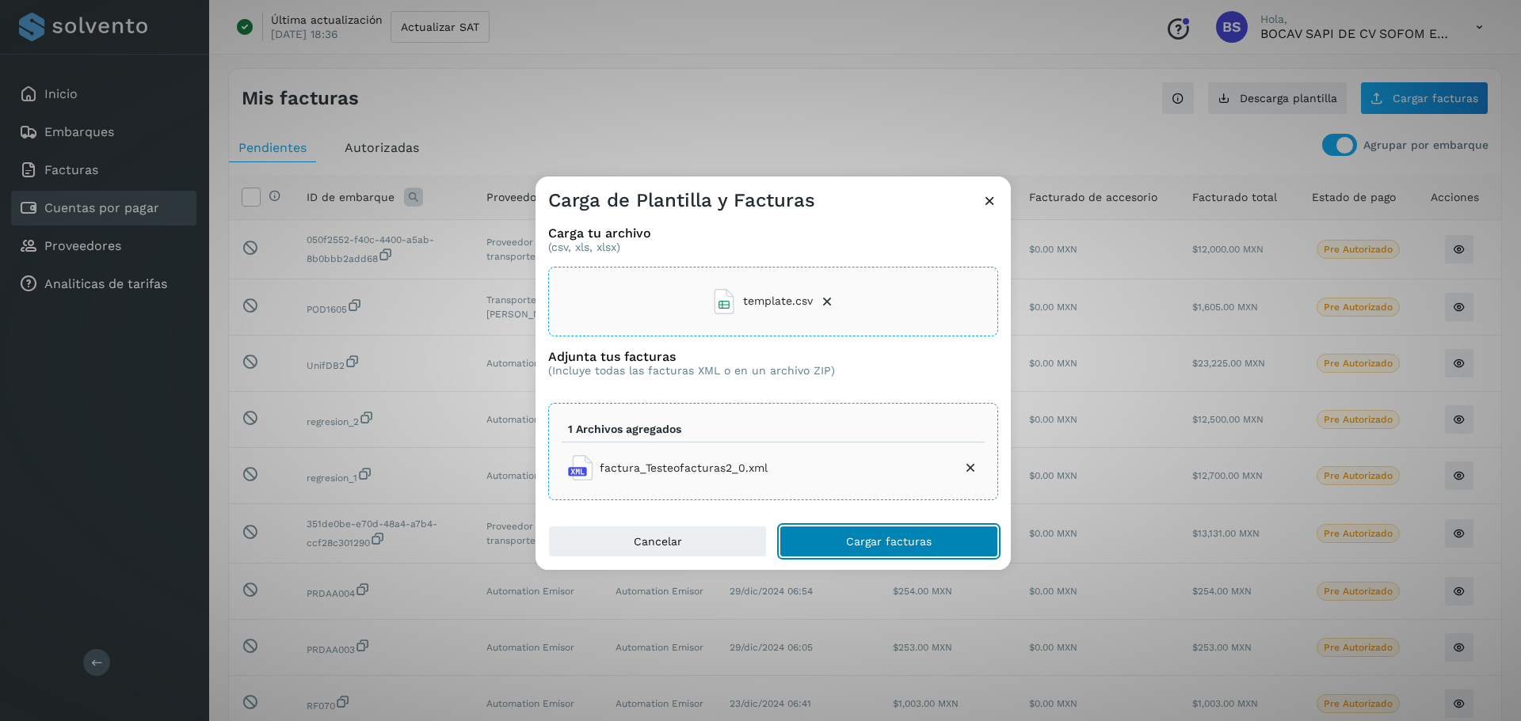
click at [882, 527] on button "Cargar facturas" at bounding box center [888, 542] width 219 height 32
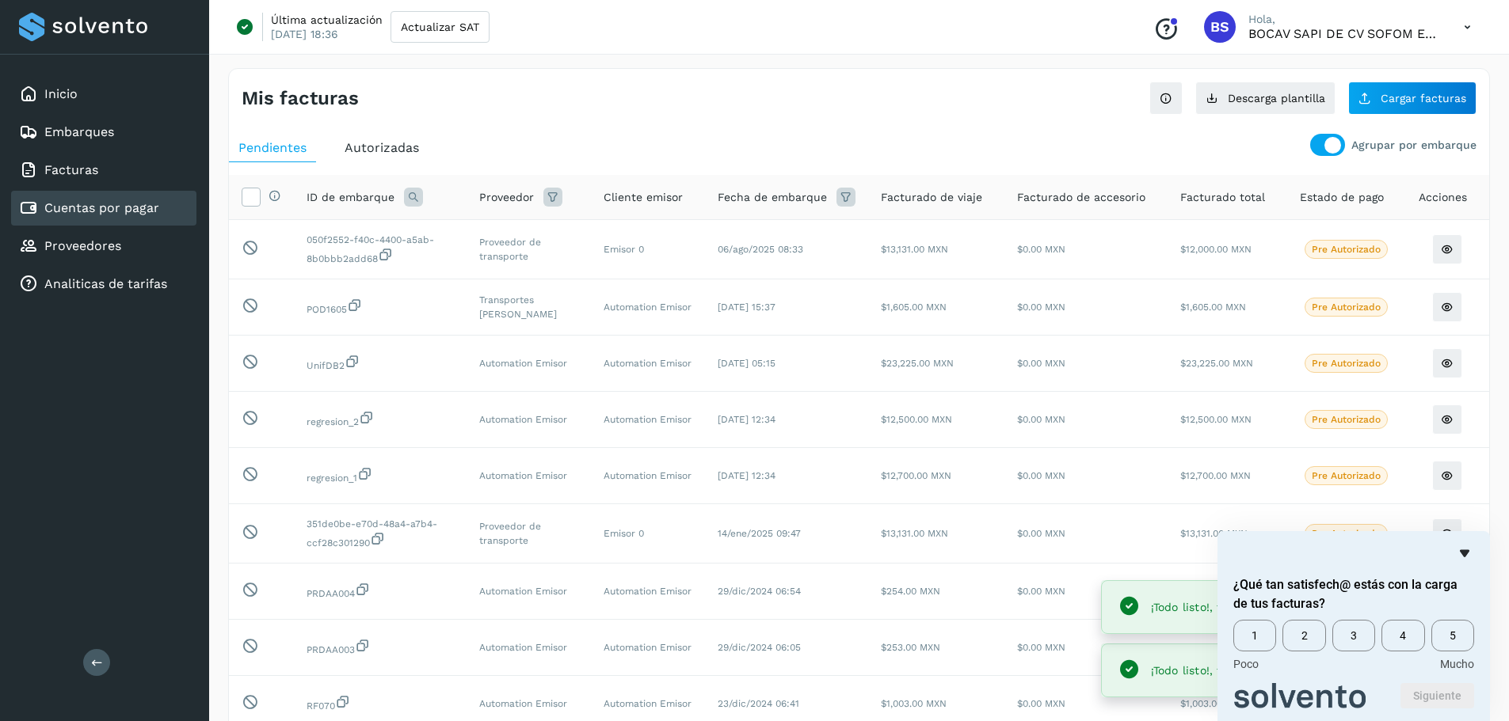
click at [886, 553] on icon "Ocultar encuesta" at bounding box center [1465, 553] width 10 height 7
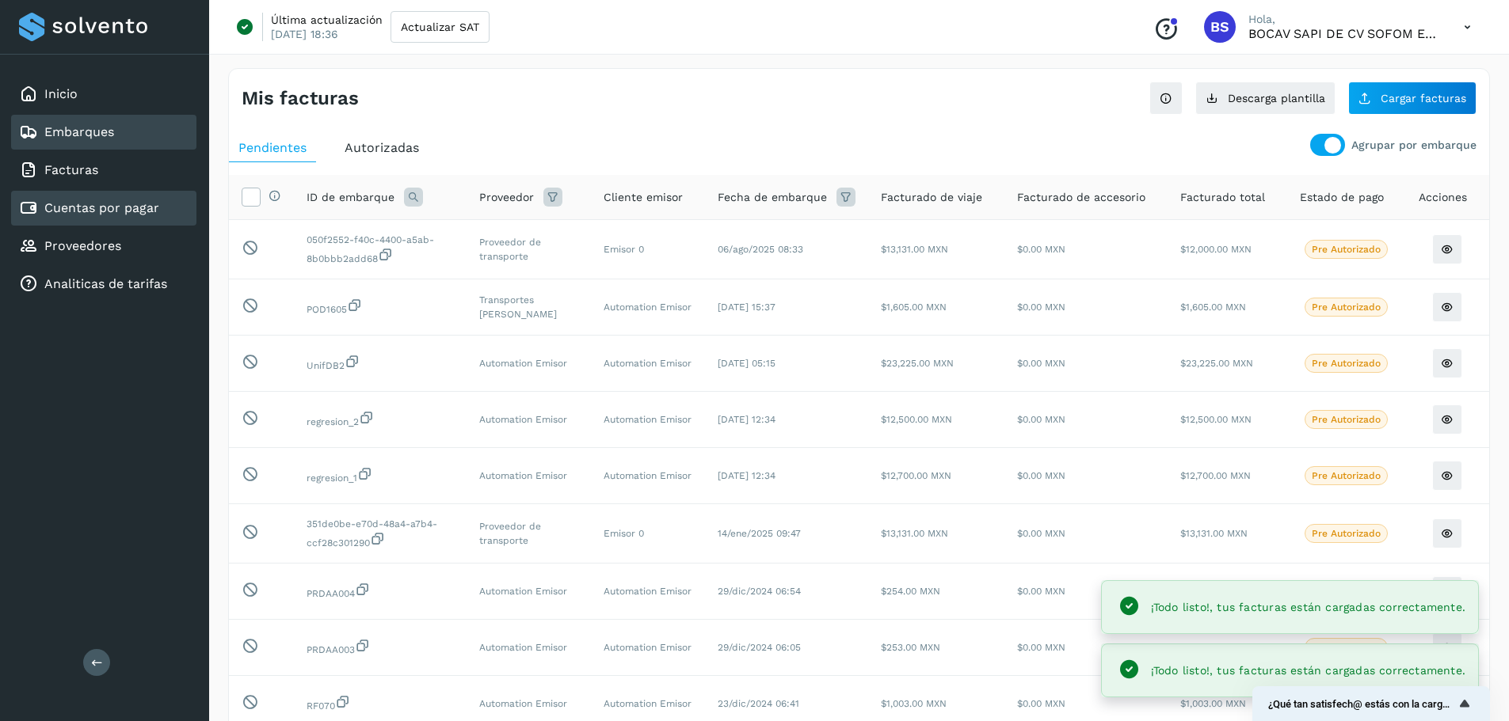
click at [154, 143] on div "Embarques" at bounding box center [103, 132] width 185 height 35
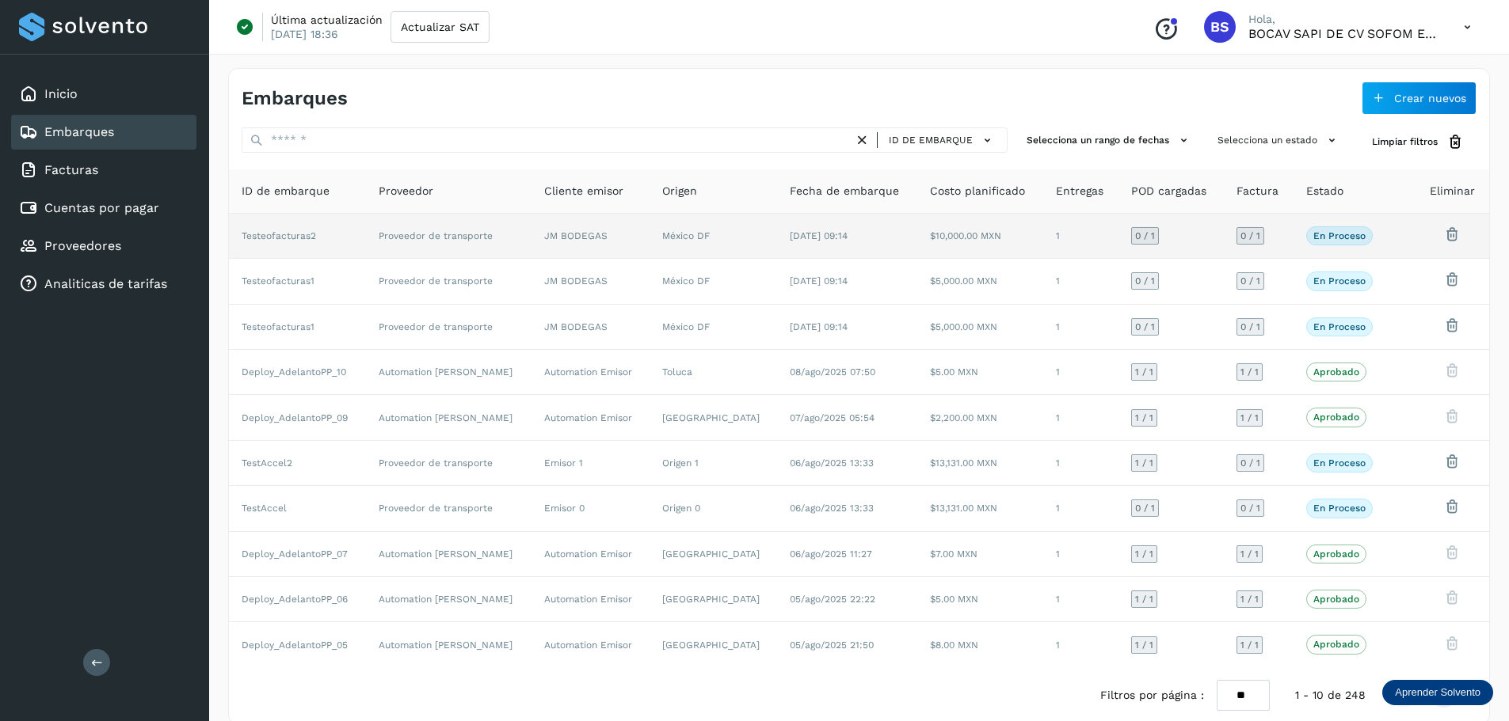
click at [886, 230] on td at bounding box center [1402, 236] width 26 height 45
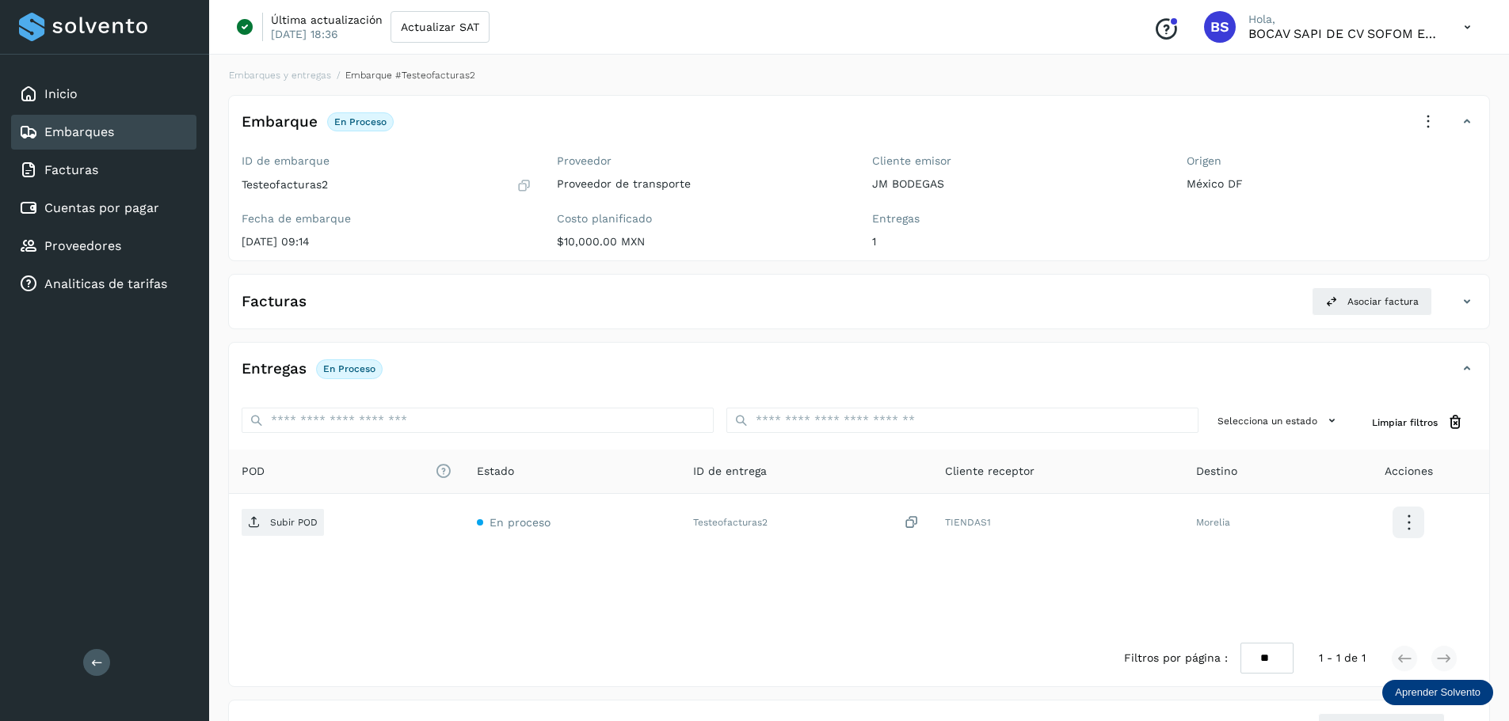
click at [886, 310] on div "Facturas Asociar factura" at bounding box center [843, 301] width 1228 height 29
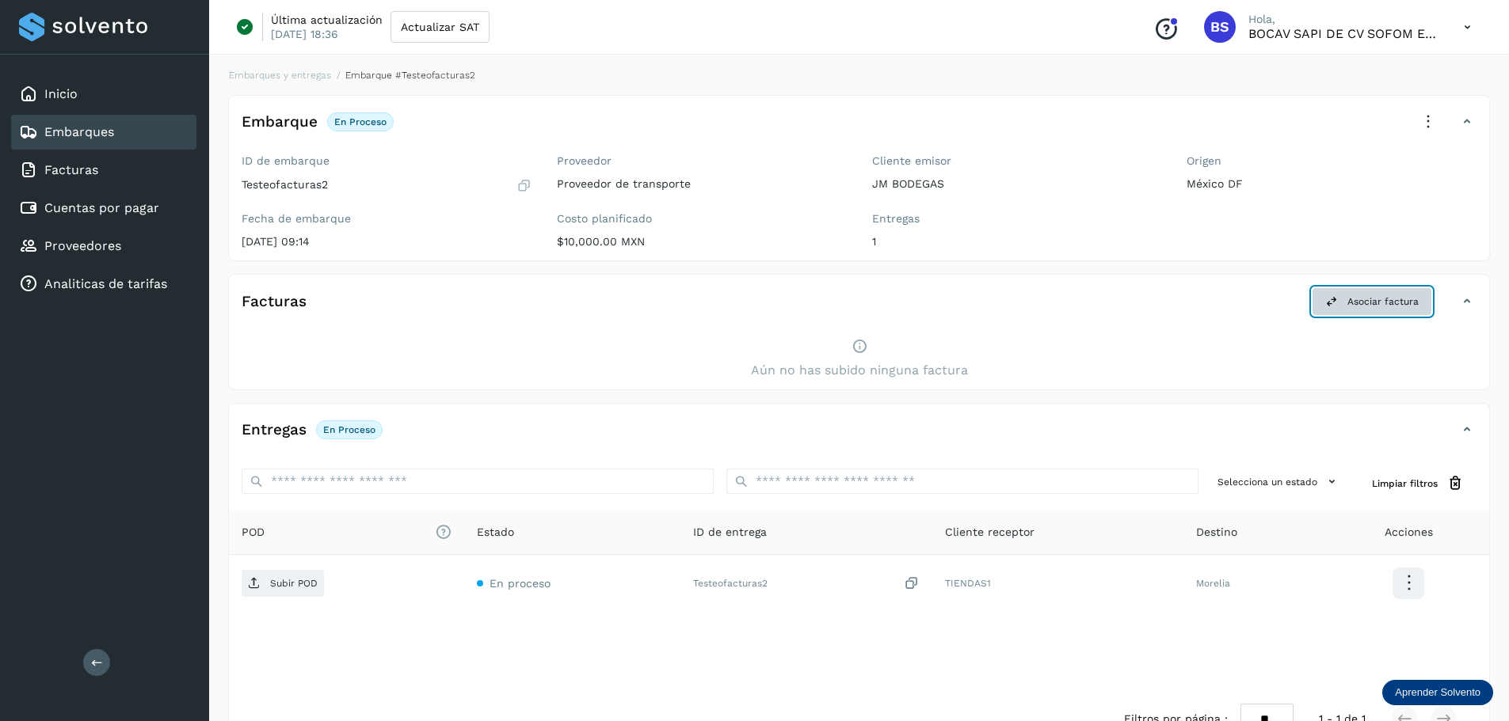
click at [886, 306] on span "Asociar factura" at bounding box center [1382, 302] width 71 height 14
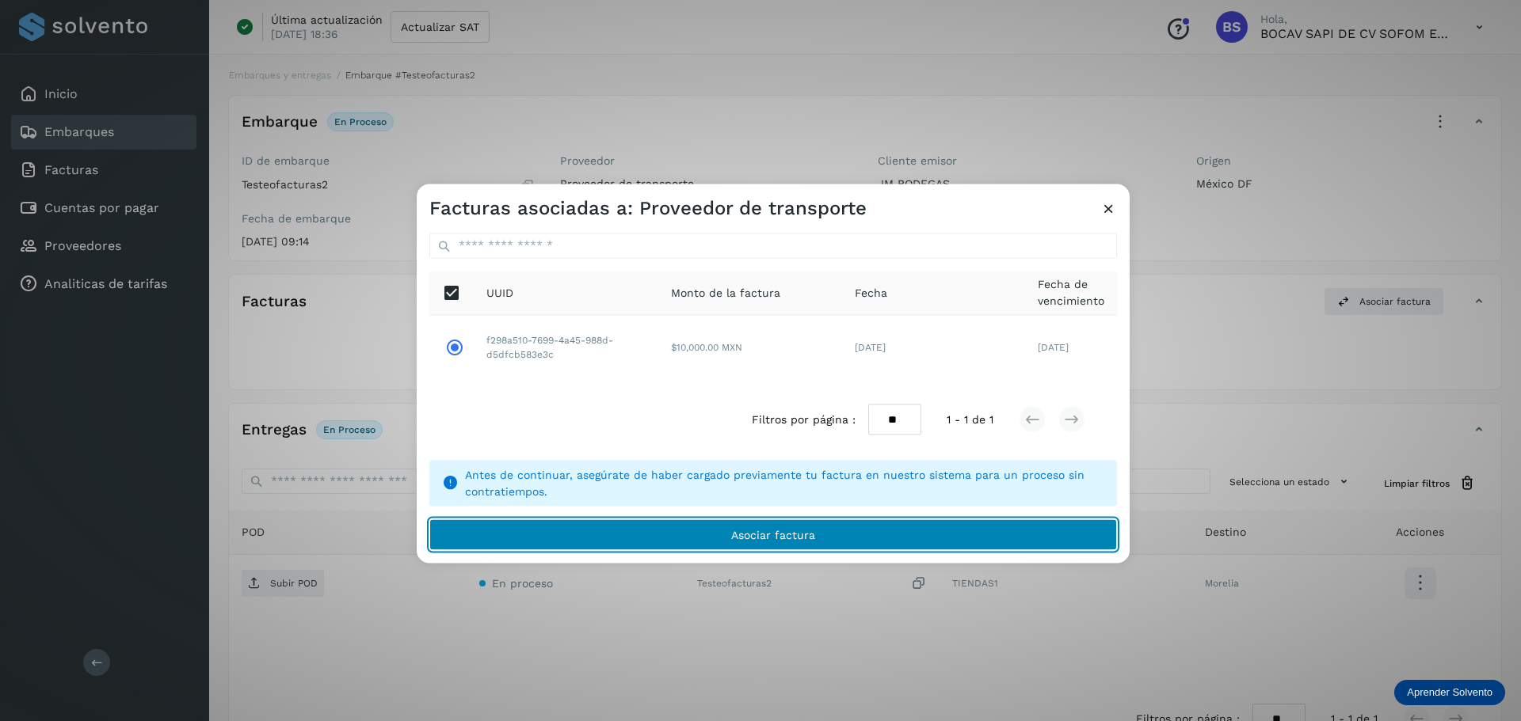
click at [767, 544] on button "Asociar factura" at bounding box center [772, 535] width 687 height 32
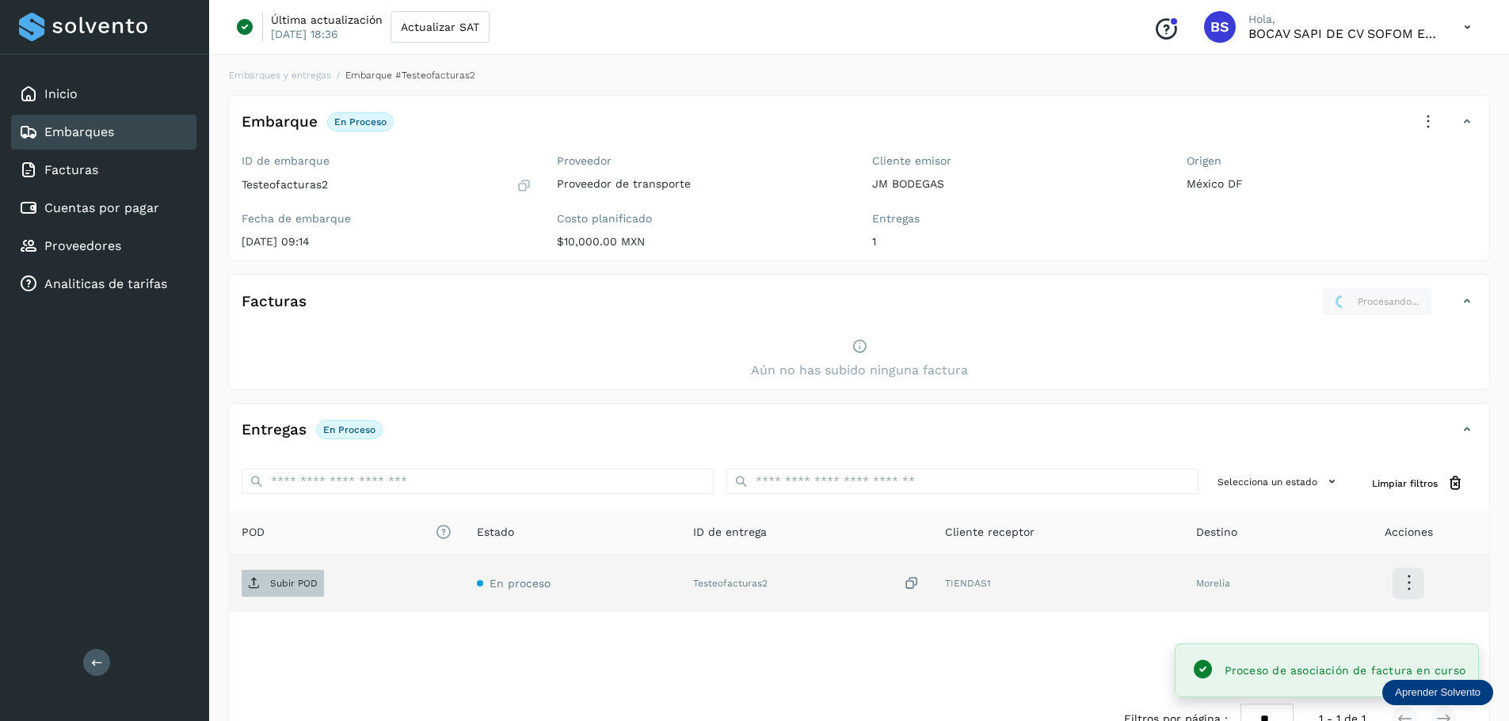
click at [299, 584] on p "Subir POD" at bounding box center [294, 583] width 48 height 11
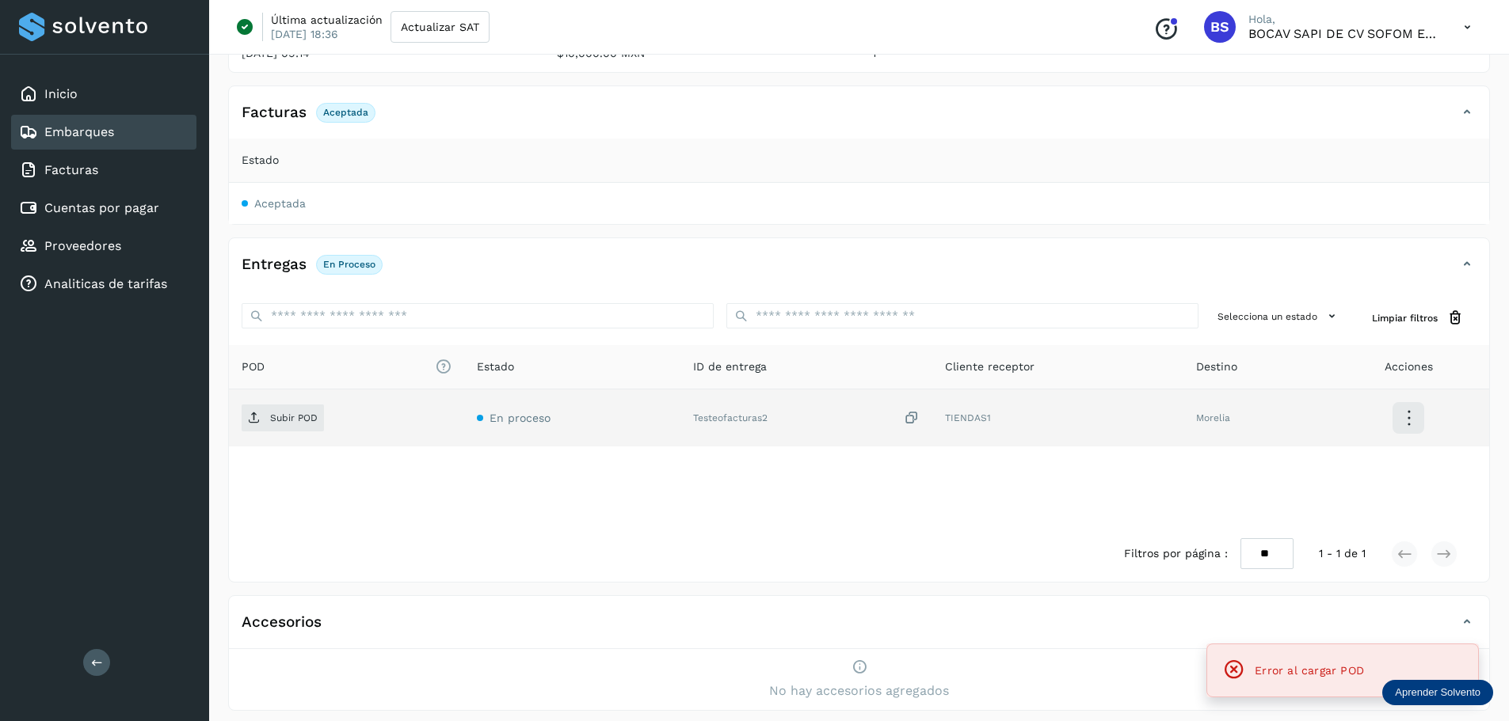
scroll to position [210, 0]
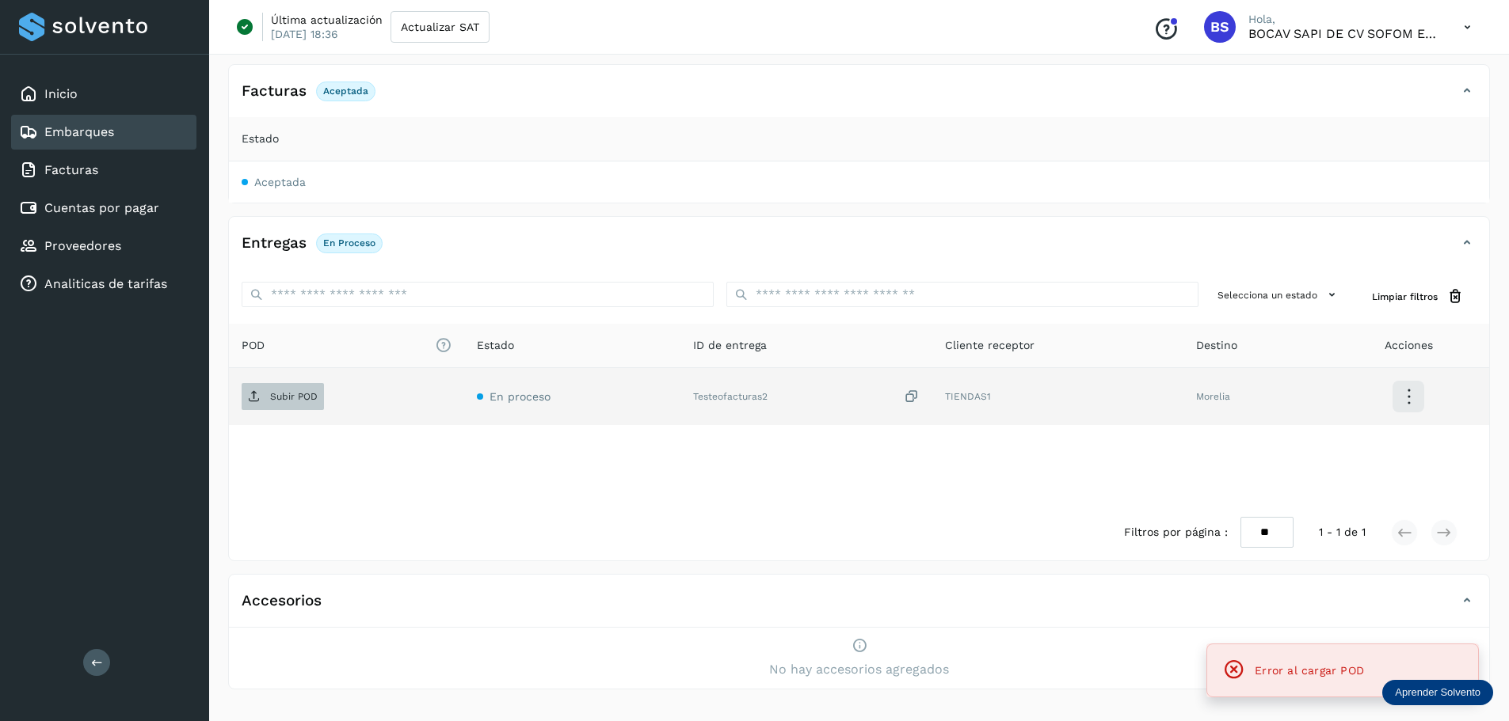
click at [295, 396] on p "Subir POD" at bounding box center [294, 396] width 48 height 11
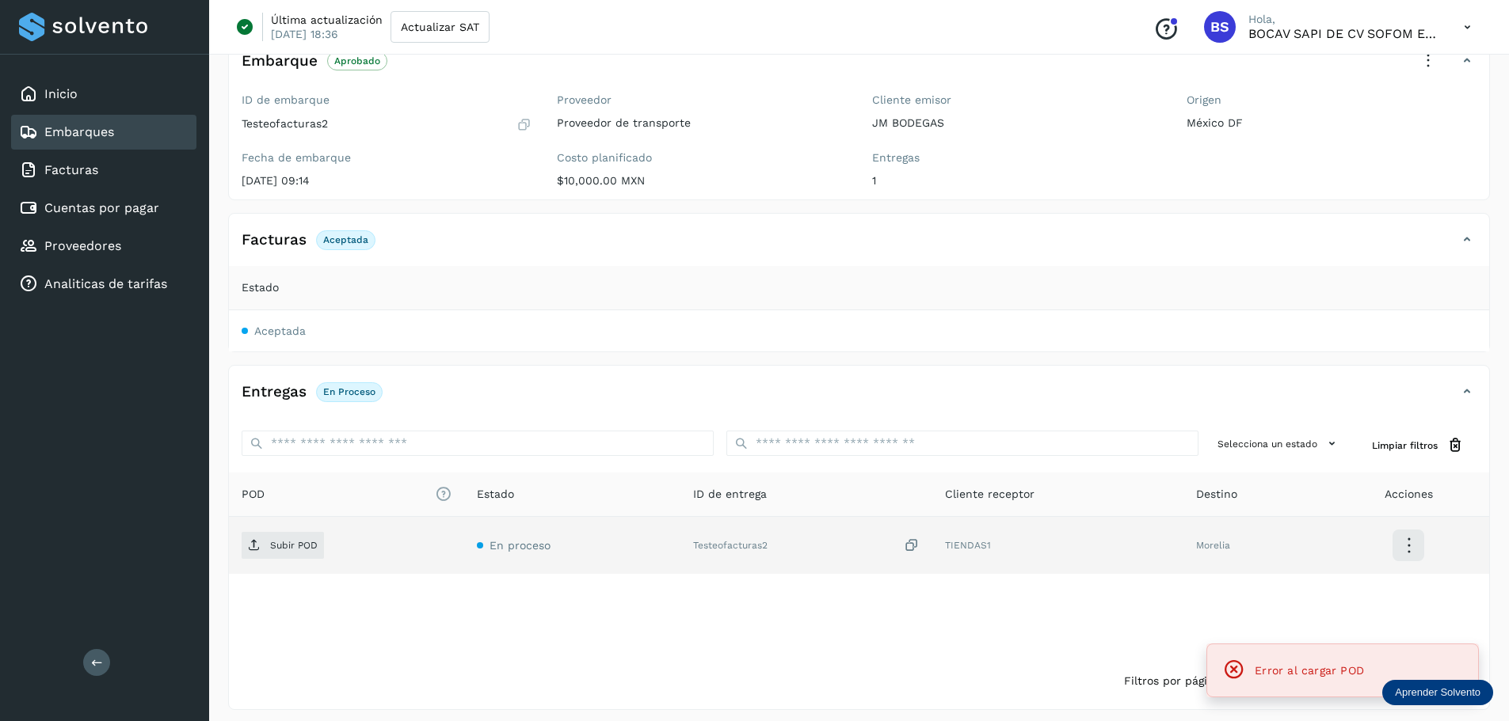
scroll to position [51, 0]
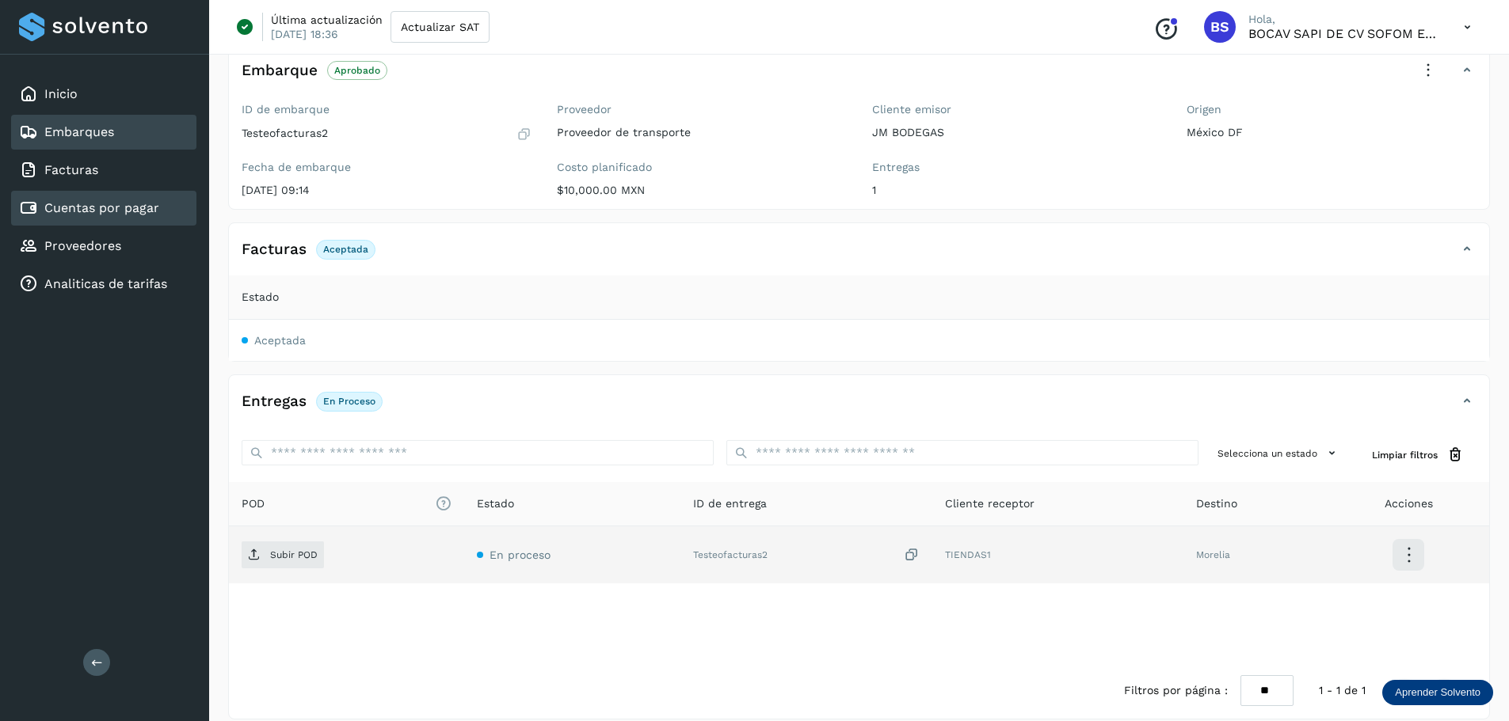
click at [114, 219] on div "Cuentas por pagar" at bounding box center [103, 208] width 185 height 35
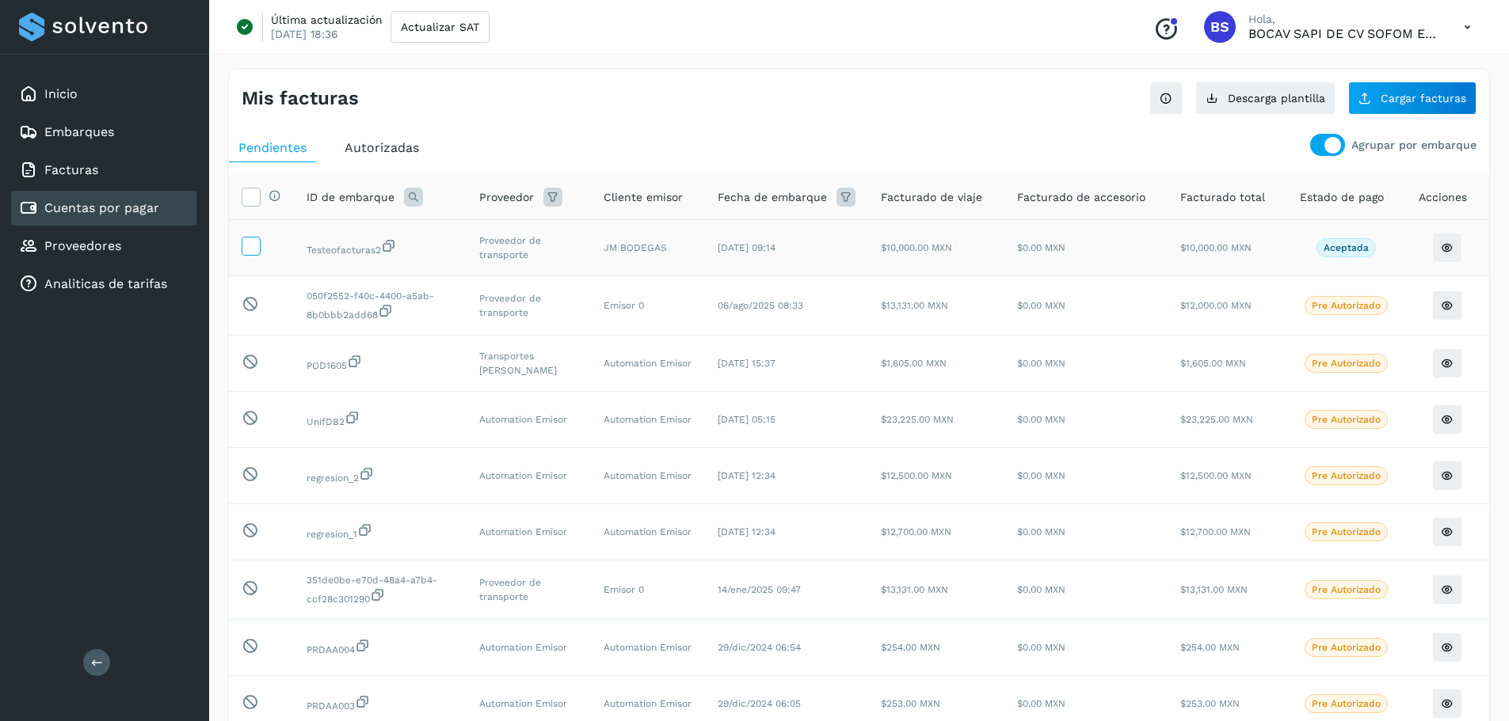
click at [253, 249] on icon at bounding box center [250, 245] width 17 height 17
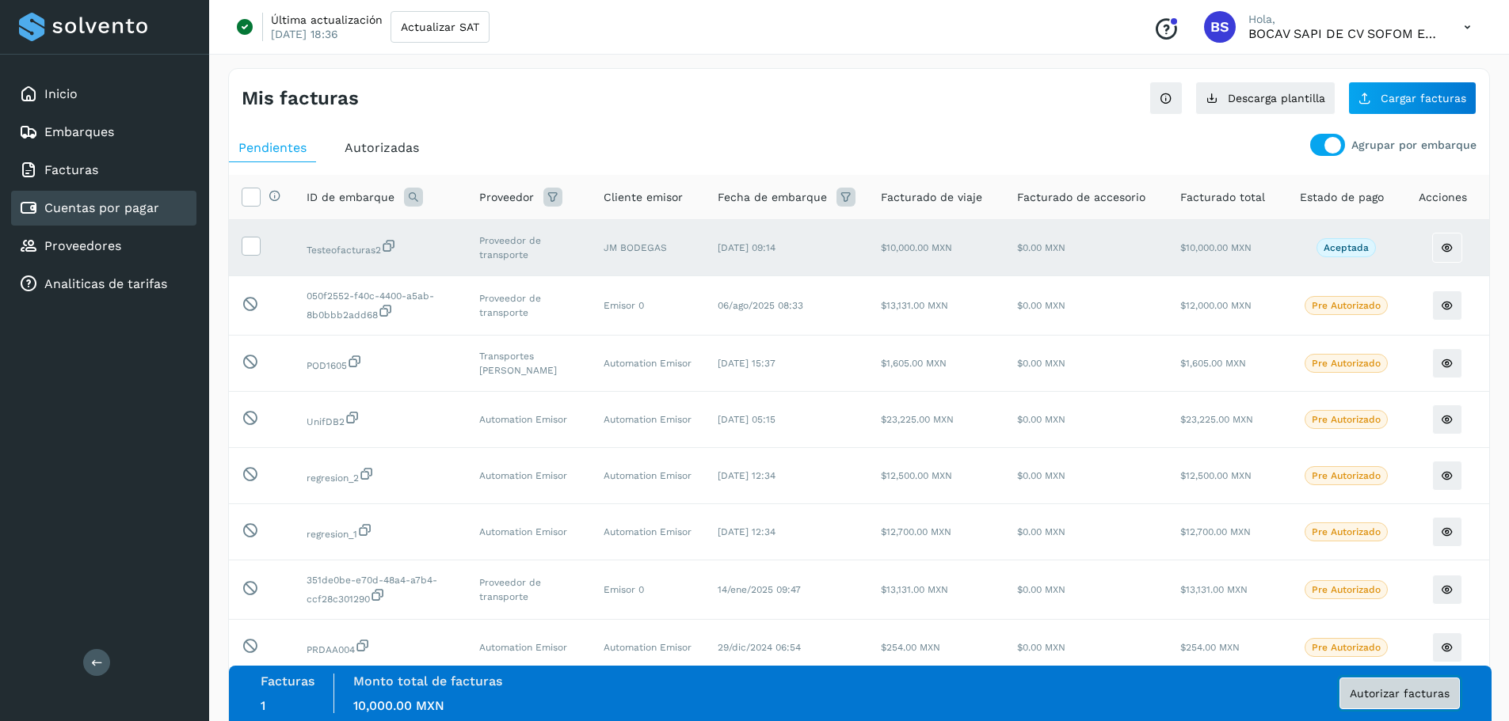
click at [886, 695] on span "Autorizar facturas" at bounding box center [1399, 693] width 100 height 11
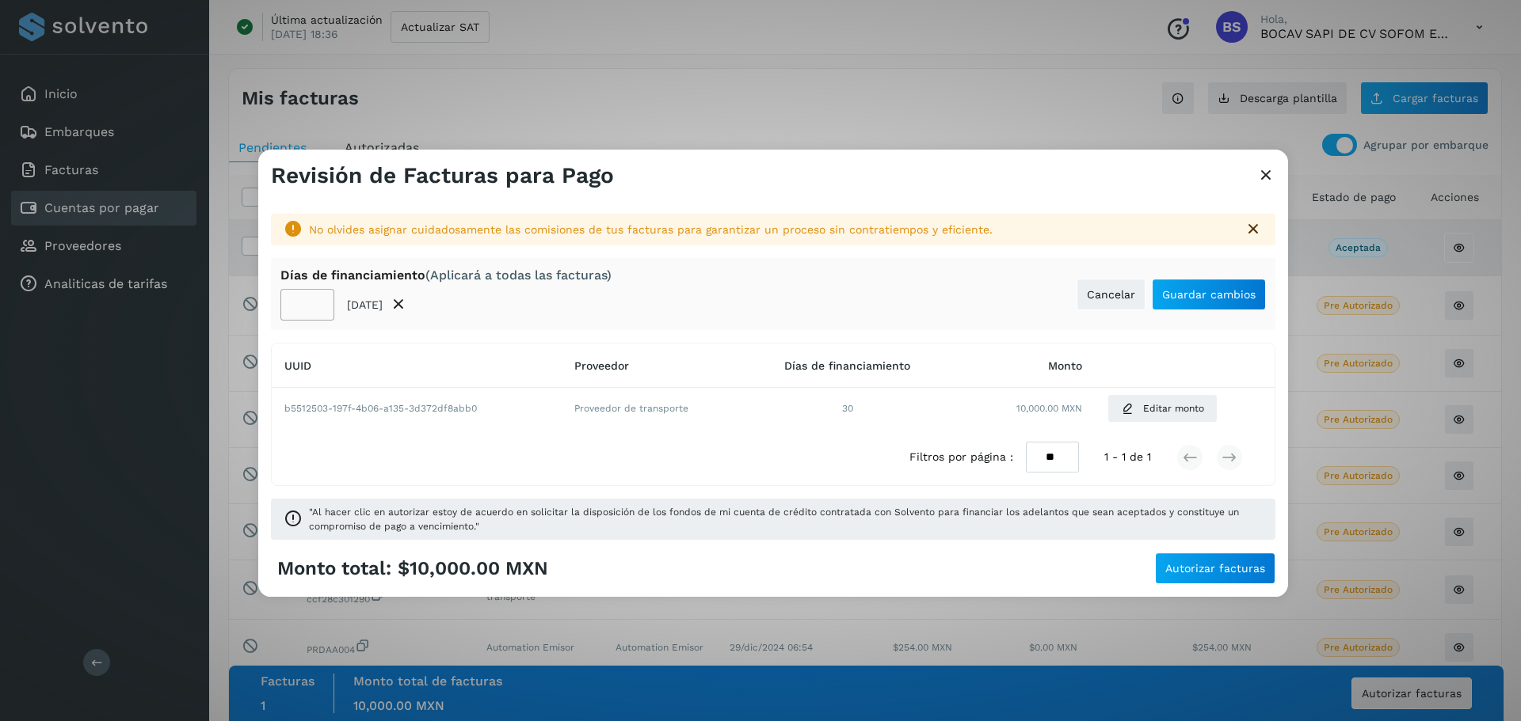
click at [886, 224] on icon at bounding box center [1252, 229] width 19 height 19
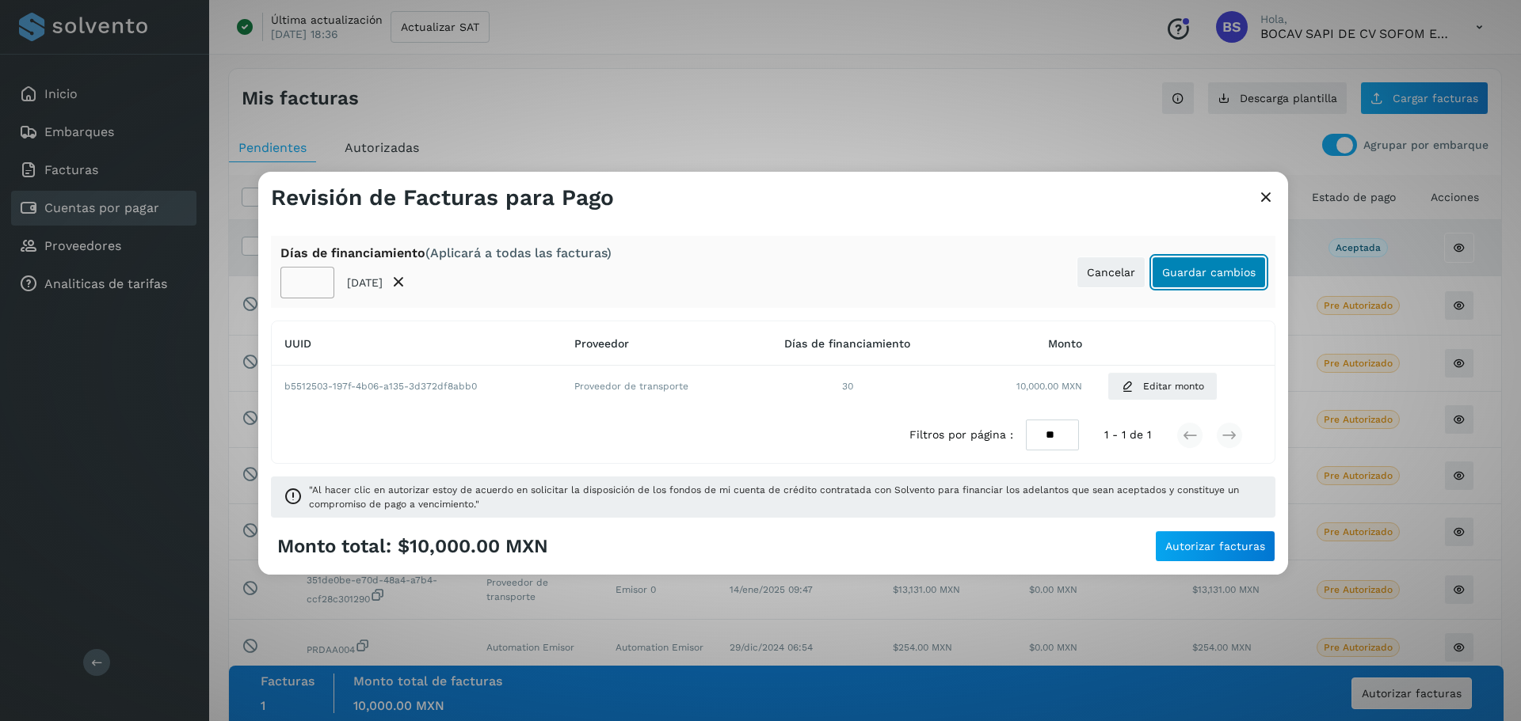
click at [886, 276] on span "Guardar cambios" at bounding box center [1208, 272] width 93 height 11
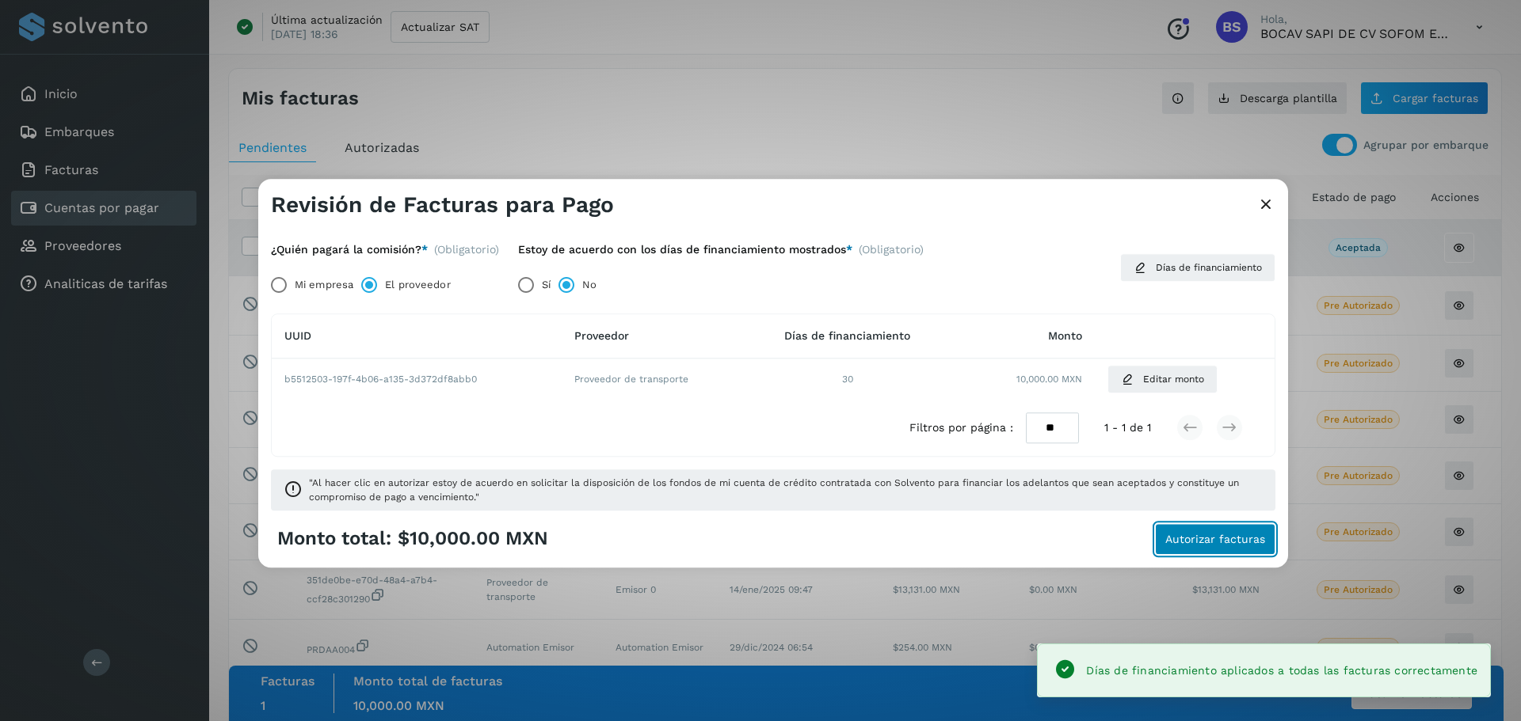
click at [886, 540] on span "Autorizar facturas" at bounding box center [1215, 539] width 100 height 11
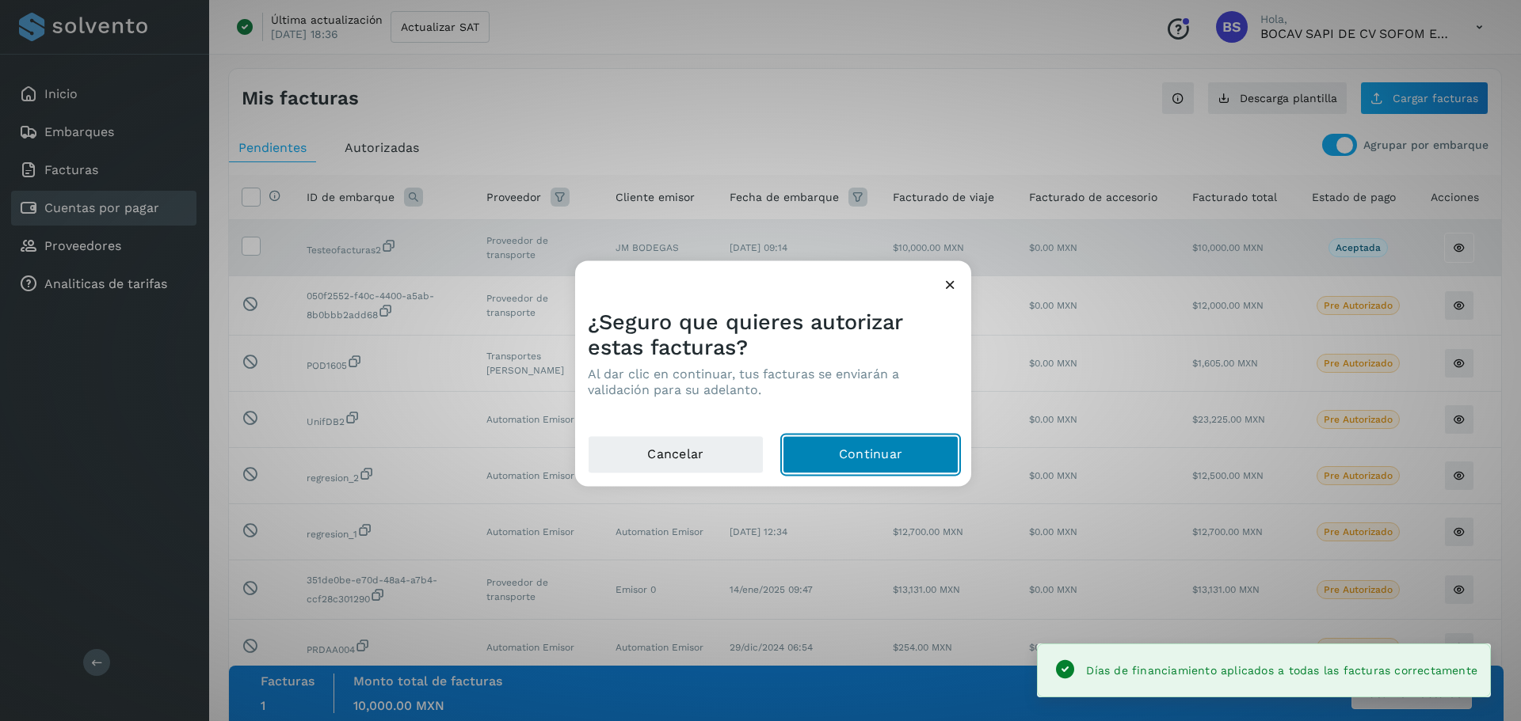
click at [886, 445] on button "Continuar" at bounding box center [870, 455] width 176 height 38
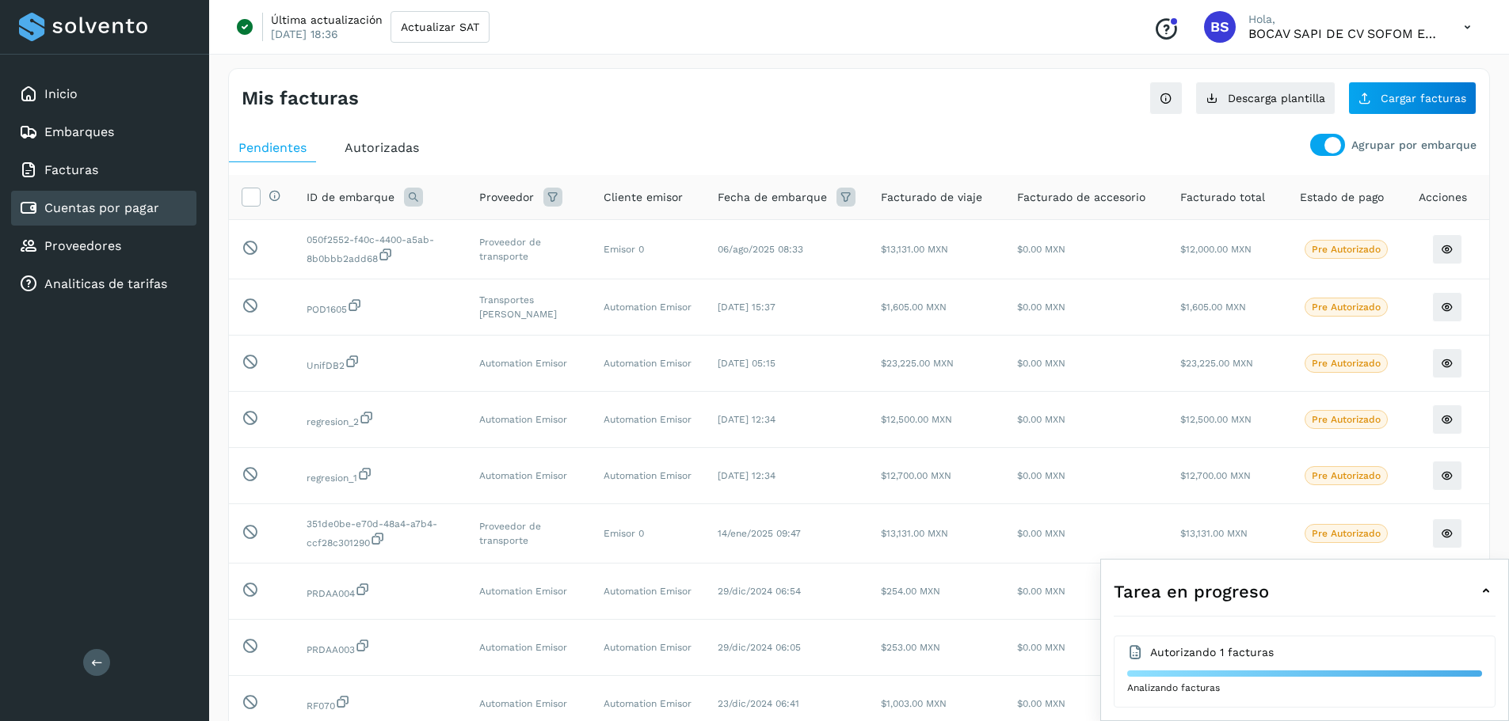
click at [372, 148] on span "Autorizadas" at bounding box center [381, 147] width 74 height 15
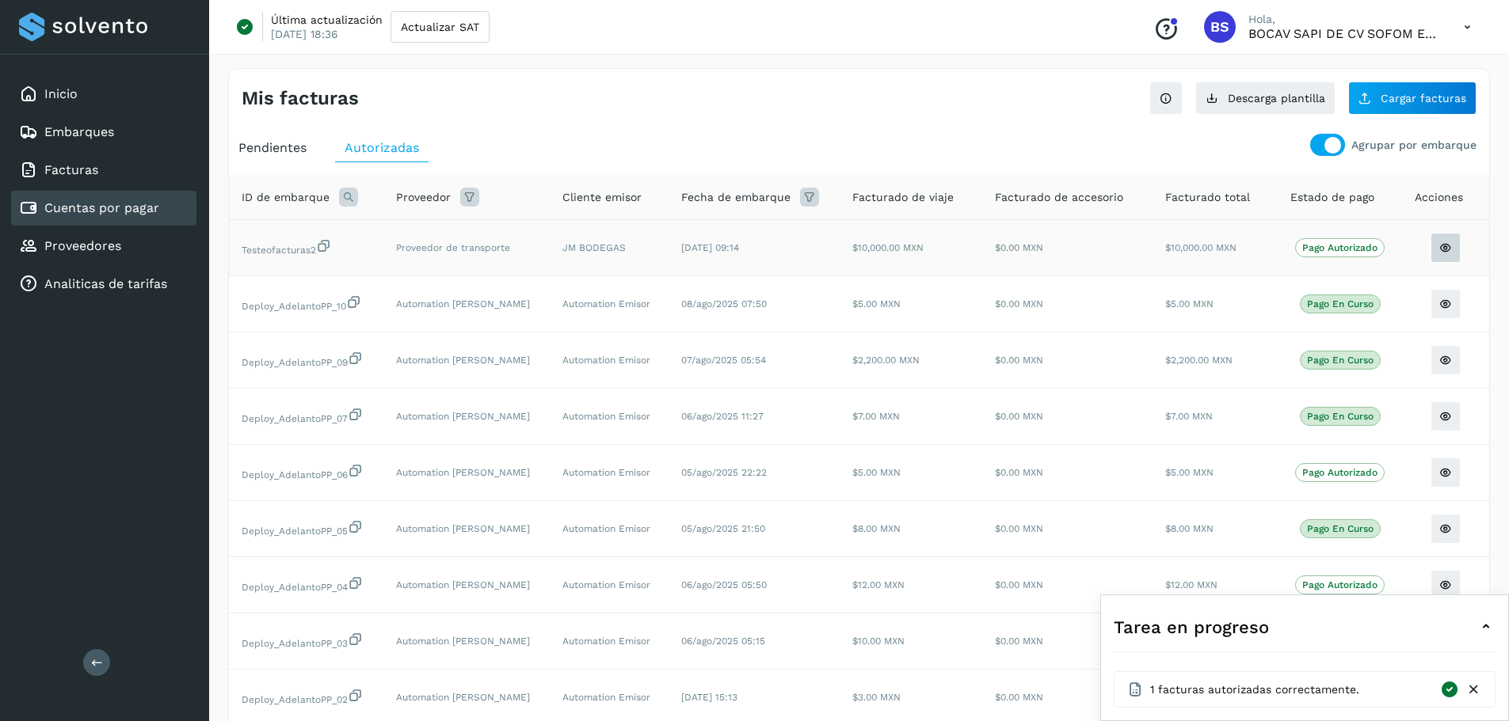
click at [886, 247] on button at bounding box center [1445, 248] width 30 height 30
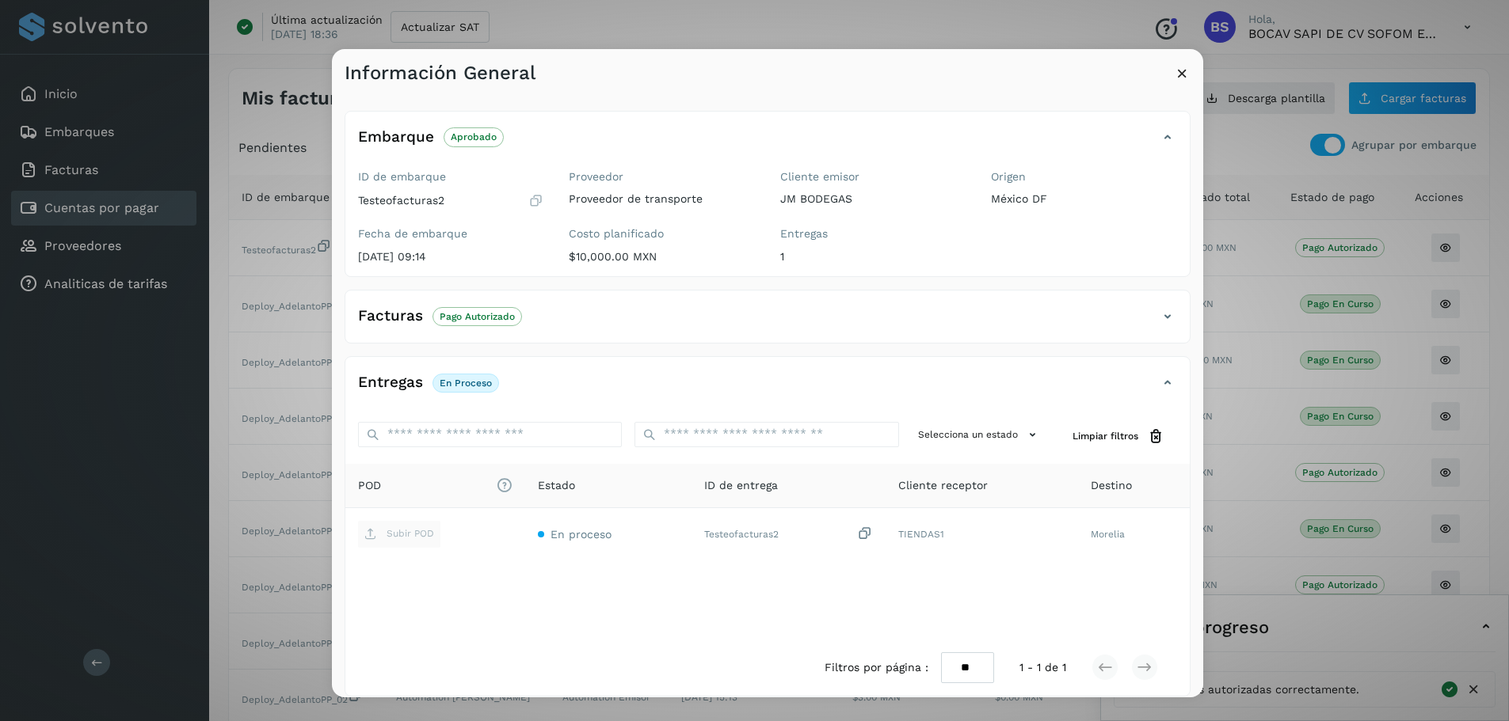
click at [886, 289] on div "Información General Embarque Aprobado Verifica el estado de la factura o entreg…" at bounding box center [754, 360] width 1509 height 721
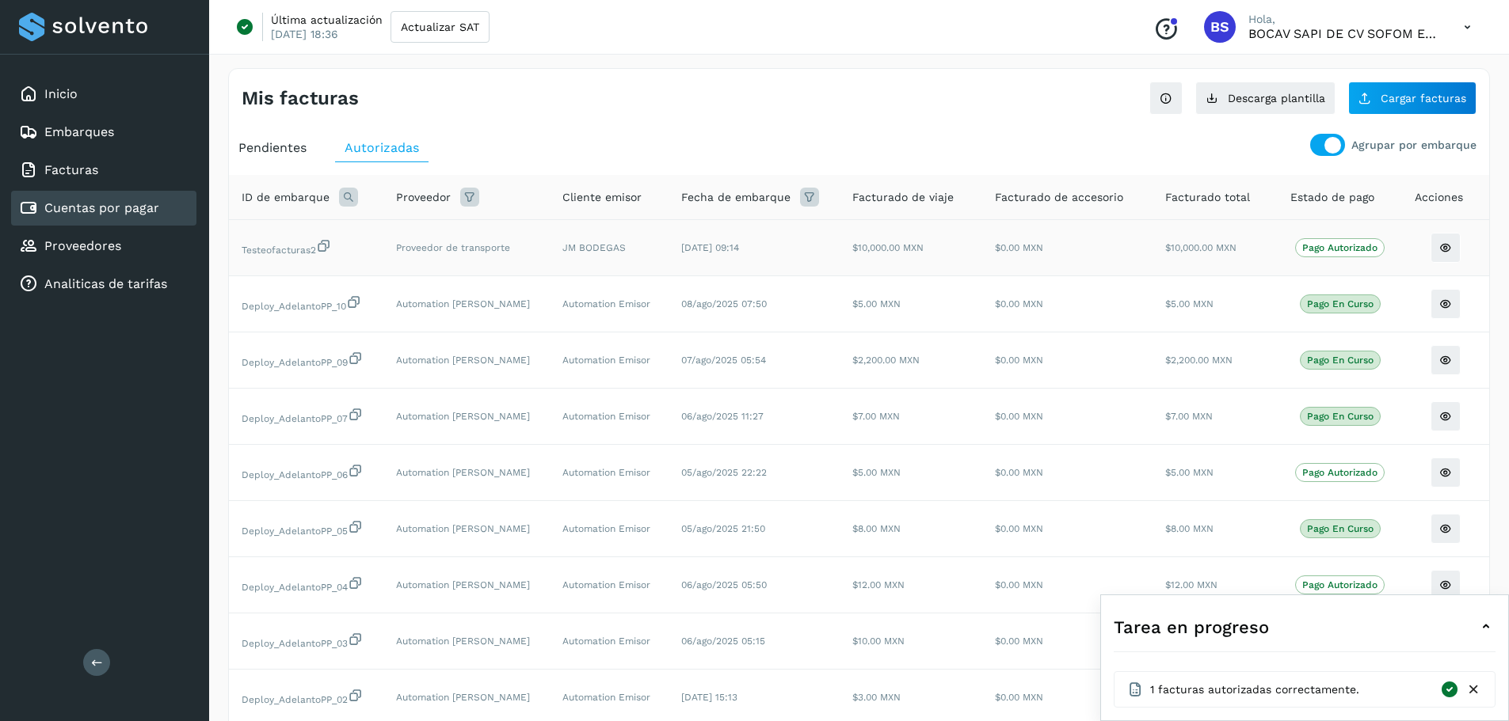
click at [679, 260] on td "17/ago/2025 09:14" at bounding box center [753, 248] width 170 height 56
click at [886, 255] on span "Pago Autorizado" at bounding box center [1339, 247] width 89 height 19
click at [886, 251] on button at bounding box center [1445, 248] width 30 height 30
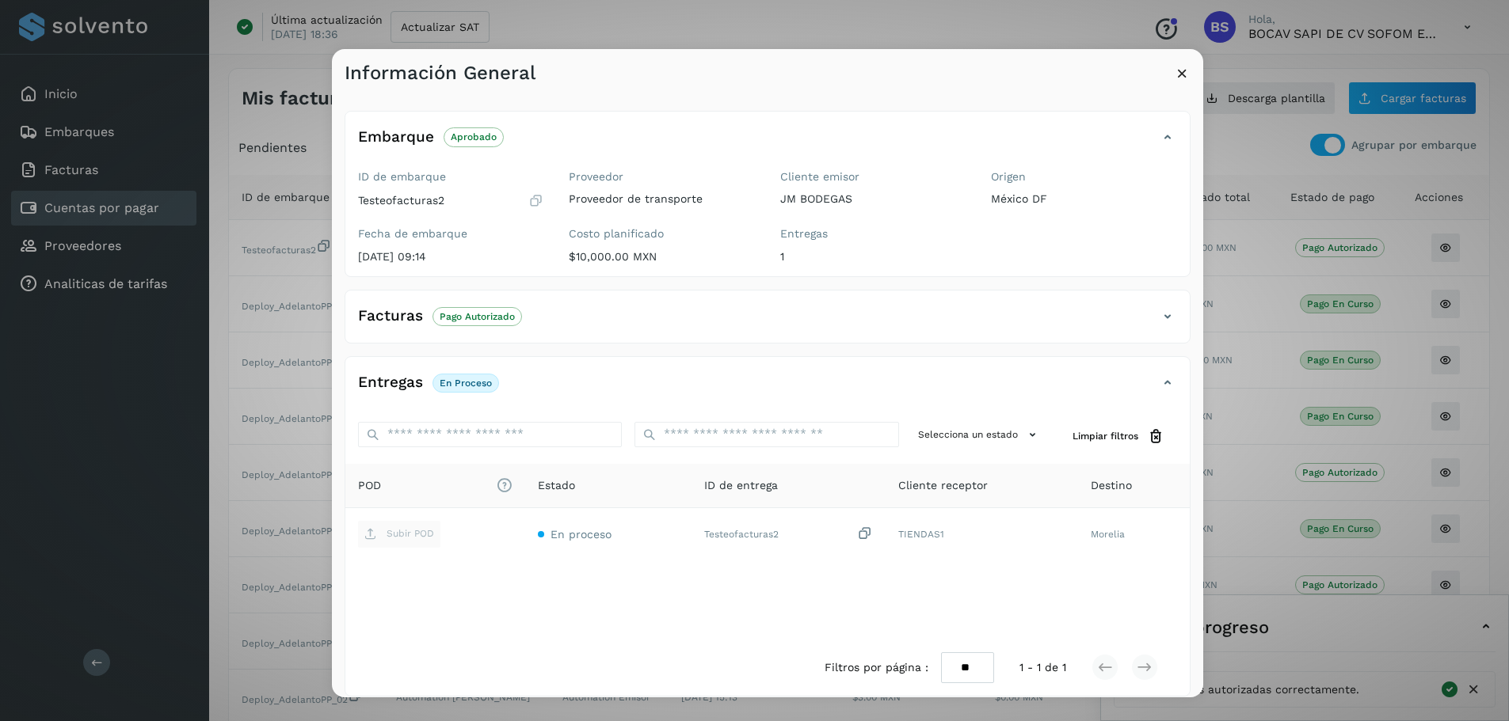
click at [886, 75] on icon at bounding box center [1182, 73] width 17 height 17
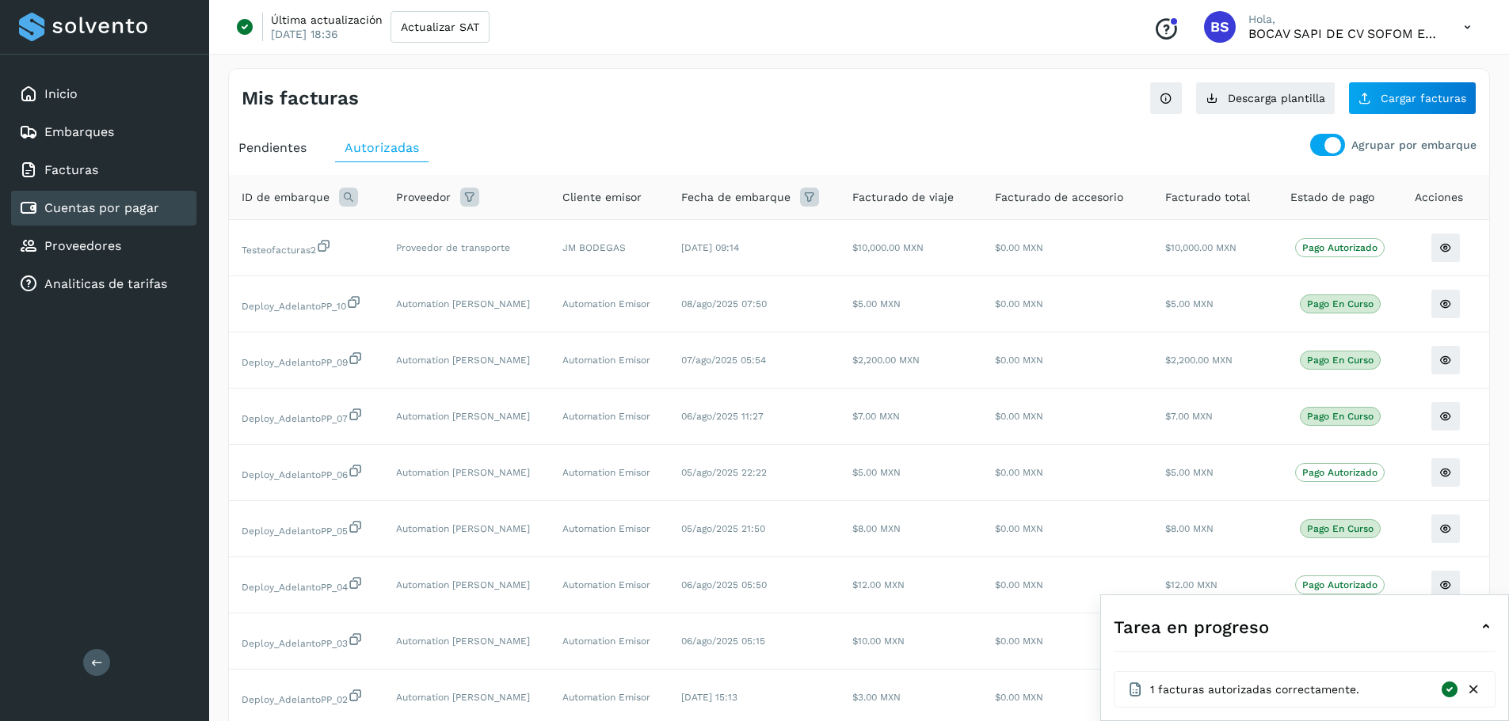
scroll to position [79, 0]
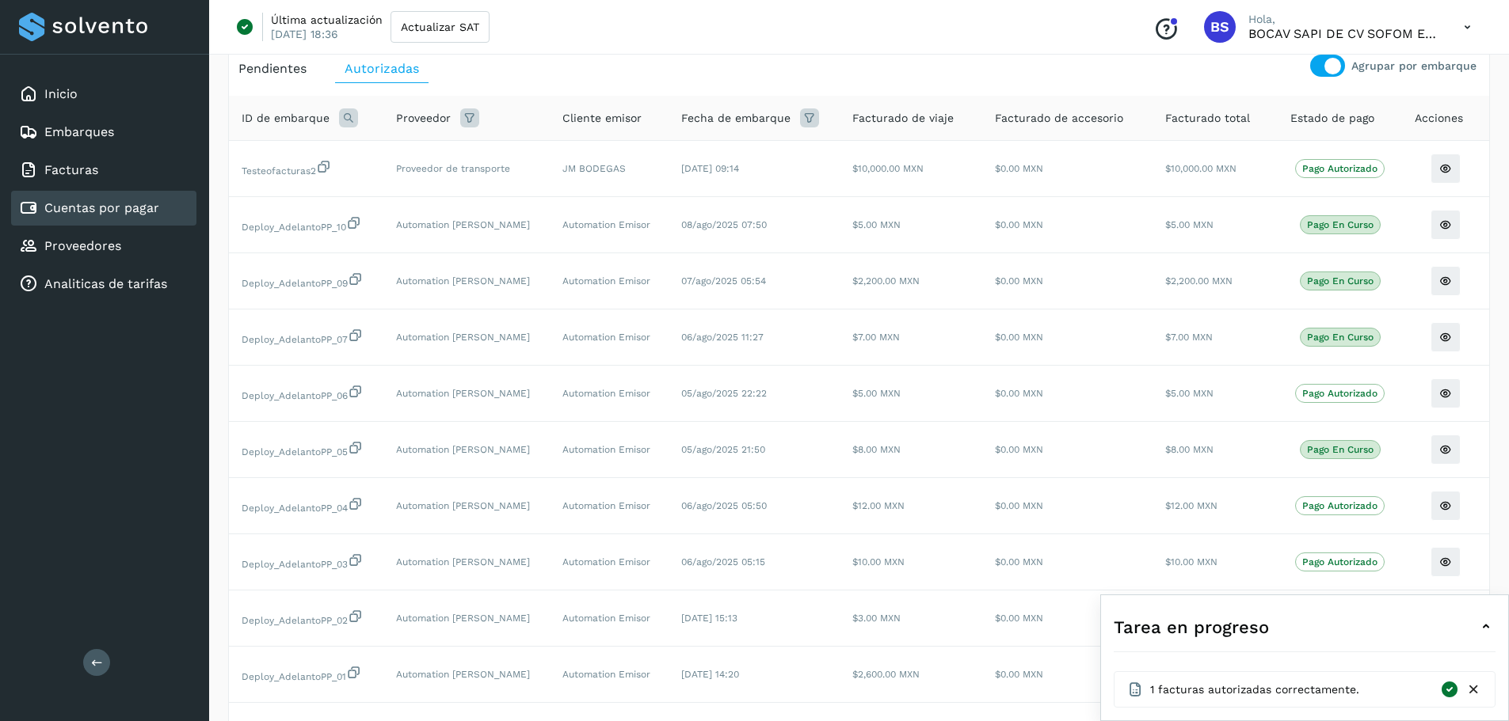
click at [886, 698] on icon at bounding box center [1473, 690] width 17 height 17
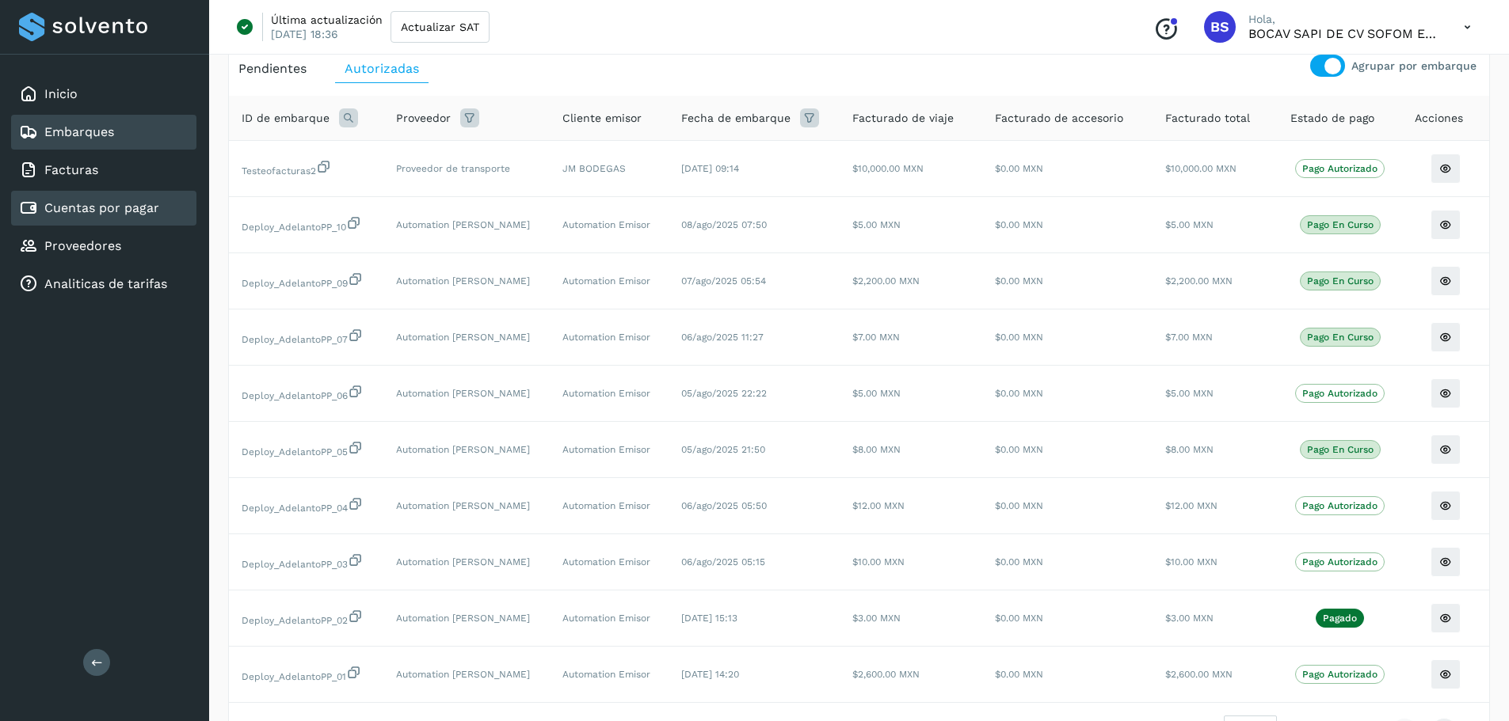
click at [89, 138] on link "Embarques" at bounding box center [79, 131] width 70 height 15
